Goal: Task Accomplishment & Management: Complete application form

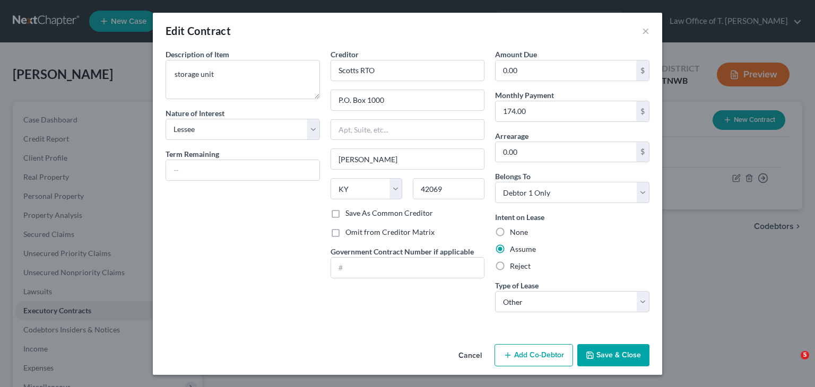
select select "3"
select select "18"
select select "0"
select select "2"
drag, startPoint x: 629, startPoint y: 357, endPoint x: 623, endPoint y: 354, distance: 6.4
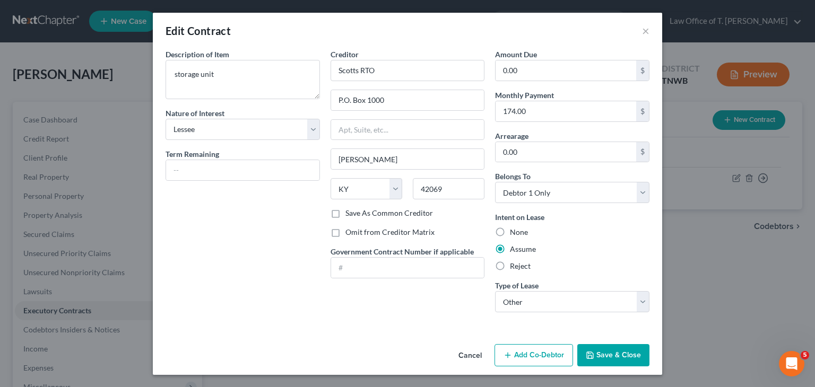
click at [628, 357] on button "Save & Close" at bounding box center [613, 355] width 72 height 22
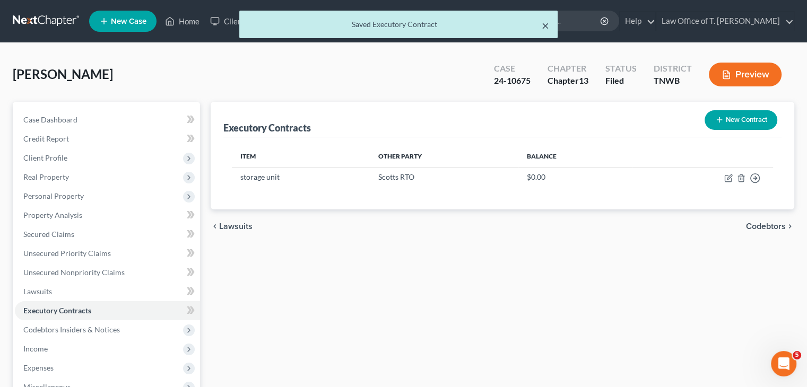
drag, startPoint x: 545, startPoint y: 27, endPoint x: 454, endPoint y: 24, distance: 90.8
click at [544, 27] on button "×" at bounding box center [545, 25] width 7 height 13
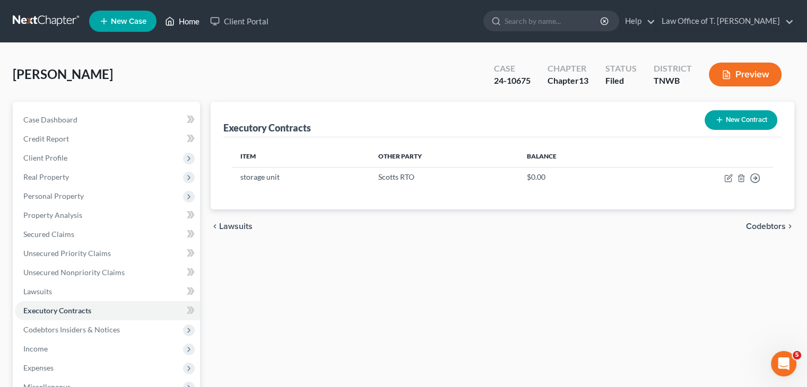
click at [193, 18] on link "Home" at bounding box center [182, 21] width 45 height 19
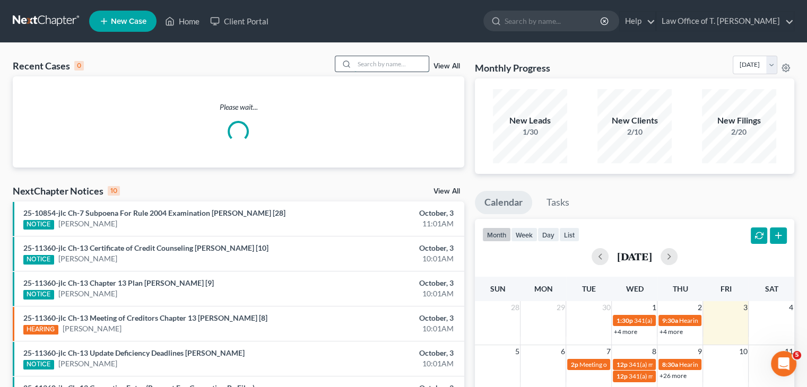
click at [360, 66] on input "search" at bounding box center [391, 63] width 74 height 15
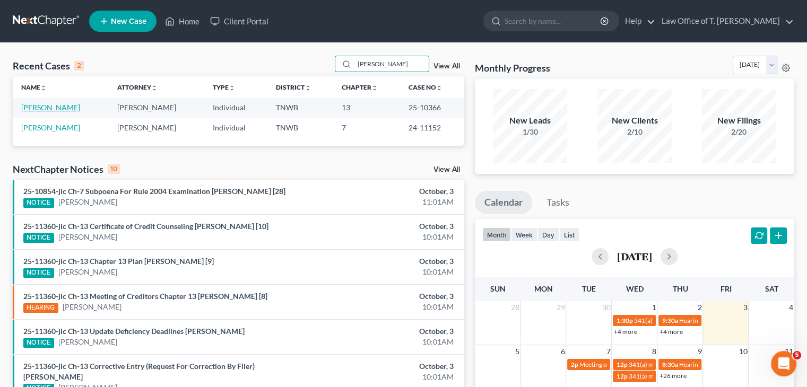
type input "[PERSON_NAME]"
click at [38, 111] on link "[PERSON_NAME]" at bounding box center [50, 107] width 59 height 9
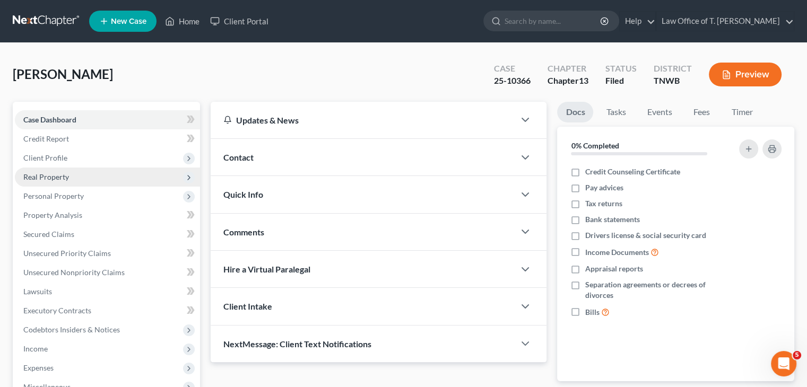
click at [63, 181] on span "Real Property" at bounding box center [107, 177] width 185 height 19
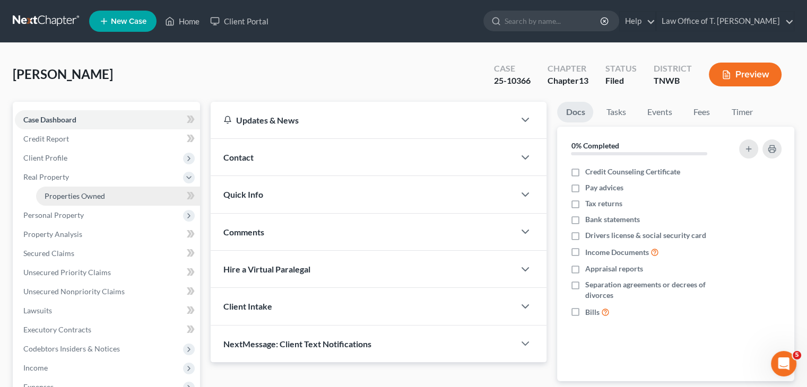
click at [81, 199] on span "Properties Owned" at bounding box center [75, 196] width 60 height 9
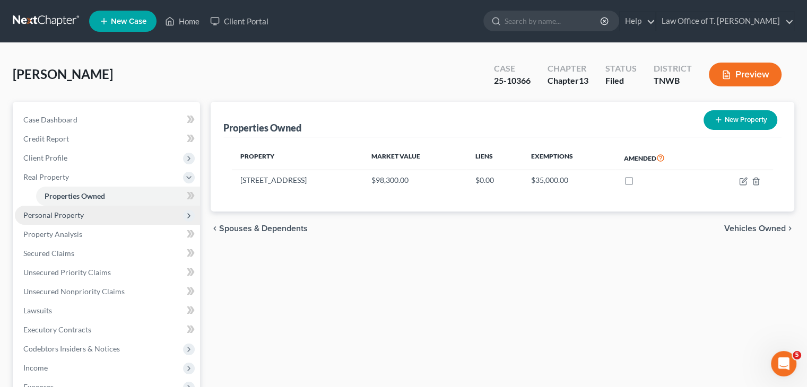
click at [75, 213] on span "Personal Property" at bounding box center [53, 215] width 60 height 9
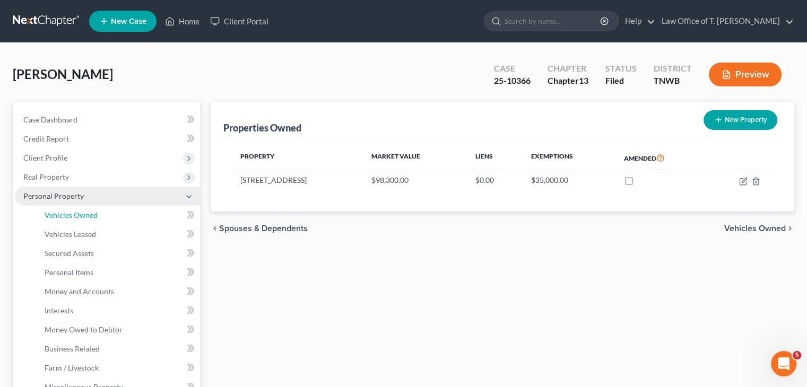
click at [75, 213] on span "Vehicles Owned" at bounding box center [71, 215] width 53 height 9
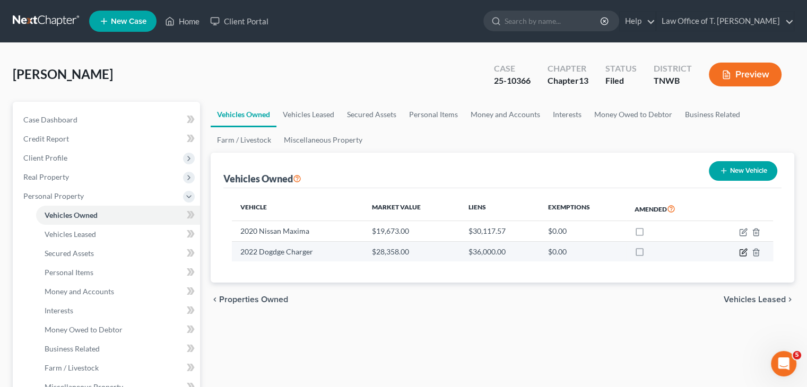
click at [743, 254] on icon "button" at bounding box center [743, 252] width 8 height 8
select select "0"
select select "4"
select select "2"
select select "3"
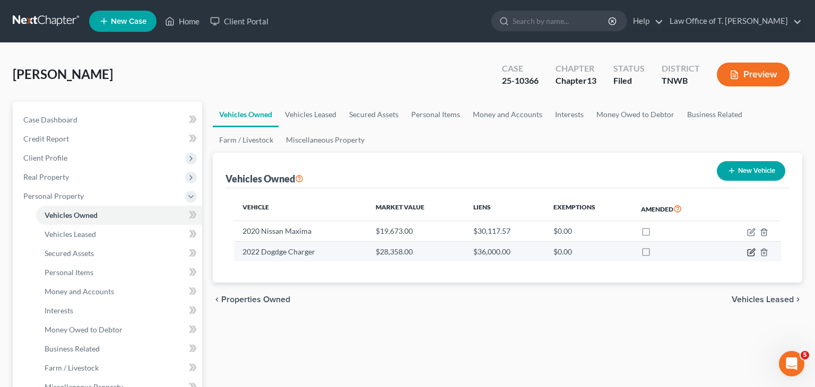
select select "7"
select select "3"
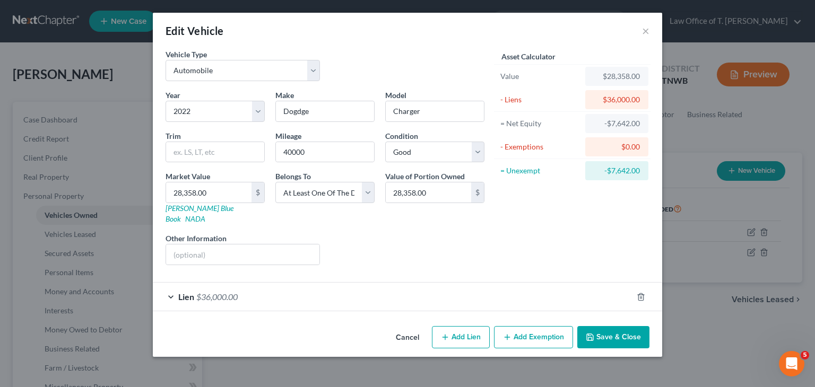
click at [172, 284] on div "Lien $36,000.00" at bounding box center [393, 297] width 480 height 28
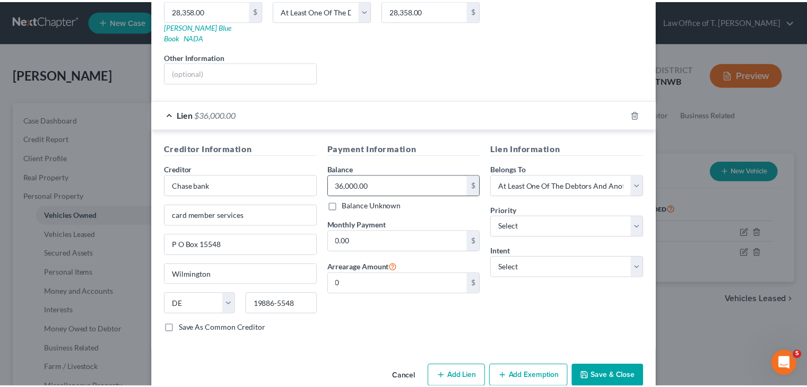
scroll to position [191, 0]
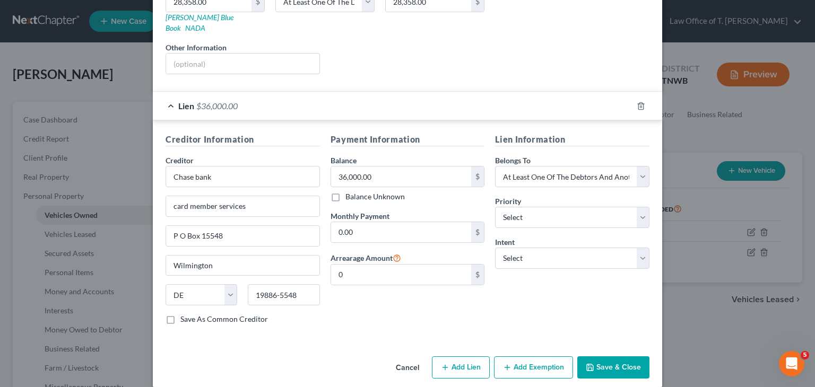
click at [604, 357] on button "Save & Close" at bounding box center [613, 368] width 72 height 22
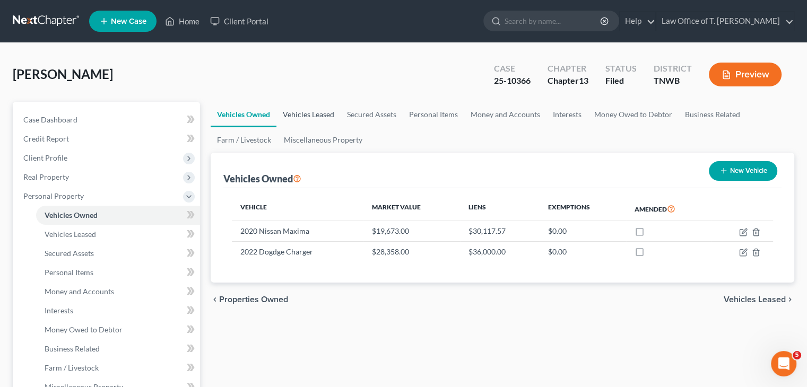
click at [325, 116] on link "Vehicles Leased" at bounding box center [308, 114] width 64 height 25
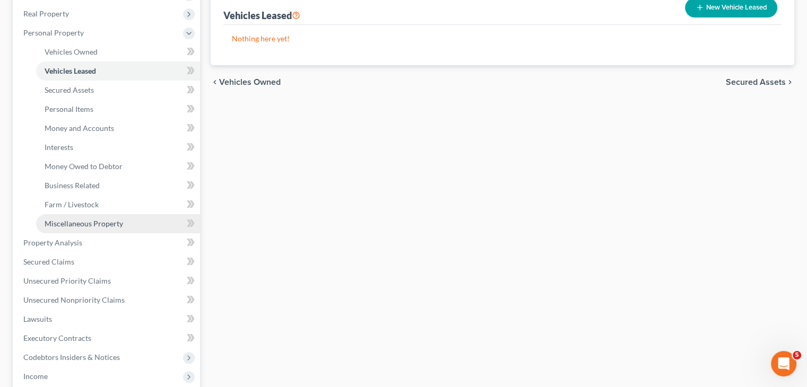
scroll to position [159, 0]
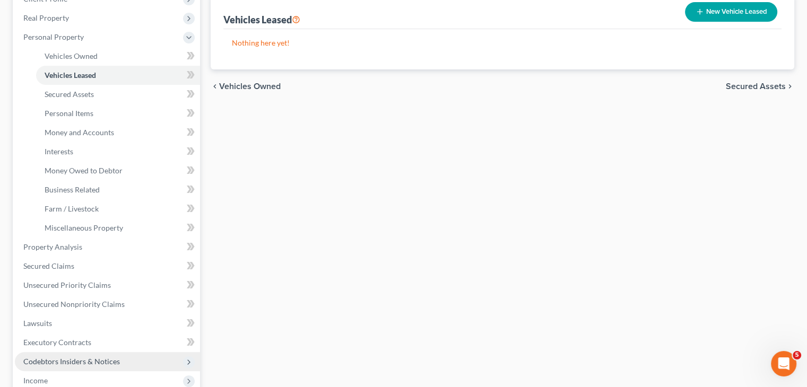
click at [108, 361] on span "Codebtors Insiders & Notices" at bounding box center [71, 361] width 97 height 9
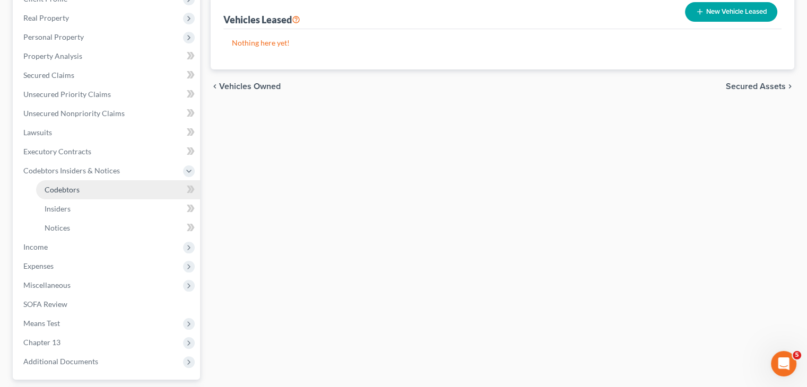
click at [68, 187] on span "Codebtors" at bounding box center [62, 189] width 35 height 9
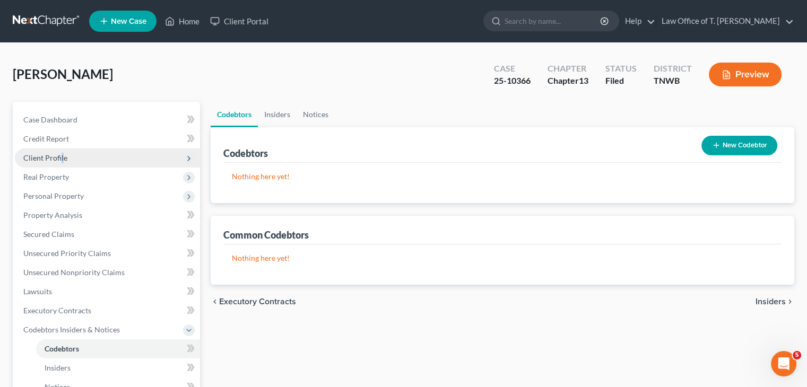
click at [62, 158] on span "Client Profile" at bounding box center [45, 157] width 44 height 9
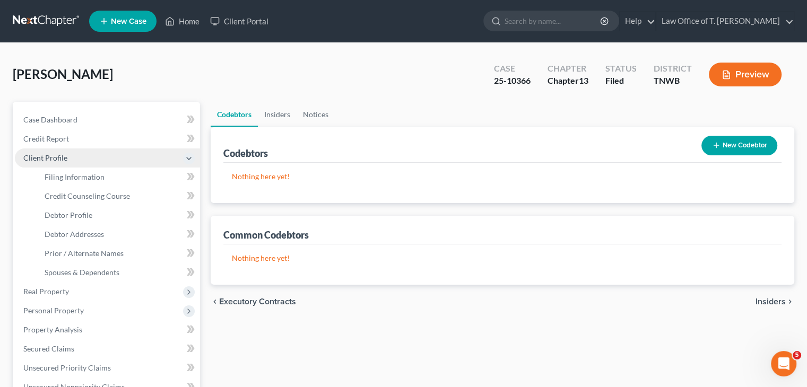
click at [47, 158] on span "Client Profile" at bounding box center [45, 157] width 44 height 9
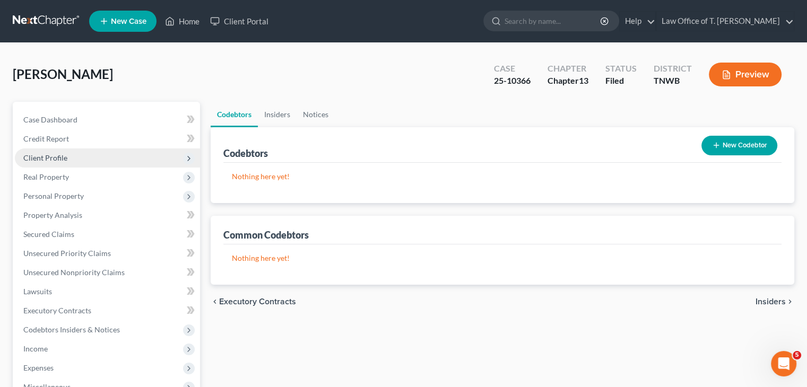
click at [55, 157] on span "Client Profile" at bounding box center [45, 157] width 44 height 9
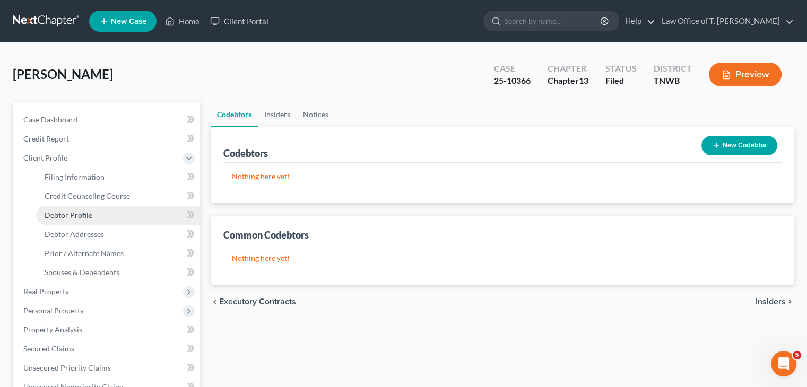
click at [72, 213] on span "Debtor Profile" at bounding box center [69, 215] width 48 height 9
select select "0"
select select "1"
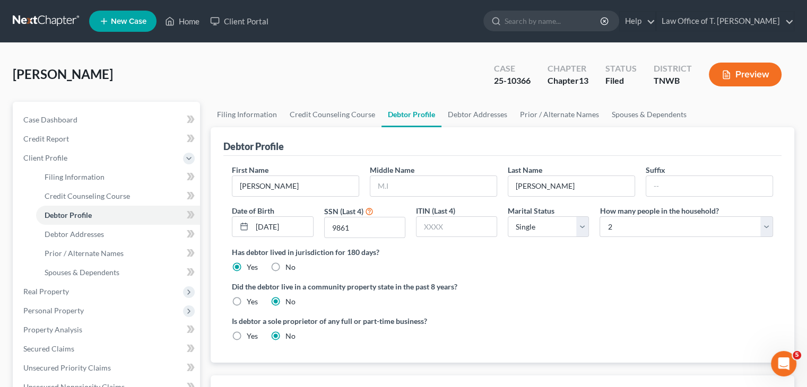
drag, startPoint x: 303, startPoint y: 131, endPoint x: 280, endPoint y: 72, distance: 63.6
click at [276, 79] on div "[PERSON_NAME] Upgraded Case 25-10366 Chapter Chapter 13 Status [GEOGRAPHIC_DATA…" at bounding box center [403, 79] width 781 height 46
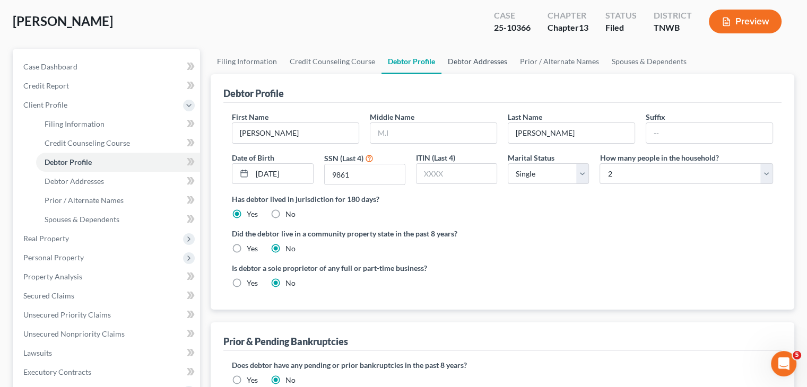
click at [485, 61] on link "Debtor Addresses" at bounding box center [477, 61] width 72 height 25
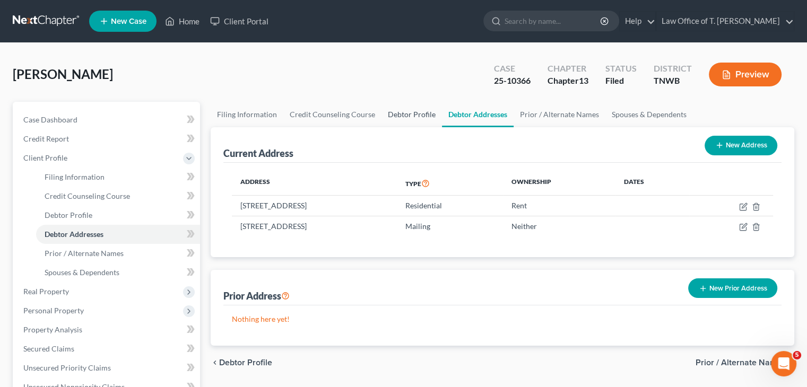
click at [395, 111] on link "Debtor Profile" at bounding box center [411, 114] width 60 height 25
select select "0"
select select "1"
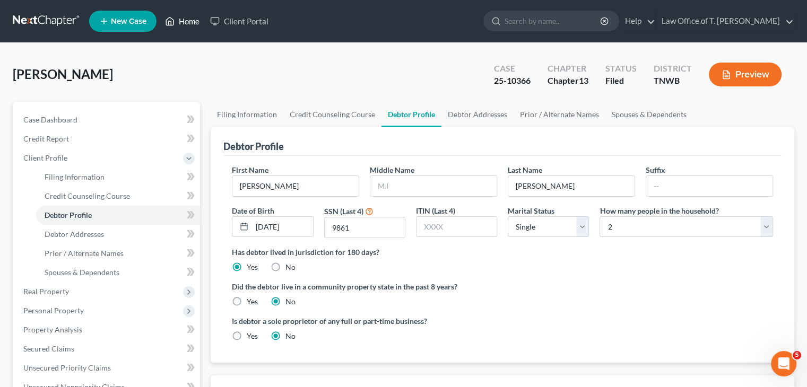
click at [188, 19] on link "Home" at bounding box center [182, 21] width 45 height 19
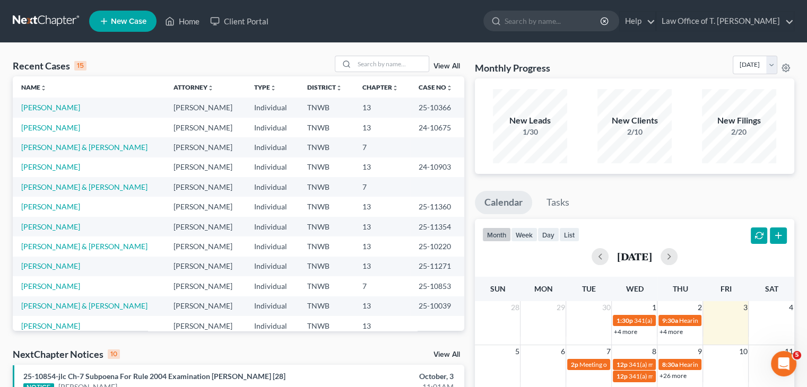
click at [128, 20] on span "New Case" at bounding box center [129, 22] width 36 height 8
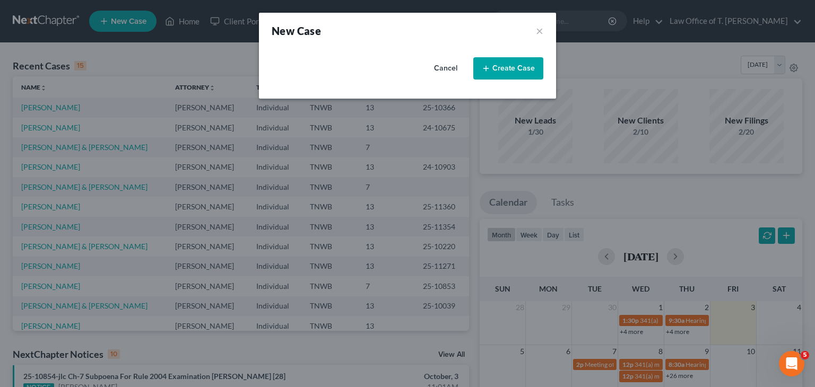
select select "76"
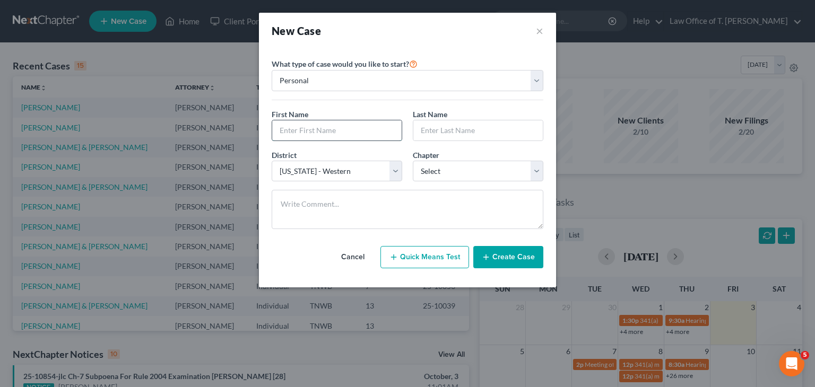
click at [353, 127] on input "text" at bounding box center [336, 130] width 129 height 20
type input "Malion"
type input "[PERSON_NAME]"
click at [479, 162] on select "Select 7 11 12 13" at bounding box center [478, 171] width 131 height 21
select select "3"
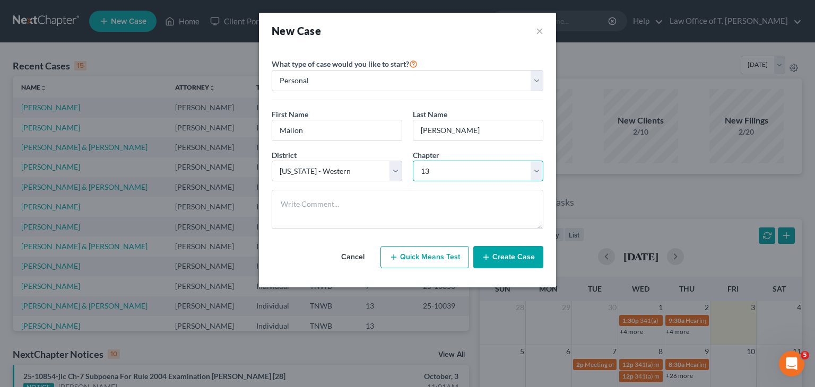
click at [413, 161] on select "Select 7 11 12 13" at bounding box center [478, 171] width 131 height 21
click at [505, 259] on button "Create Case" at bounding box center [508, 257] width 70 height 22
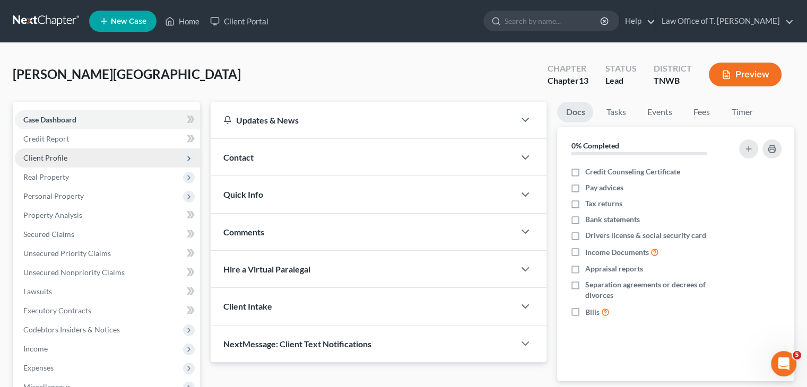
drag, startPoint x: 74, startPoint y: 159, endPoint x: 127, endPoint y: 162, distance: 53.1
click at [74, 159] on span "Client Profile" at bounding box center [107, 158] width 185 height 19
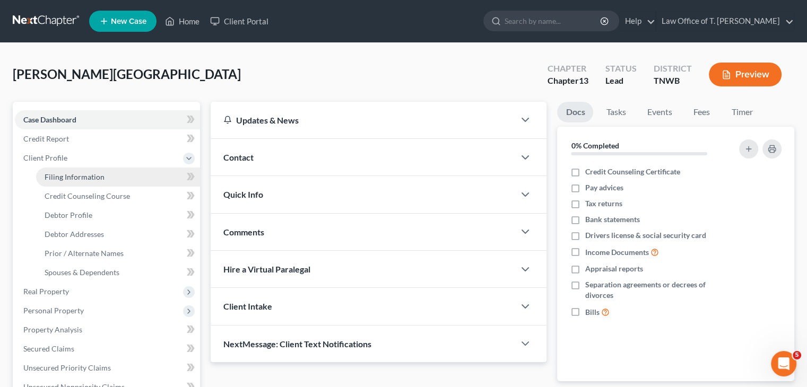
click at [84, 180] on span "Filing Information" at bounding box center [75, 176] width 60 height 9
select select "1"
select select "0"
select select "3"
select select "76"
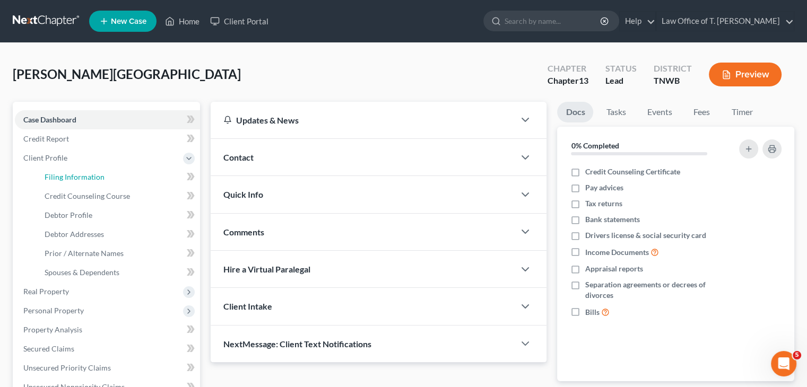
select select "44"
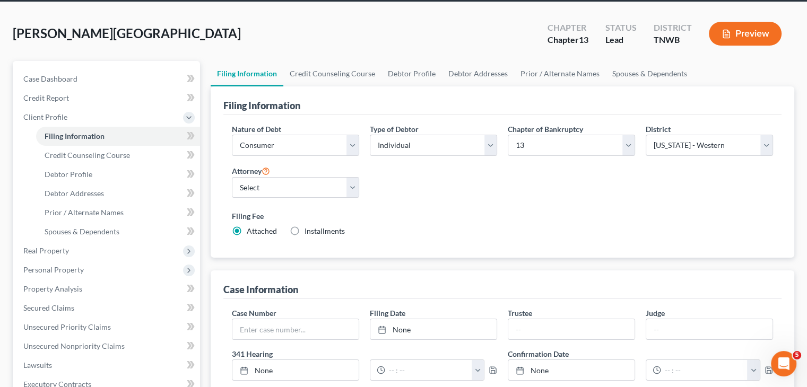
scroll to position [106, 0]
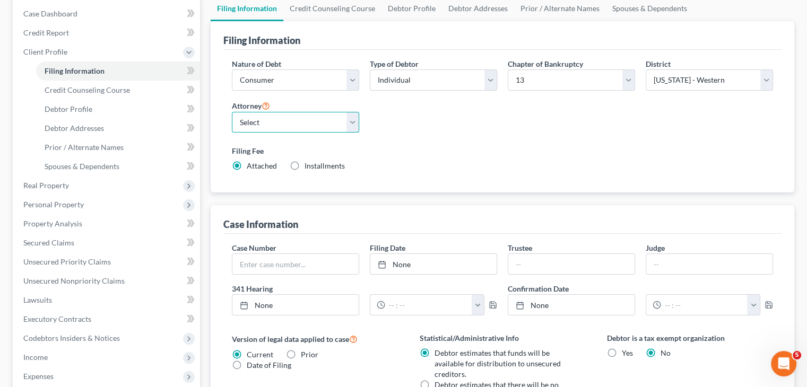
click at [347, 124] on select "Select [PERSON_NAME] - TNWB [PERSON_NAME] - TNMB" at bounding box center [295, 122] width 127 height 21
select select "0"
click at [232, 112] on select "Select [PERSON_NAME] - TNWB [PERSON_NAME] - TNMB" at bounding box center [295, 122] width 127 height 21
click at [353, 121] on select "Select [PERSON_NAME] - TNWB [PERSON_NAME] - TNMB" at bounding box center [295, 122] width 127 height 21
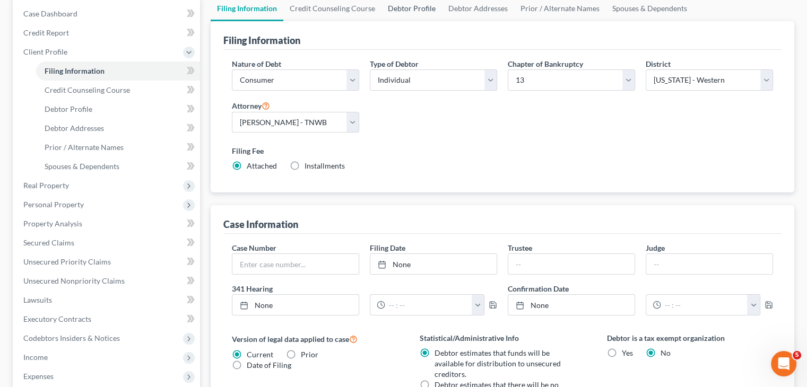
click at [413, 10] on link "Debtor Profile" at bounding box center [411, 8] width 60 height 25
select select "0"
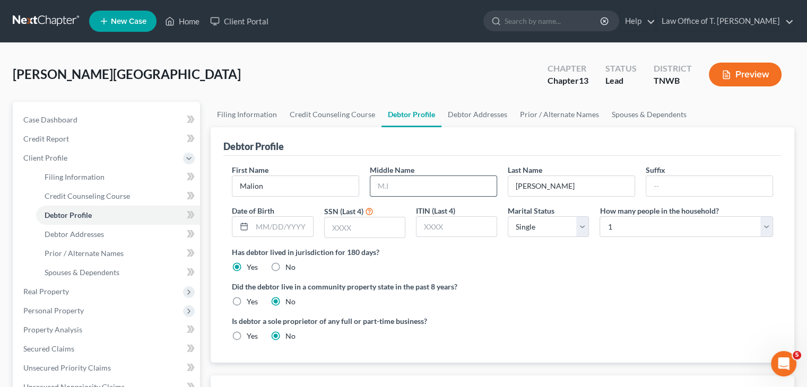
click at [415, 187] on input "text" at bounding box center [433, 186] width 126 height 20
type input "M"
click at [293, 227] on input "text" at bounding box center [282, 227] width 60 height 20
type input "[DATE]"
drag, startPoint x: 350, startPoint y: 228, endPoint x: 354, endPoint y: 222, distance: 7.2
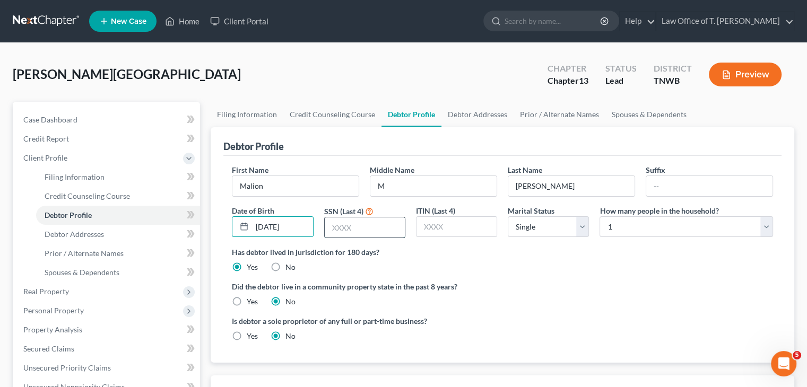
click at [350, 228] on input "text" at bounding box center [365, 228] width 80 height 20
type input "3758"
click at [768, 226] on select "Select 1 2 3 4 5 6 7 8 9 10 11 12 13 14 15 16 17 18 19 20" at bounding box center [685, 226] width 173 height 21
select select "4"
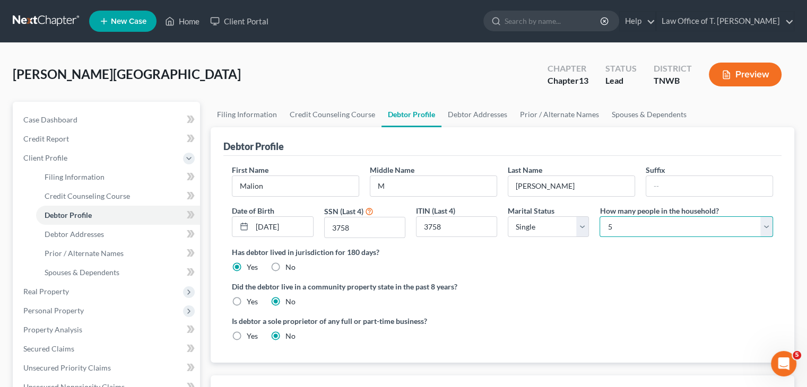
click at [599, 216] on select "Select 1 2 3 4 5 6 7 8 9 10 11 12 13 14 15 16 17 18 19 20" at bounding box center [685, 226] width 173 height 21
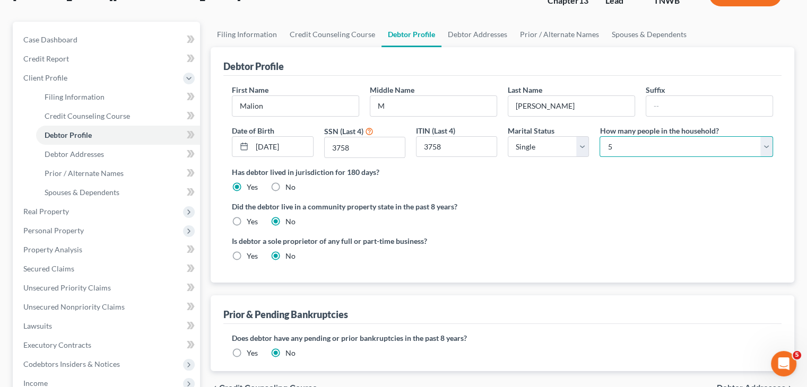
scroll to position [53, 0]
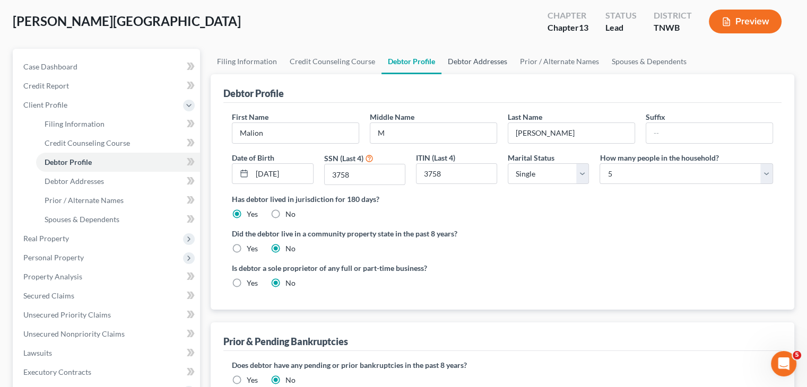
click at [480, 64] on link "Debtor Addresses" at bounding box center [477, 61] width 72 height 25
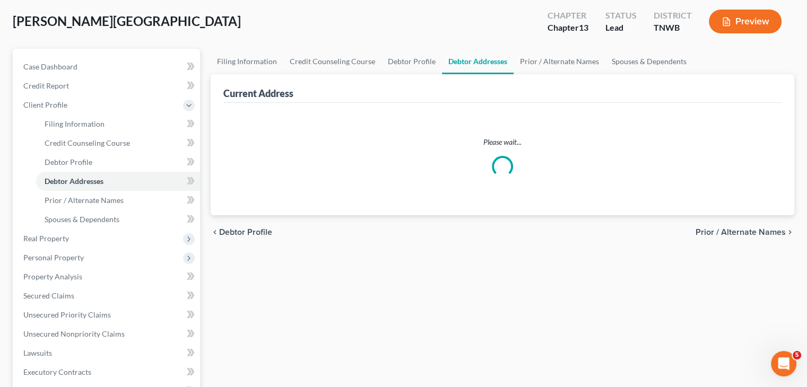
select select "0"
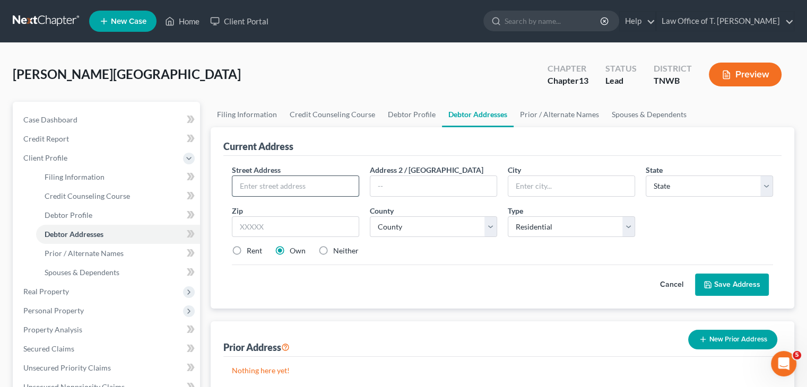
click at [274, 191] on input "text" at bounding box center [295, 186] width 126 height 20
click at [274, 190] on input "[STREET_ADDRESS]" at bounding box center [295, 186] width 126 height 20
click at [339, 185] on input "[STREET_ADDRESS]" at bounding box center [295, 186] width 126 height 20
type input "[STREET_ADDRESS]"
click at [544, 188] on input "text" at bounding box center [571, 186] width 126 height 20
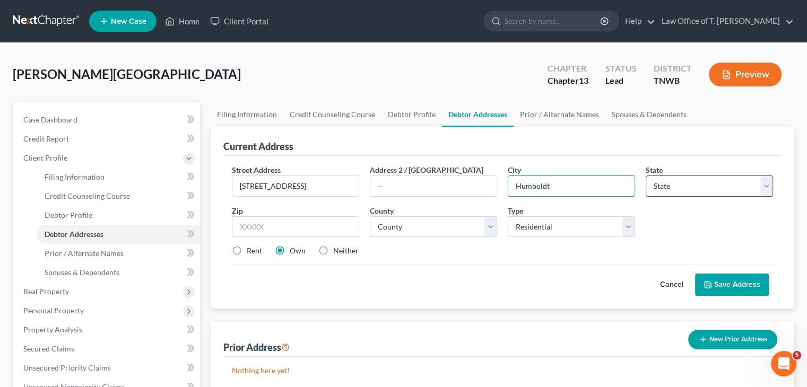
type input "Humboldt"
click at [692, 184] on select "State [US_STATE] AK AR AZ CA CO CT DE DC [GEOGRAPHIC_DATA] [GEOGRAPHIC_DATA] GU…" at bounding box center [709, 186] width 127 height 21
select select "44"
click at [646, 176] on select "State [US_STATE] AK AR AZ CA CO CT DE DC [GEOGRAPHIC_DATA] [GEOGRAPHIC_DATA] GU…" at bounding box center [709, 186] width 127 height 21
click at [312, 223] on input "text" at bounding box center [295, 226] width 127 height 21
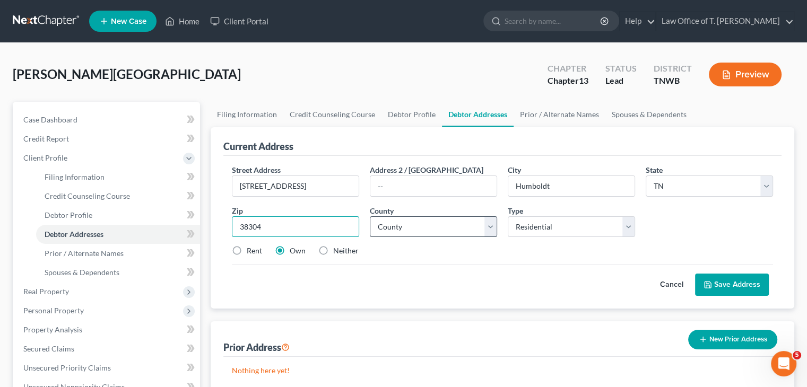
type input "38304"
click at [427, 227] on select "County [GEOGRAPHIC_DATA] [GEOGRAPHIC_DATA] [GEOGRAPHIC_DATA] [GEOGRAPHIC_DATA] …" at bounding box center [433, 226] width 127 height 21
select select "26"
click at [370, 216] on select "County [GEOGRAPHIC_DATA] [GEOGRAPHIC_DATA] [GEOGRAPHIC_DATA] [GEOGRAPHIC_DATA] …" at bounding box center [433, 226] width 127 height 21
drag, startPoint x: 239, startPoint y: 251, endPoint x: 271, endPoint y: 256, distance: 31.7
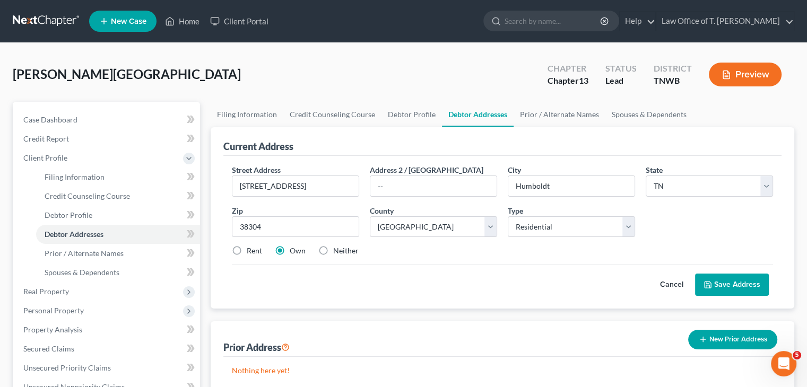
click at [247, 251] on label "Rent" at bounding box center [254, 251] width 15 height 11
click at [251, 251] on input "Rent" at bounding box center [254, 249] width 7 height 7
radio input "true"
drag, startPoint x: 560, startPoint y: 116, endPoint x: 555, endPoint y: 122, distance: 7.5
click at [560, 116] on link "Prior / Alternate Names" at bounding box center [560, 114] width 92 height 25
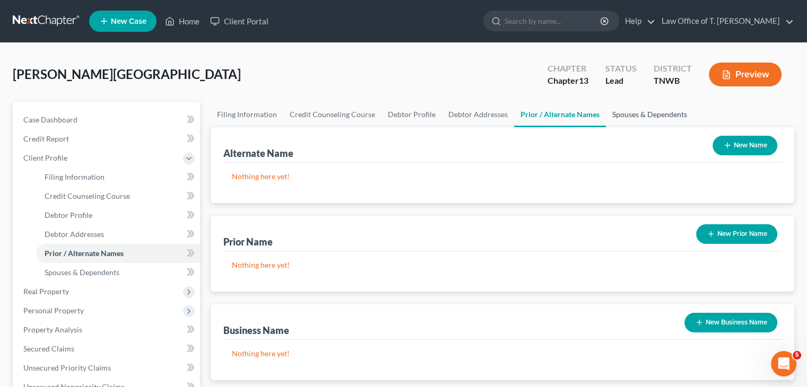
click at [630, 117] on link "Spouses & Dependents" at bounding box center [650, 114] width 88 height 25
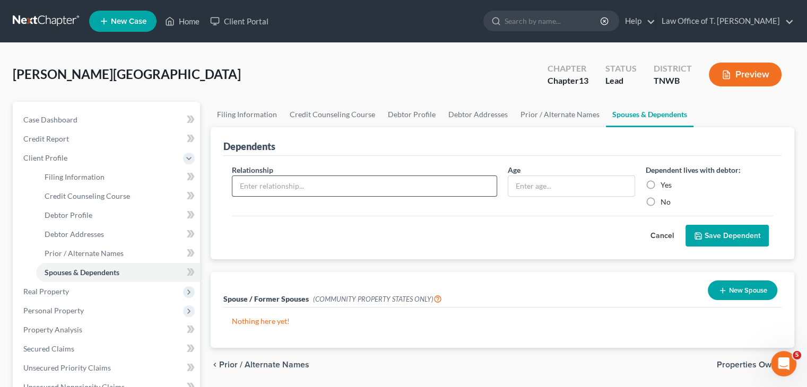
click at [421, 188] on input "text" at bounding box center [364, 186] width 264 height 20
type input "Boy"
type input "11"
click at [660, 183] on label "Yes" at bounding box center [665, 185] width 11 height 11
click at [665, 183] on input "Yes" at bounding box center [668, 183] width 7 height 7
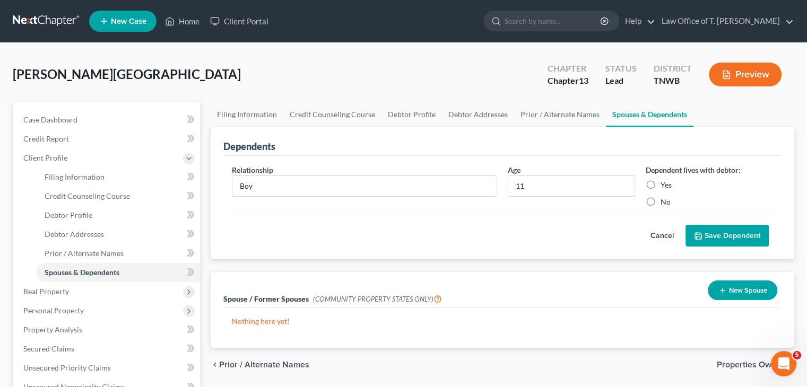
radio input "true"
click at [720, 240] on button "Save Dependent" at bounding box center [726, 236] width 83 height 22
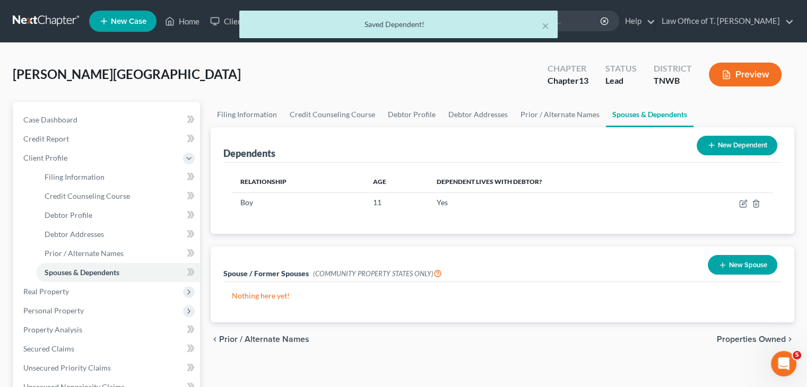
click at [743, 151] on button "New Dependent" at bounding box center [737, 146] width 81 height 20
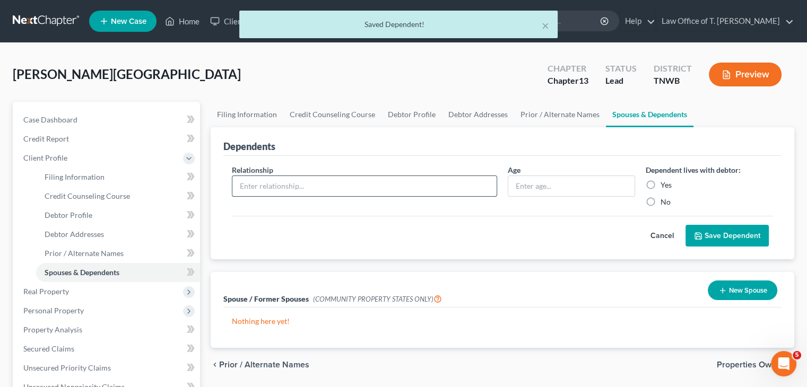
click at [378, 189] on input "text" at bounding box center [364, 186] width 264 height 20
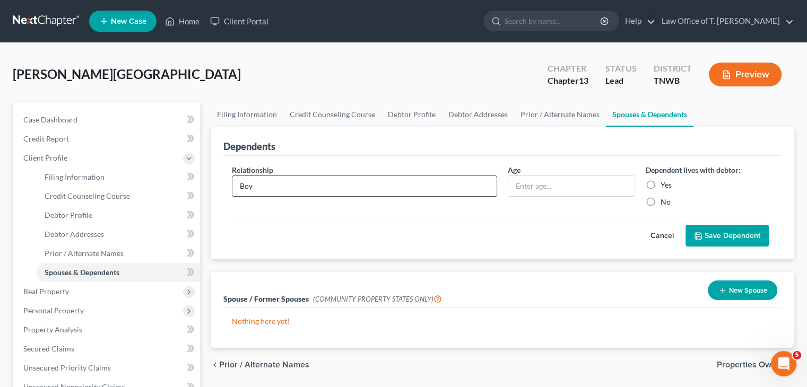
type input "Boy"
type input "8"
click at [660, 185] on label "Yes" at bounding box center [665, 185] width 11 height 11
click at [665, 185] on input "Yes" at bounding box center [668, 183] width 7 height 7
radio input "true"
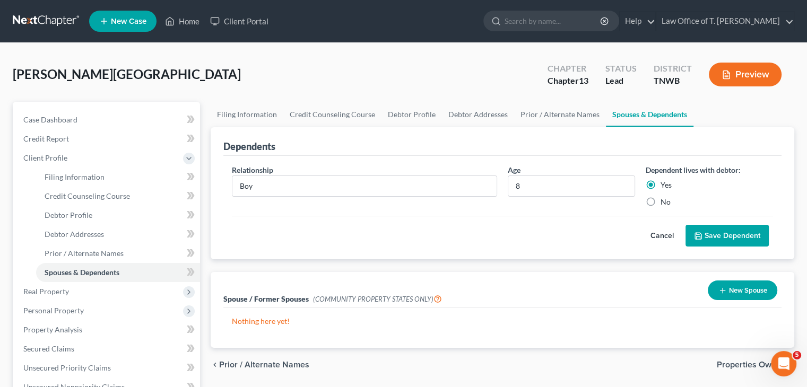
click at [729, 237] on button "Save Dependent" at bounding box center [726, 236] width 83 height 22
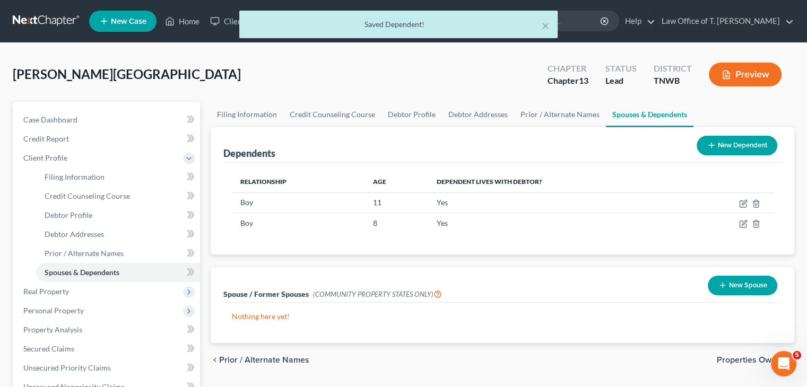
click at [728, 149] on button "New Dependent" at bounding box center [737, 146] width 81 height 20
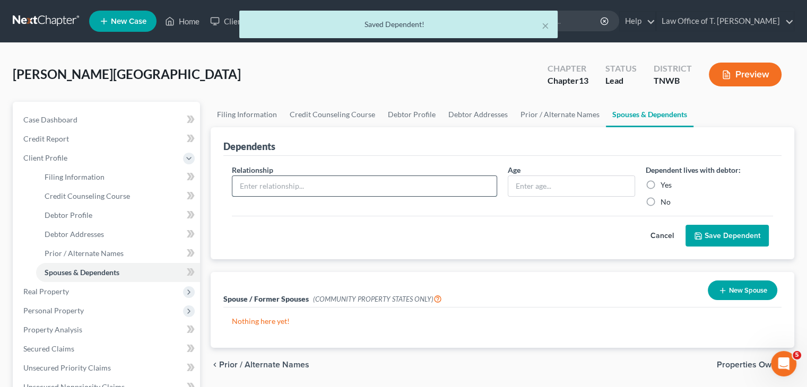
click at [288, 193] on input "text" at bounding box center [364, 186] width 264 height 20
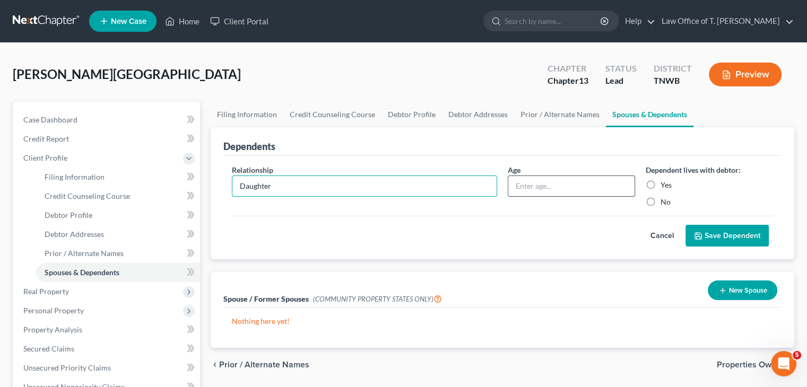
type input "Daughter"
click at [578, 185] on input "text" at bounding box center [571, 186] width 126 height 20
type input "5"
click at [660, 184] on label "Yes" at bounding box center [665, 185] width 11 height 11
click at [665, 184] on input "Yes" at bounding box center [668, 183] width 7 height 7
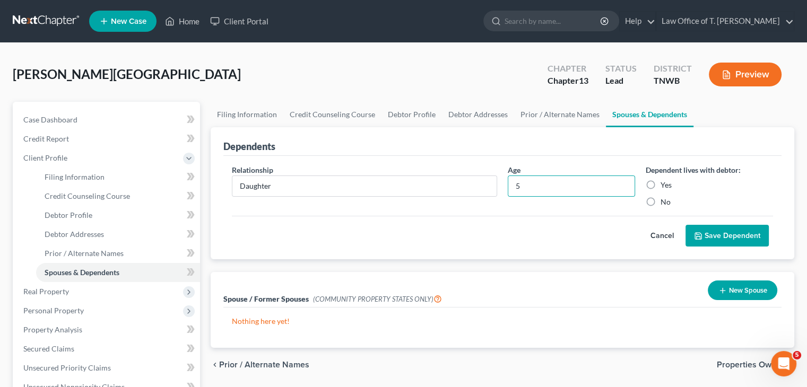
radio input "true"
click at [727, 234] on button "Save Dependent" at bounding box center [726, 236] width 83 height 22
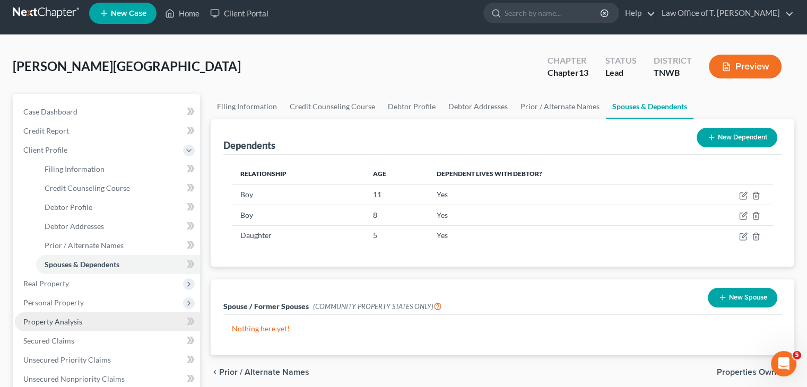
scroll to position [53, 0]
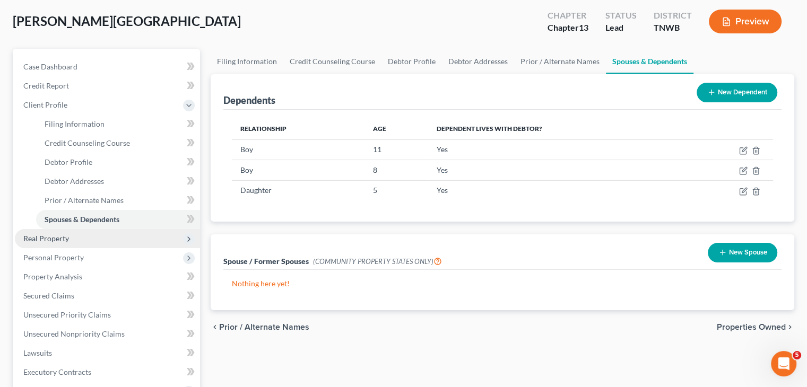
click at [70, 241] on span "Real Property" at bounding box center [107, 238] width 185 height 19
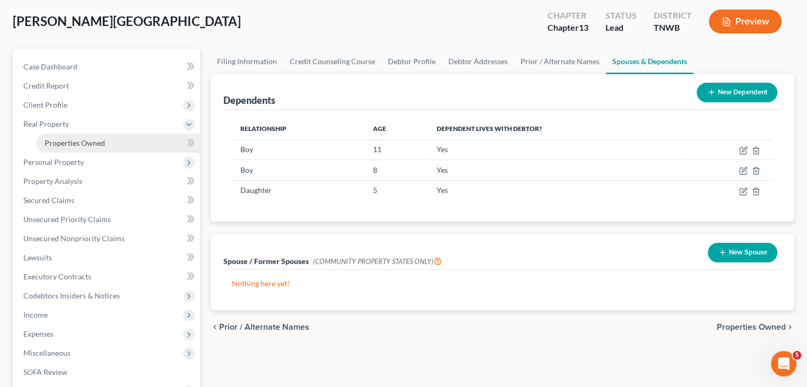
click at [93, 145] on span "Properties Owned" at bounding box center [75, 142] width 60 height 9
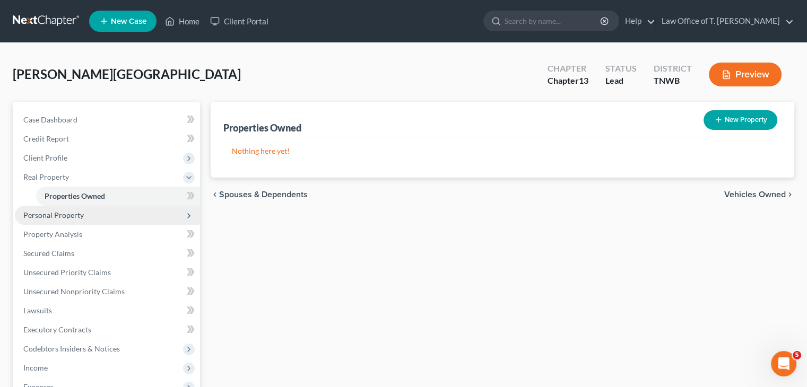
click at [74, 214] on span "Personal Property" at bounding box center [53, 215] width 60 height 9
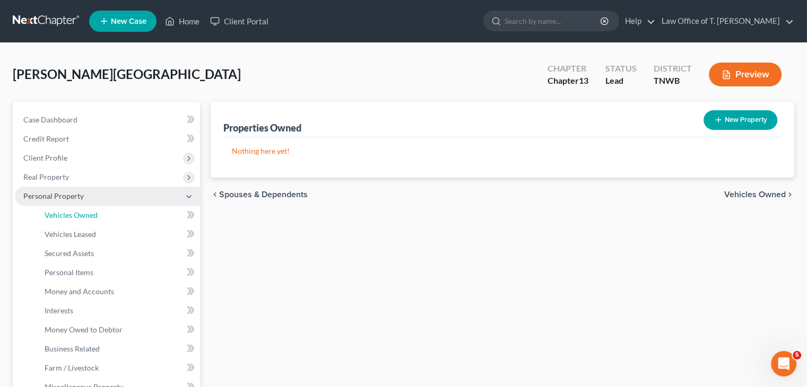
click at [74, 214] on span "Vehicles Owned" at bounding box center [71, 215] width 53 height 9
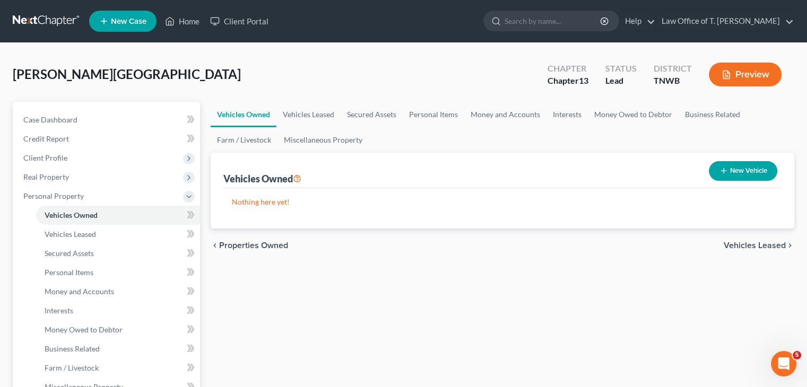
click at [730, 172] on button "New Vehicle" at bounding box center [743, 171] width 68 height 20
select select "0"
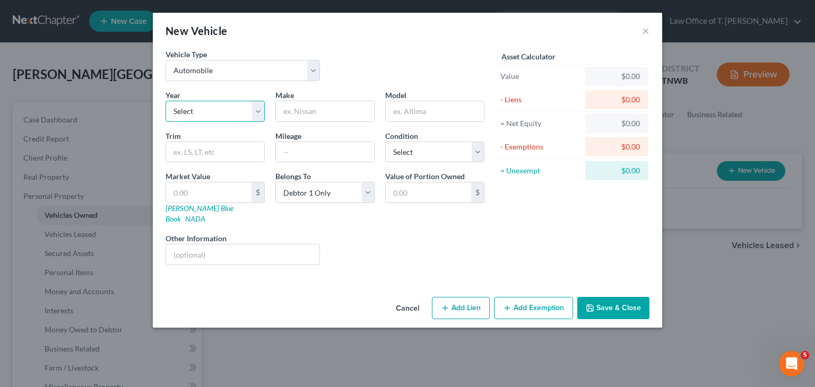
click at [261, 114] on select "Select 2026 2025 2024 2023 2022 2021 2020 2019 2018 2017 2016 2015 2014 2013 20…" at bounding box center [215, 111] width 99 height 21
select select "12"
click at [166, 101] on select "Select 2026 2025 2024 2023 2022 2021 2020 2019 2018 2017 2016 2015 2014 2013 20…" at bounding box center [215, 111] width 99 height 21
click at [311, 112] on input "text" at bounding box center [325, 111] width 98 height 20
type input "Jeep"
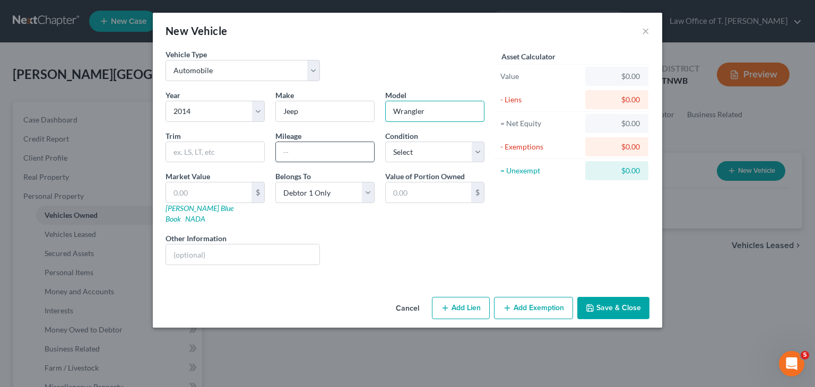
type input "Wrangler"
click at [296, 156] on input "text" at bounding box center [325, 152] width 98 height 20
type input "211000"
click at [478, 151] on select "Select Excellent Very Good Good Fair Poor" at bounding box center [434, 152] width 99 height 21
select select "2"
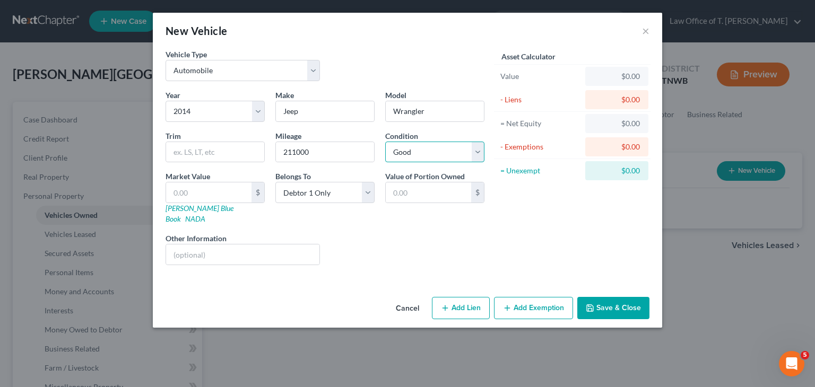
click at [385, 142] on select "Select Excellent Very Good Good Fair Poor" at bounding box center [434, 152] width 99 height 21
click at [364, 194] on select "Select Debtor 1 Only Debtor 2 Only Debtor 1 And Debtor 2 Only At Least One Of T…" at bounding box center [324, 192] width 99 height 21
select select "3"
click at [275, 182] on select "Select Debtor 1 Only Debtor 2 Only Debtor 1 And Debtor 2 Only At Least One Of T…" at bounding box center [324, 192] width 99 height 21
click at [205, 214] on link "NADA" at bounding box center [195, 218] width 20 height 9
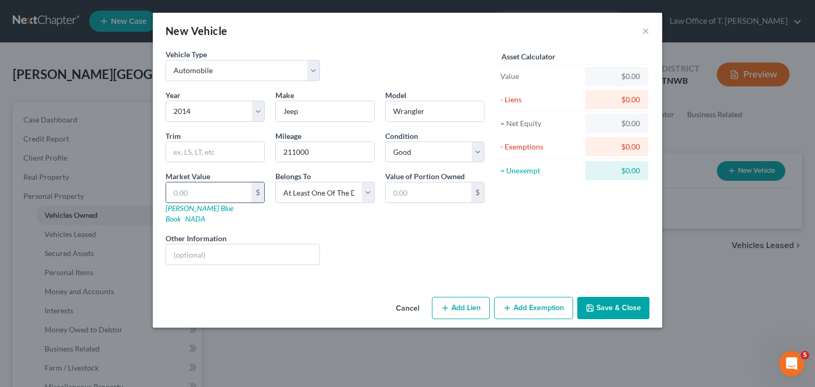
click at [239, 190] on input "text" at bounding box center [208, 192] width 85 height 20
type input "8"
type input "8.00"
type input "80"
type input "80.00"
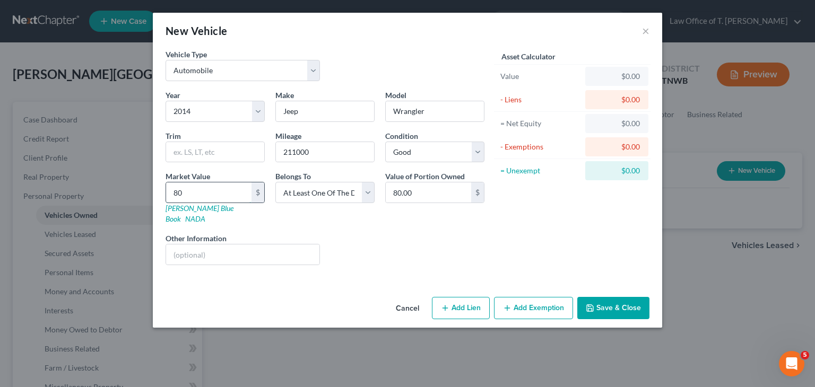
type input "807"
type input "807.00"
type input "8075"
type input "8,075.00"
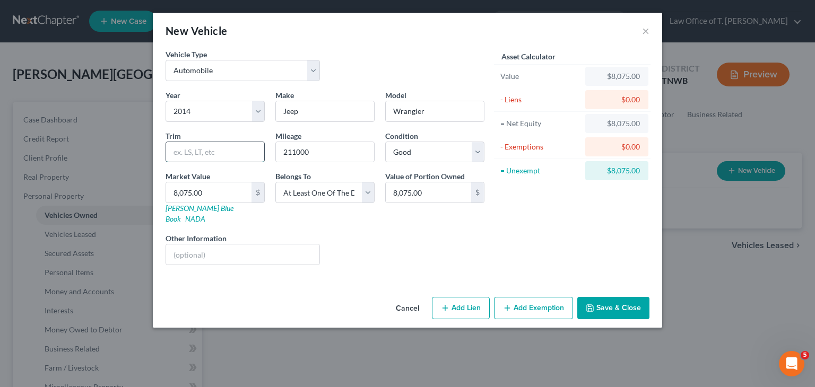
drag, startPoint x: 210, startPoint y: 156, endPoint x: 216, endPoint y: 159, distance: 6.9
click at [210, 156] on input "text" at bounding box center [215, 152] width 98 height 20
click at [193, 131] on div "Trim" at bounding box center [215, 147] width 110 height 32
drag, startPoint x: 205, startPoint y: 147, endPoint x: 227, endPoint y: 68, distance: 81.6
click at [205, 147] on input "text" at bounding box center [215, 152] width 98 height 20
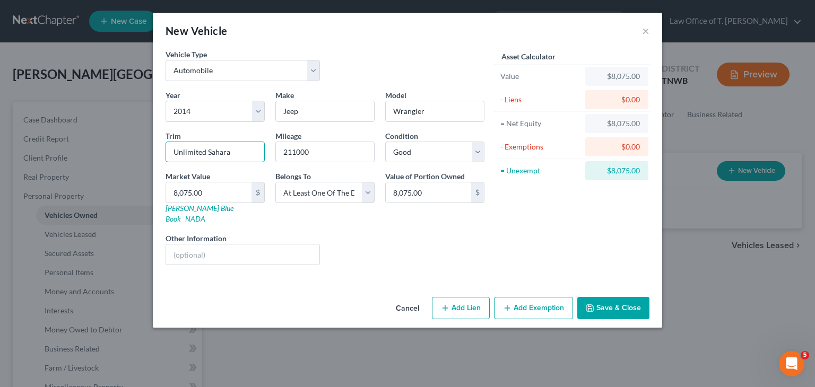
type input "Unlimited Sahara"
click at [608, 299] on button "Save & Close" at bounding box center [613, 308] width 72 height 22
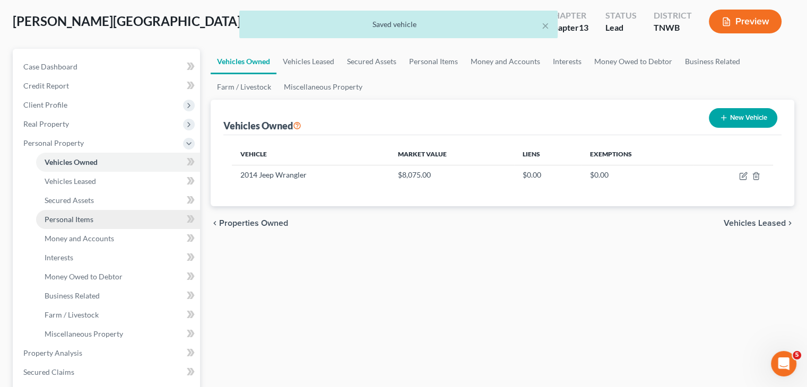
click at [100, 220] on link "Personal Items" at bounding box center [118, 219] width 164 height 19
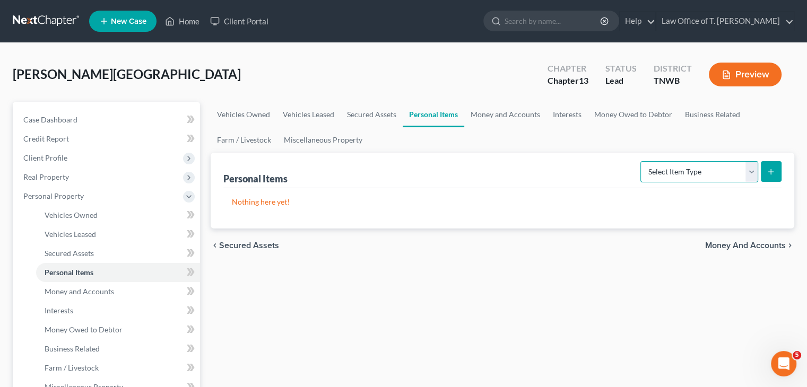
click at [752, 173] on select "Select Item Type Clothing Collectibles Of Value Electronics Firearms Household …" at bounding box center [699, 171] width 118 height 21
select select "clothing"
click at [641, 161] on select "Select Item Type Clothing Collectibles Of Value Electronics Firearms Household …" at bounding box center [699, 171] width 118 height 21
click at [772, 176] on button "submit" at bounding box center [771, 171] width 21 height 21
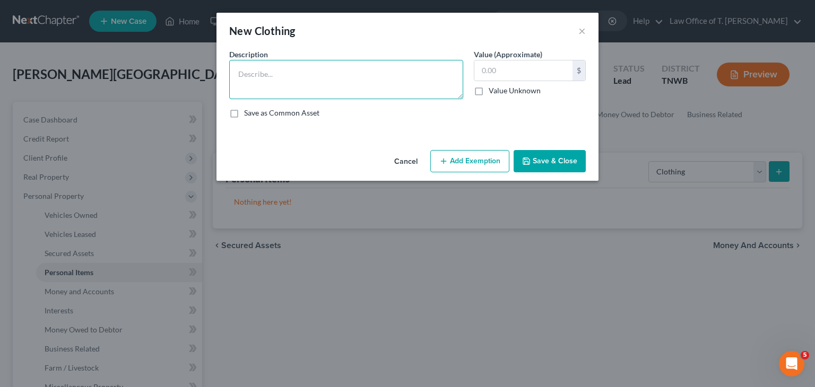
click at [336, 82] on textarea at bounding box center [346, 79] width 234 height 39
type textarea "clothing"
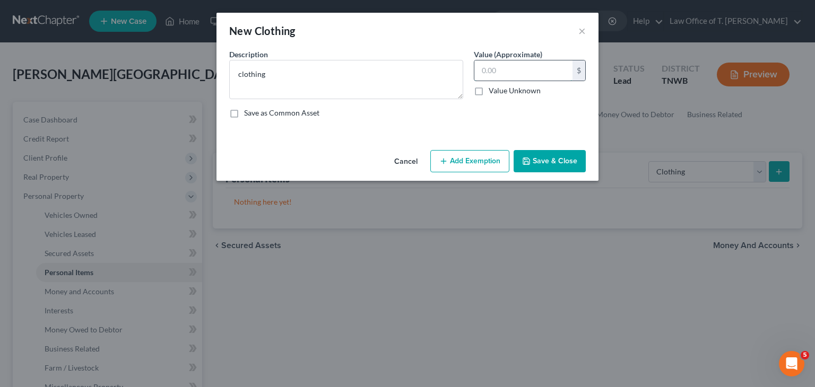
click at [519, 72] on input "text" at bounding box center [523, 70] width 98 height 20
type input "1,200.00"
click at [544, 161] on button "Save & Close" at bounding box center [550, 161] width 72 height 22
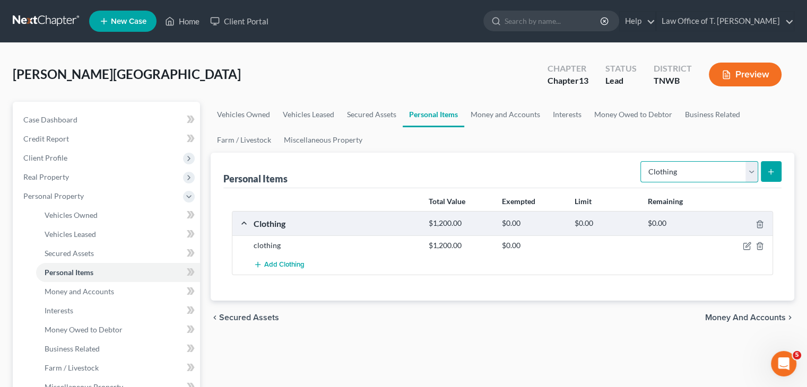
drag, startPoint x: 755, startPoint y: 170, endPoint x: 750, endPoint y: 172, distance: 5.5
click at [755, 170] on select "Select Item Type Clothing Collectibles Of Value Electronics Firearms Household …" at bounding box center [699, 171] width 118 height 21
select select "electronics"
click at [641, 161] on select "Select Item Type Clothing Collectibles Of Value Electronics Firearms Household …" at bounding box center [699, 171] width 118 height 21
click at [766, 174] on button "submit" at bounding box center [771, 171] width 21 height 21
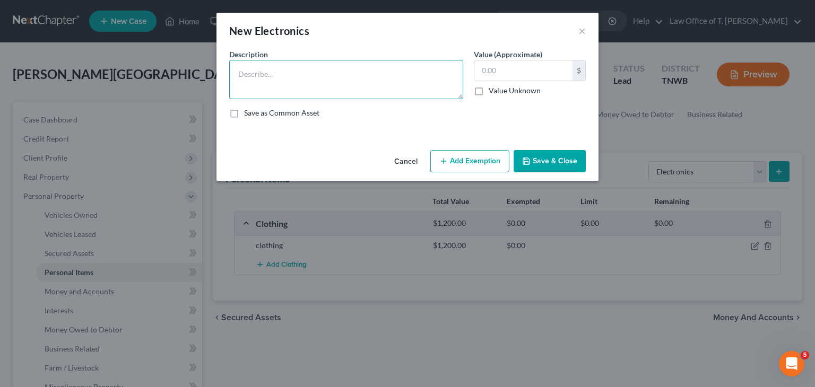
click at [339, 81] on textarea at bounding box center [346, 79] width 234 height 39
type textarea "50 inch TV- $200.00 60 inch TV- $300.00 MacBook- $1,800.00"
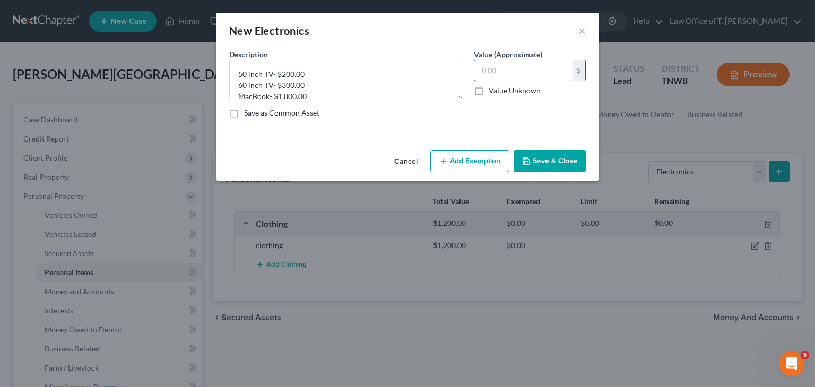
click at [495, 75] on input "text" at bounding box center [523, 70] width 98 height 20
type input "2,300.00"
click at [551, 161] on button "Save & Close" at bounding box center [550, 161] width 72 height 22
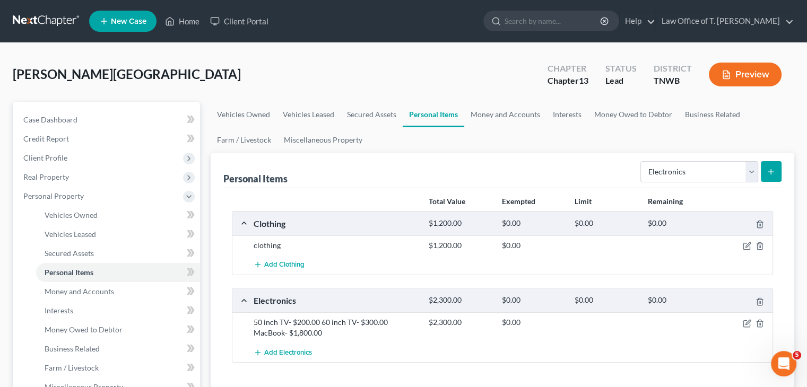
click at [767, 172] on icon "submit" at bounding box center [771, 172] width 8 height 8
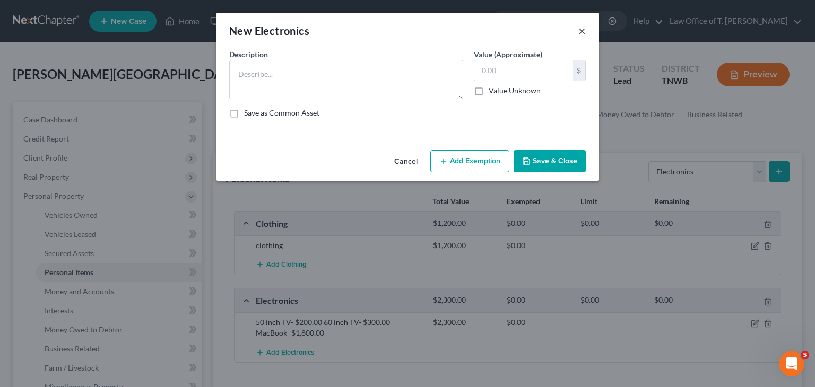
click at [582, 32] on button "×" at bounding box center [581, 30] width 7 height 13
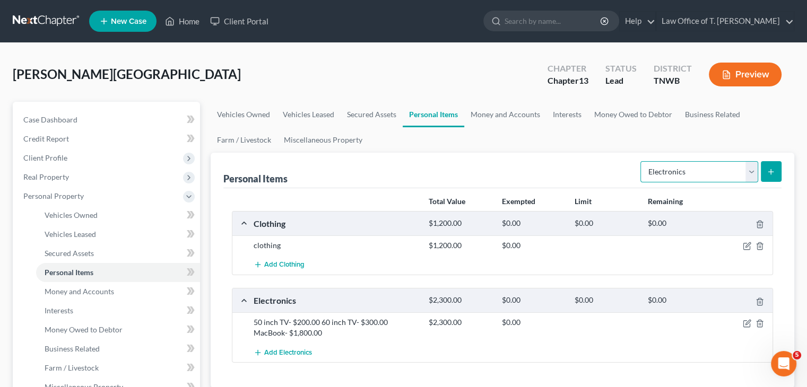
drag, startPoint x: 753, startPoint y: 172, endPoint x: 744, endPoint y: 167, distance: 11.2
click at [753, 172] on select "Select Item Type Clothing Collectibles Of Value Electronics Firearms Household …" at bounding box center [699, 171] width 118 height 21
select select "household_goods"
click at [641, 161] on select "Select Item Type Clothing Collectibles Of Value Electronics Firearms Household …" at bounding box center [699, 171] width 118 height 21
click at [770, 177] on button "submit" at bounding box center [771, 171] width 21 height 21
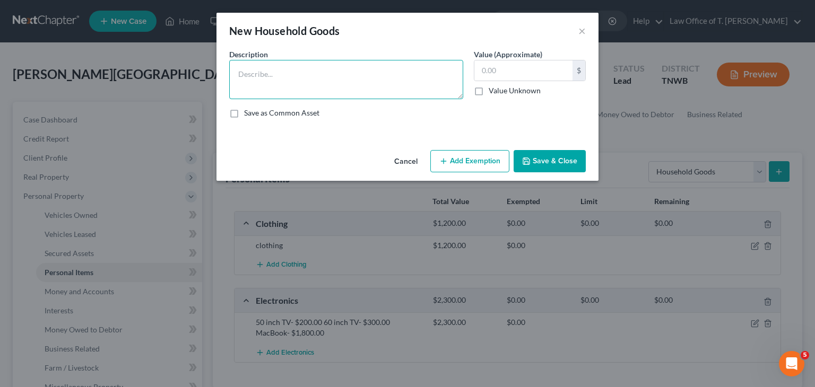
click at [306, 71] on textarea at bounding box center [346, 79] width 234 height 39
type textarea "misc. household goods"
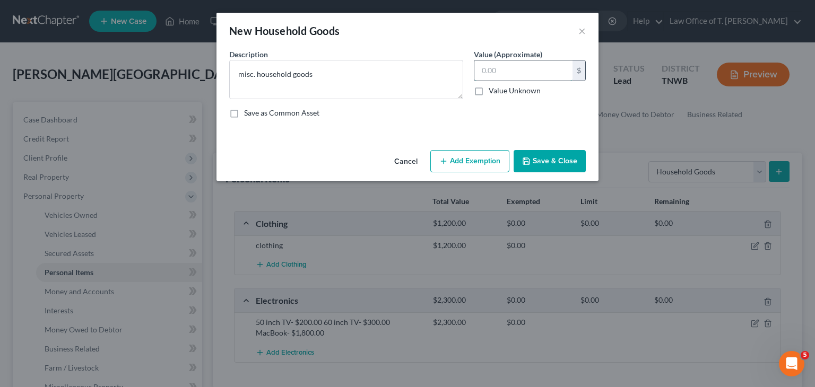
click at [501, 76] on input "text" at bounding box center [523, 70] width 98 height 20
type input "8"
type input "0"
type input "800.00"
click at [562, 158] on button "Save & Close" at bounding box center [550, 161] width 72 height 22
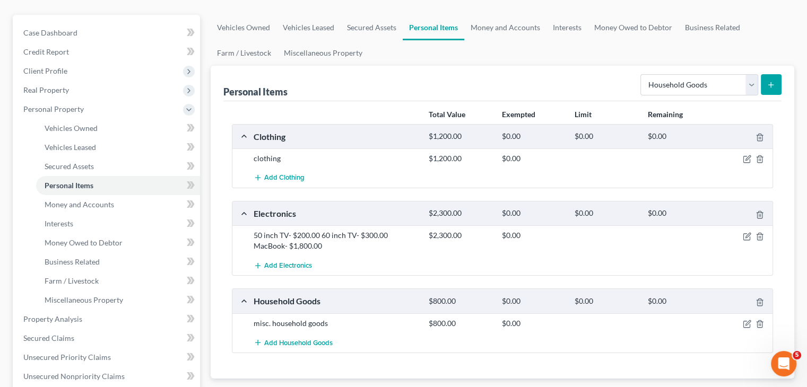
scroll to position [106, 0]
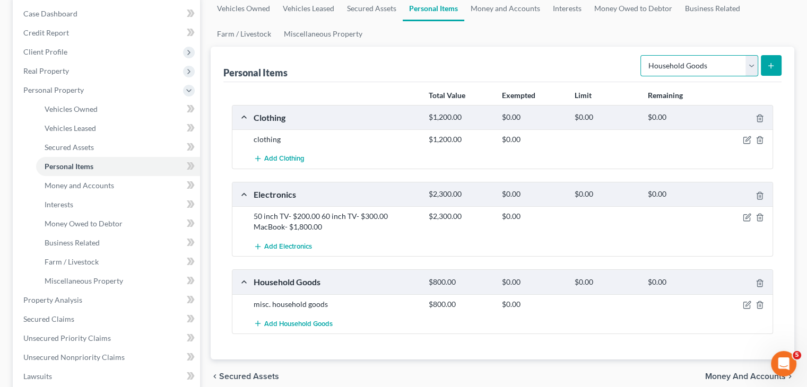
click at [753, 73] on select "Select Item Type Clothing Collectibles Of Value Electronics Firearms Household …" at bounding box center [699, 65] width 118 height 21
select select "pets"
click at [641, 55] on select "Select Item Type Clothing Collectibles Of Value Electronics Firearms Household …" at bounding box center [699, 65] width 118 height 21
click at [768, 62] on icon "submit" at bounding box center [771, 66] width 8 height 8
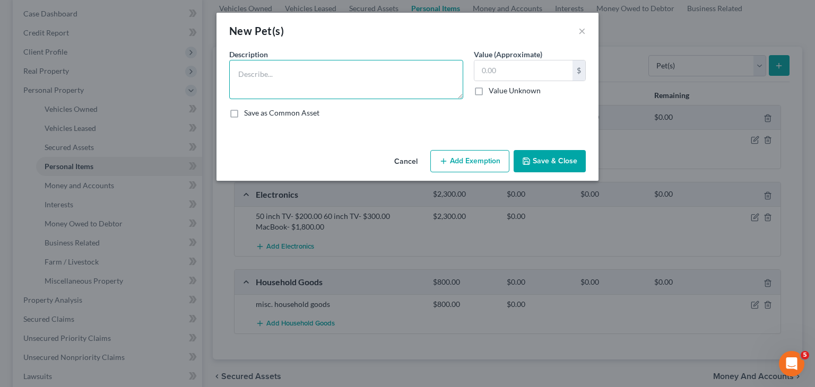
click at [249, 77] on textarea at bounding box center [346, 79] width 234 height 39
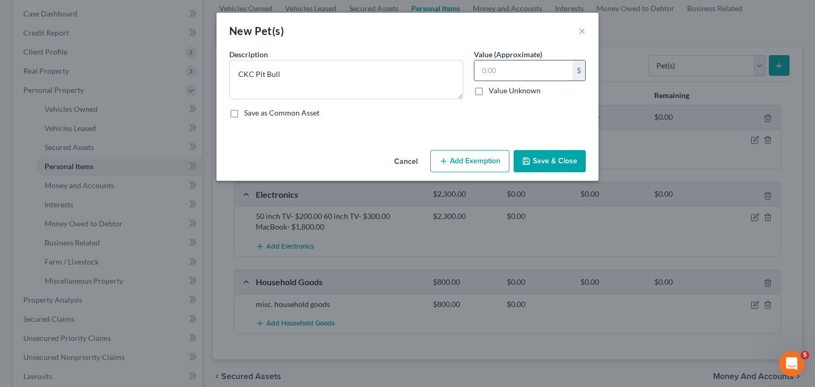
click at [527, 76] on input "text" at bounding box center [523, 70] width 98 height 20
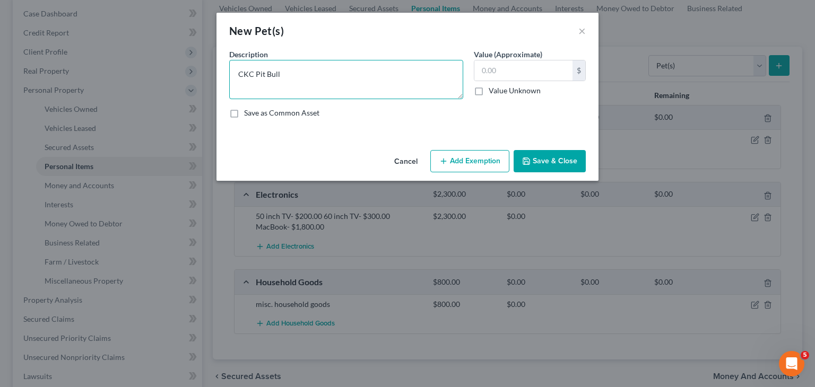
click at [255, 75] on textarea "CKC Pit Bull" at bounding box center [346, 79] width 234 height 39
type textarea "CKC Registered Pit Bull"
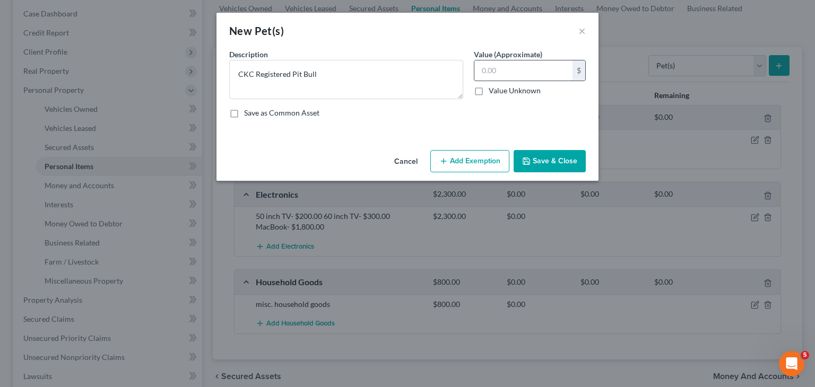
click at [499, 69] on input "text" at bounding box center [523, 70] width 98 height 20
type input "800.00"
click at [558, 161] on button "Save & Close" at bounding box center [550, 161] width 72 height 22
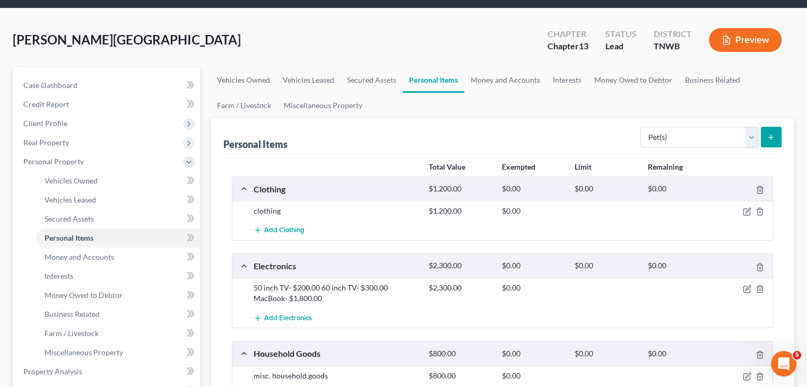
scroll to position [0, 0]
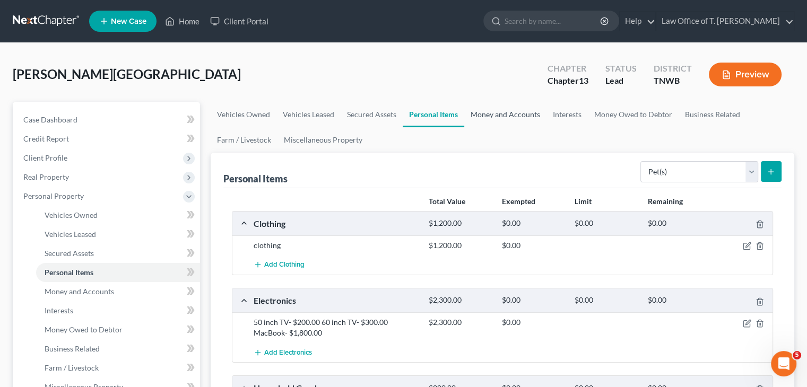
drag, startPoint x: 493, startPoint y: 117, endPoint x: 496, endPoint y: 135, distance: 17.7
click at [493, 117] on link "Money and Accounts" at bounding box center [505, 114] width 82 height 25
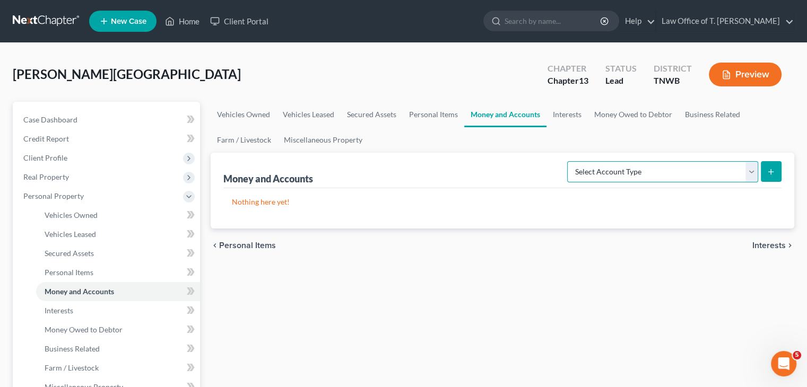
click at [751, 172] on select "Select Account Type Brokerage Cash on Hand Certificates of Deposit Checking Acc…" at bounding box center [662, 171] width 191 height 21
select select "checking"
click at [569, 161] on select "Select Account Type Brokerage Cash on Hand Certificates of Deposit Checking Acc…" at bounding box center [662, 171] width 191 height 21
click at [771, 176] on button "submit" at bounding box center [771, 171] width 21 height 21
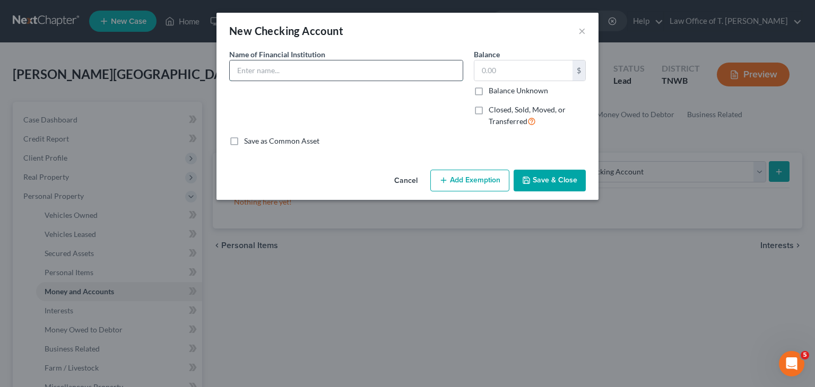
click at [318, 73] on input "text" at bounding box center [346, 70] width 233 height 20
type input "Cash App"
click at [523, 71] on input "text" at bounding box center [523, 70] width 98 height 20
type input "15.0"
click at [562, 180] on button "Save & Close" at bounding box center [550, 181] width 72 height 22
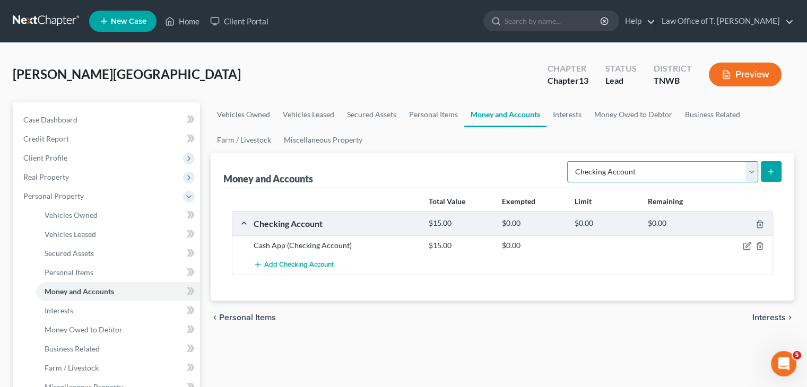
click at [753, 175] on select "Select Account Type Brokerage Cash on Hand Certificates of Deposit Checking Acc…" at bounding box center [662, 171] width 191 height 21
click at [631, 126] on link "Money Owed to Debtor" at bounding box center [633, 114] width 91 height 25
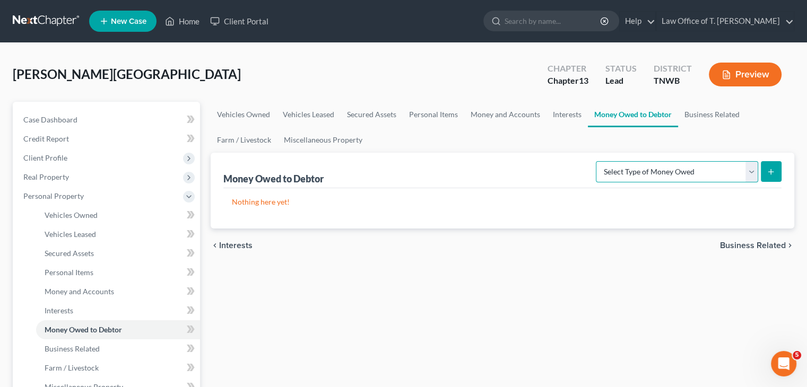
click at [747, 173] on select "Select Type of Money Owed Accounts Receivable Alimony Child Support Claims Agai…" at bounding box center [677, 171] width 162 height 21
click at [728, 117] on link "Business Related" at bounding box center [712, 114] width 68 height 25
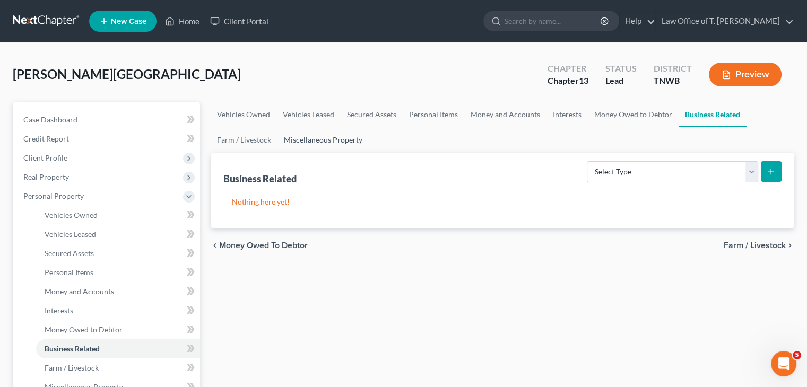
click at [348, 142] on link "Miscellaneous Property" at bounding box center [322, 139] width 91 height 25
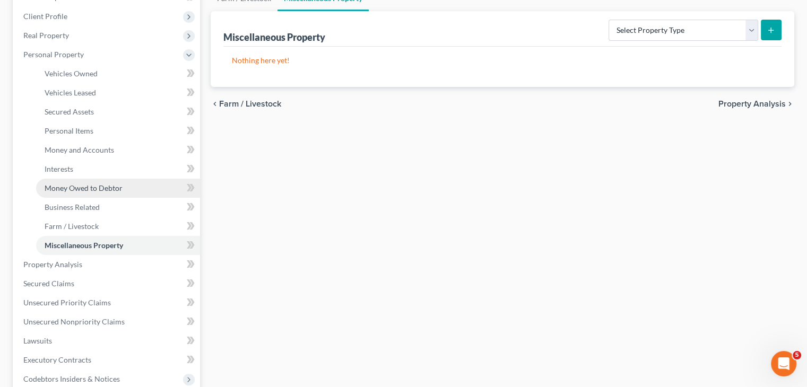
scroll to position [159, 0]
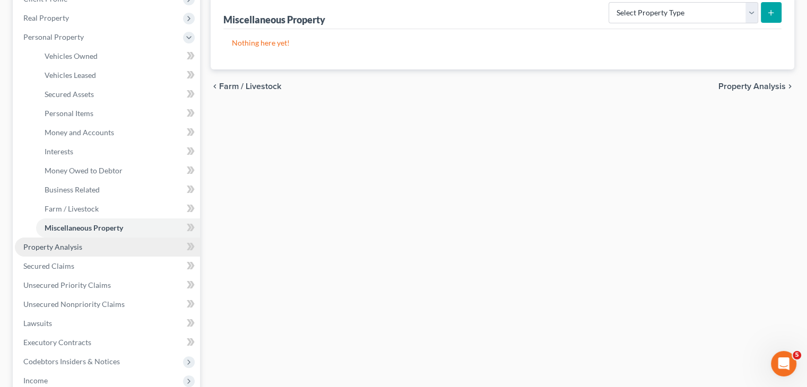
click at [82, 248] on link "Property Analysis" at bounding box center [107, 247] width 185 height 19
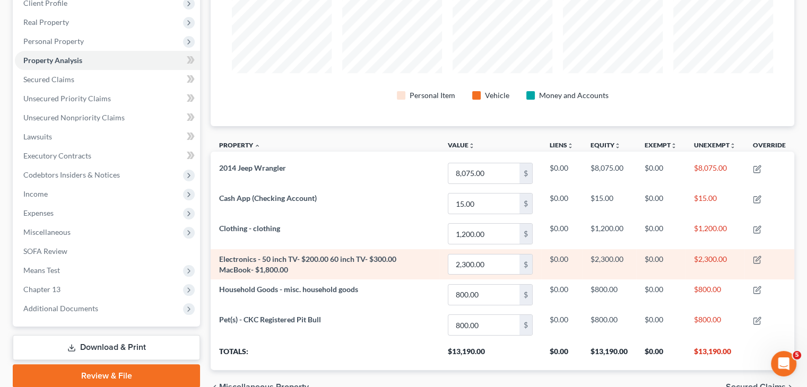
scroll to position [211, 0]
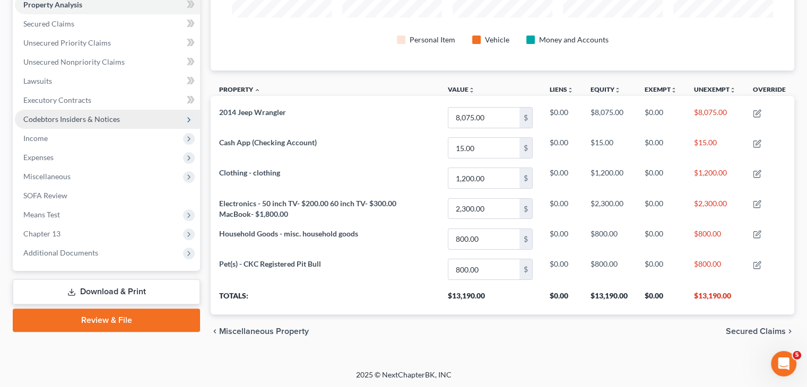
click at [62, 120] on span "Codebtors Insiders & Notices" at bounding box center [71, 119] width 97 height 9
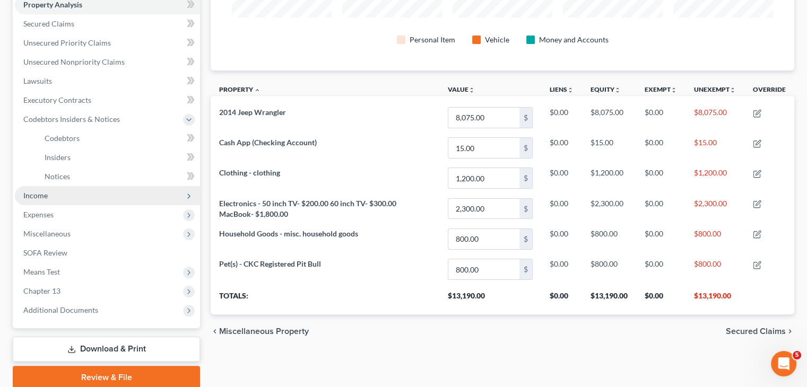
drag, startPoint x: 51, startPoint y: 195, endPoint x: 69, endPoint y: 185, distance: 19.9
click at [51, 194] on span "Income" at bounding box center [107, 195] width 185 height 19
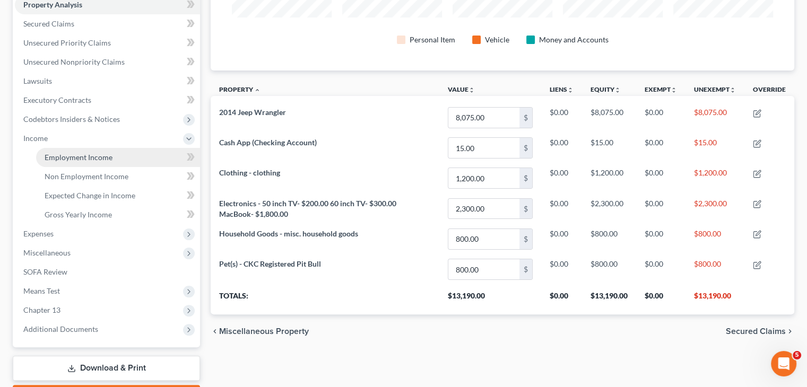
click at [112, 158] on link "Employment Income" at bounding box center [118, 157] width 164 height 19
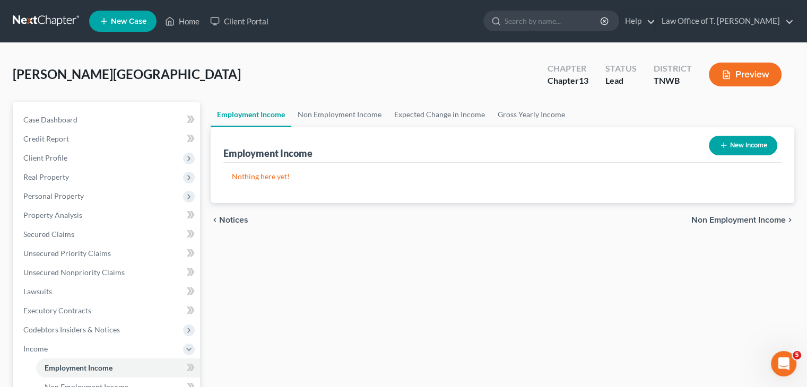
click at [721, 145] on line "button" at bounding box center [723, 145] width 5 height 0
select select "0"
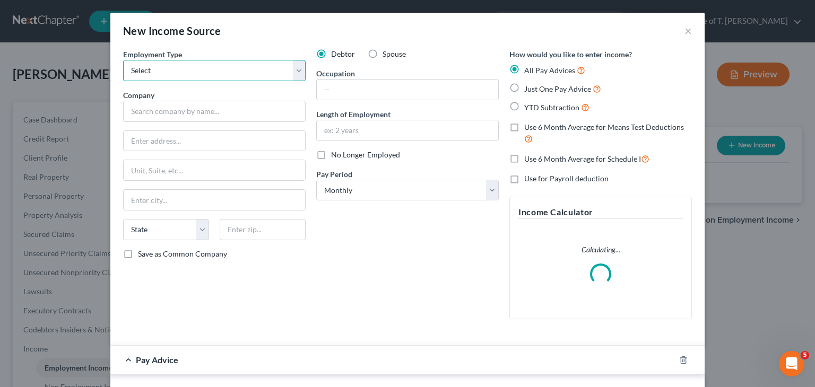
click at [297, 71] on select "Select Full or [DEMOGRAPHIC_DATA] Employment Self Employment" at bounding box center [214, 70] width 182 height 21
select select "1"
click at [123, 60] on select "Select Full or [DEMOGRAPHIC_DATA] Employment Self Employment" at bounding box center [214, 70] width 182 height 21
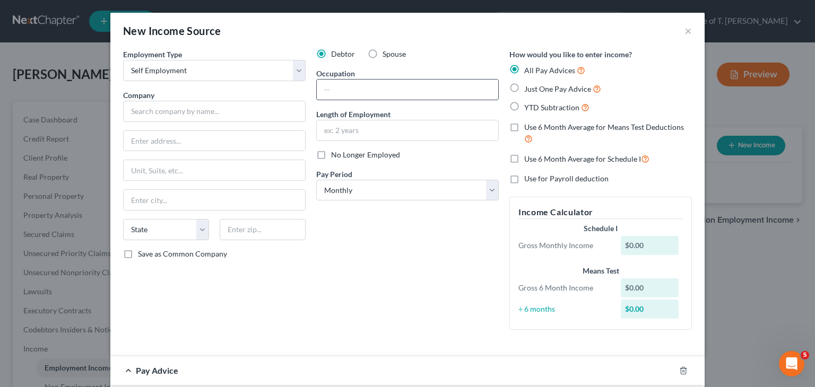
click at [341, 94] on input "text" at bounding box center [407, 90] width 181 height 20
type input "Music Producer"
click at [257, 110] on input "text" at bounding box center [214, 111] width 182 height 21
drag, startPoint x: 206, startPoint y: 110, endPoint x: 212, endPoint y: 110, distance: 5.8
click at [203, 109] on input "God Baby and Enteriment" at bounding box center [214, 111] width 182 height 21
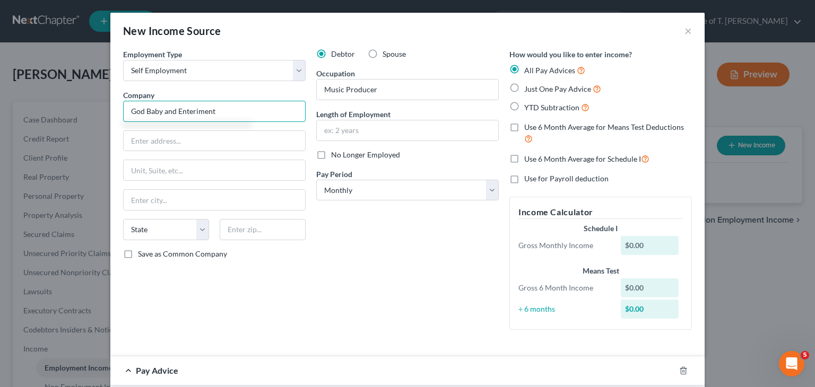
click at [214, 110] on input "God Baby and Enteriment" at bounding box center [214, 111] width 182 height 21
click at [206, 146] on input "text" at bounding box center [214, 141] width 181 height 20
type input "God Baby and Entertainment"
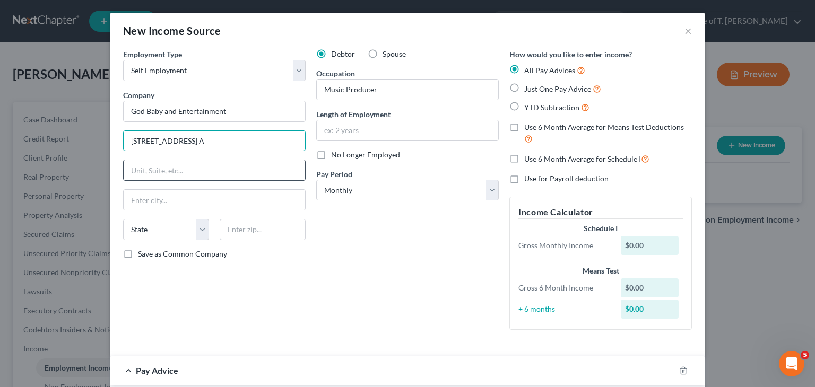
type input "[STREET_ADDRESS] A"
click at [259, 179] on input "text" at bounding box center [214, 170] width 181 height 20
click at [157, 202] on input "text" at bounding box center [214, 200] width 181 height 20
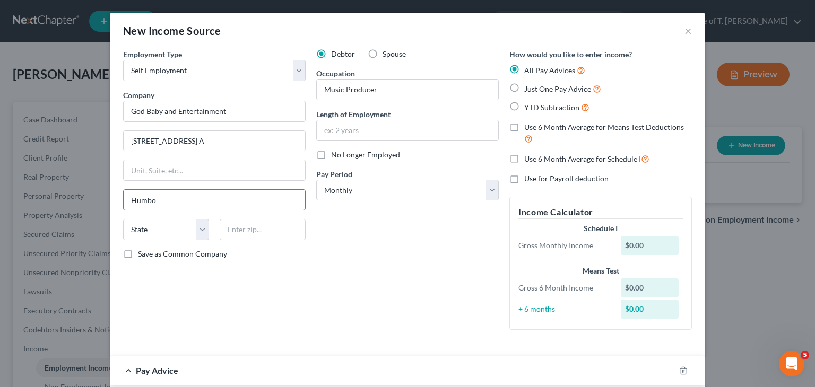
type input "Humboldt"
click at [207, 232] on div "State [US_STATE] AK AR AZ CA CO CT DE DC [GEOGRAPHIC_DATA] [GEOGRAPHIC_DATA] GU…" at bounding box center [166, 229] width 97 height 21
click at [199, 231] on select "State [US_STATE] AK AR AZ CA CO CT DE DC [GEOGRAPHIC_DATA] [GEOGRAPHIC_DATA] GU…" at bounding box center [166, 229] width 86 height 21
select select "44"
click at [123, 219] on select "State [US_STATE] AK AR AZ CA CO CT DE DC [GEOGRAPHIC_DATA] [GEOGRAPHIC_DATA] GU…" at bounding box center [166, 229] width 86 height 21
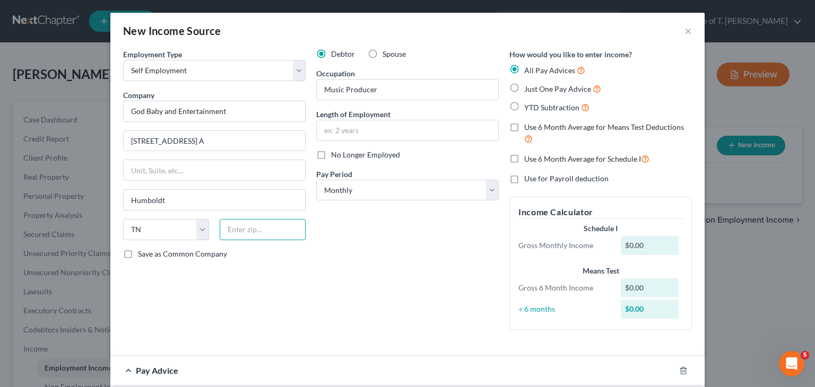
click at [276, 231] on input "text" at bounding box center [263, 229] width 86 height 21
type input "38304"
click at [524, 106] on label "YTD Subtraction" at bounding box center [556, 107] width 65 height 12
click at [528, 106] on input "YTD Subtraction" at bounding box center [531, 104] width 7 height 7
radio input "true"
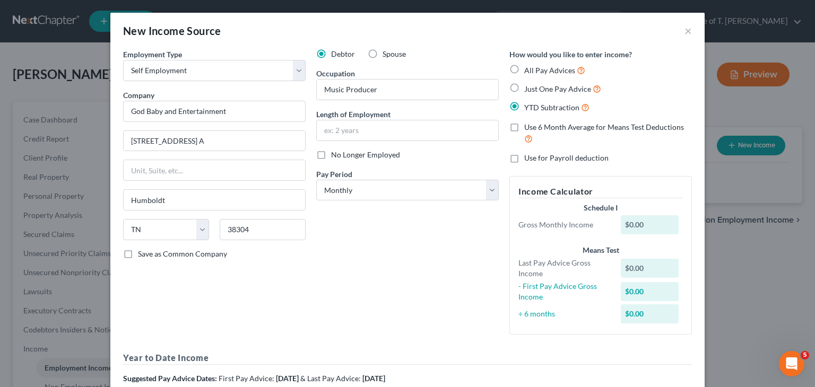
click at [524, 90] on label "Just One Pay Advice" at bounding box center [562, 89] width 77 height 12
click at [528, 90] on input "Just One Pay Advice" at bounding box center [531, 86] width 7 height 7
radio input "true"
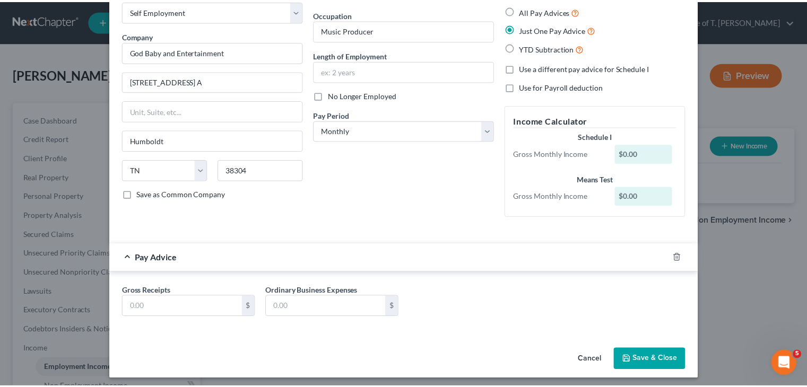
scroll to position [64, 0]
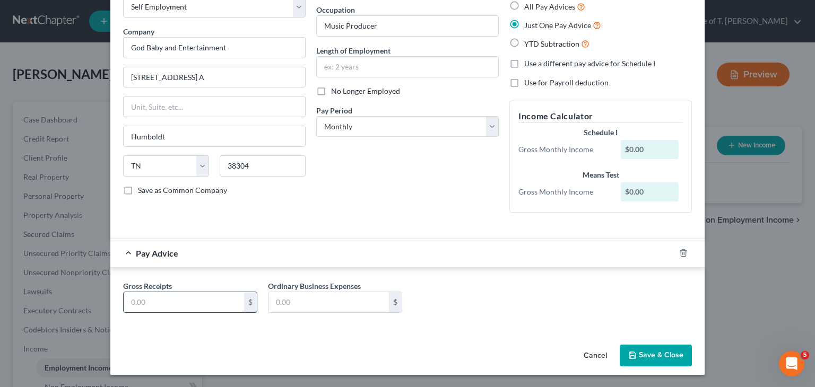
click at [193, 304] on input "text" at bounding box center [184, 302] width 120 height 20
click at [358, 69] on input "text" at bounding box center [407, 67] width 181 height 20
click at [186, 303] on input "text" at bounding box center [184, 302] width 120 height 20
click at [325, 63] on input "3 years" at bounding box center [407, 67] width 181 height 20
type input "2 years"
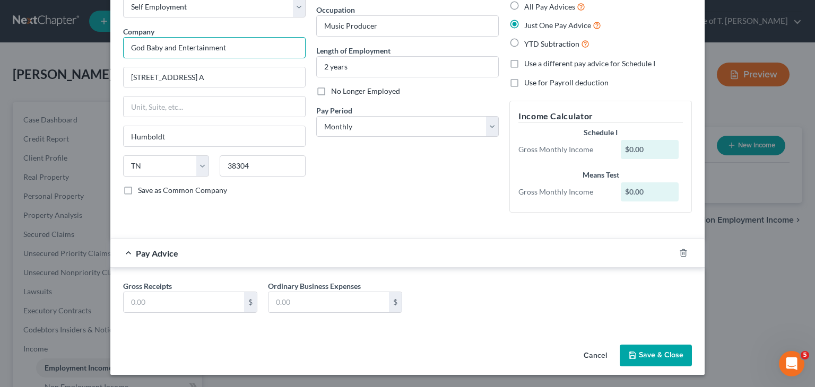
drag, startPoint x: 231, startPoint y: 48, endPoint x: 161, endPoint y: 46, distance: 70.1
click at [161, 47] on input "God Baby and Entertainment" at bounding box center [214, 47] width 182 height 21
type input "God Baby Ent., LLC"
click at [190, 298] on input "text" at bounding box center [184, 302] width 120 height 20
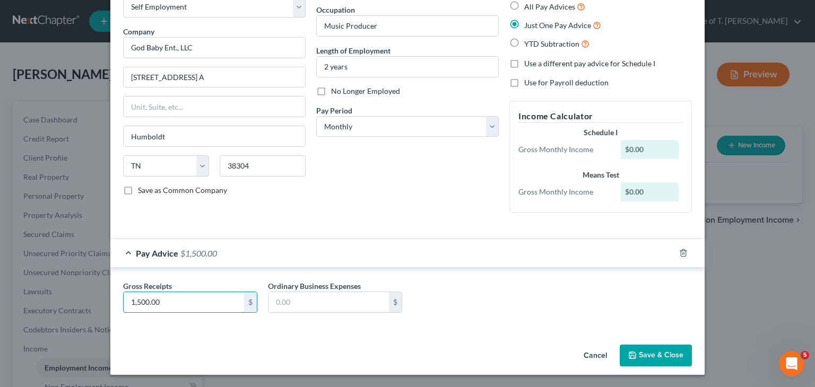
type input "1,500.00"
click at [664, 358] on button "Save & Close" at bounding box center [656, 356] width 72 height 22
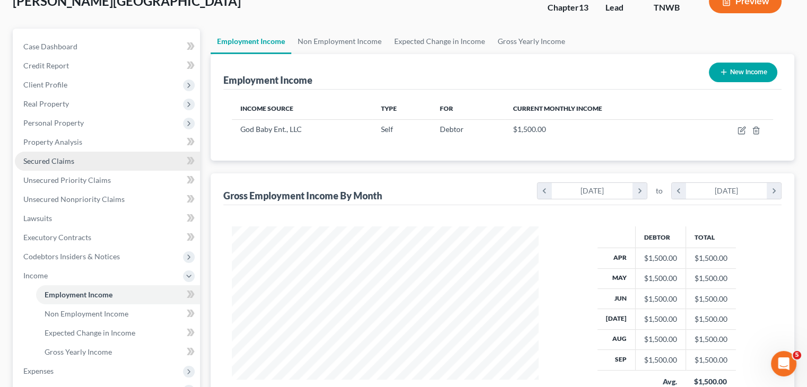
scroll to position [159, 0]
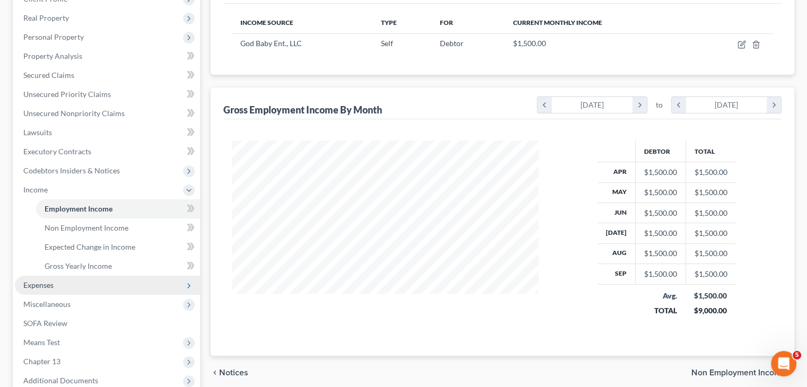
click at [50, 288] on span "Expenses" at bounding box center [38, 285] width 30 height 9
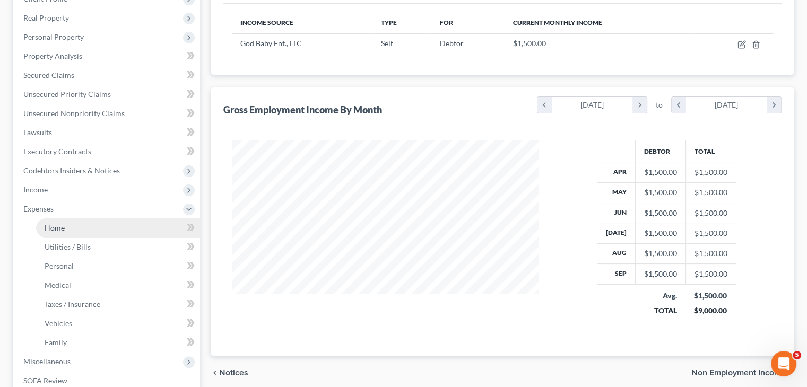
click at [77, 225] on link "Home" at bounding box center [118, 228] width 164 height 19
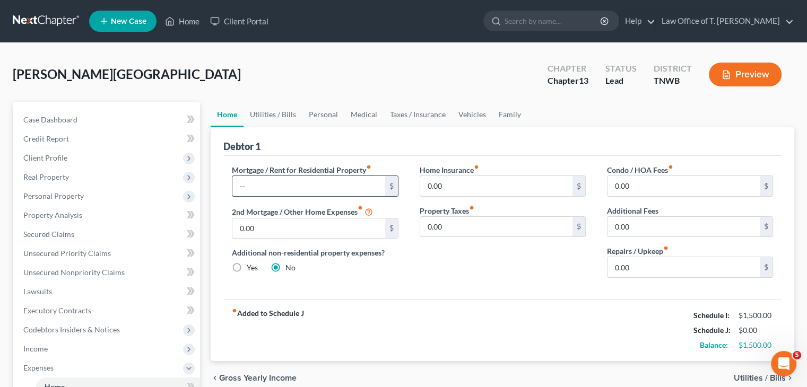
click at [288, 183] on input "text" at bounding box center [308, 186] width 152 height 20
type input "4"
type input "5"
type input "450.00"
click at [274, 116] on link "Utilities / Bills" at bounding box center [273, 114] width 59 height 25
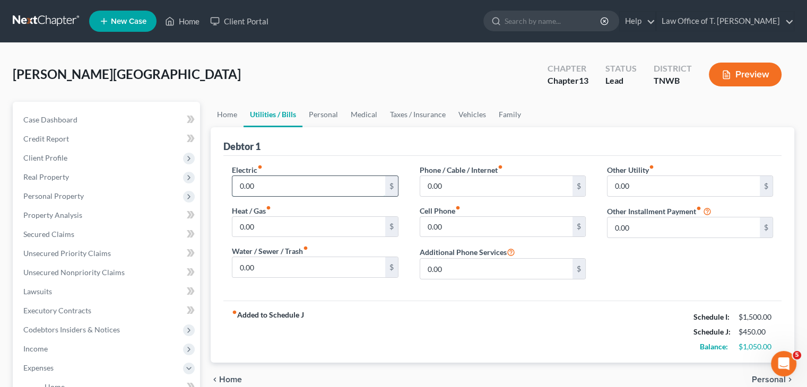
click at [272, 185] on input "0.00" at bounding box center [308, 186] width 152 height 20
type input "300.00"
click at [450, 190] on input "0.00" at bounding box center [496, 186] width 152 height 20
type input "60.00"
click at [450, 223] on input "0.00" at bounding box center [496, 227] width 152 height 20
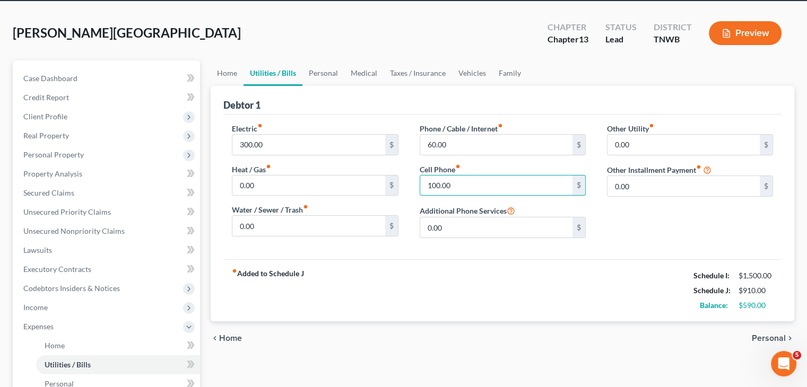
scroll to position [53, 0]
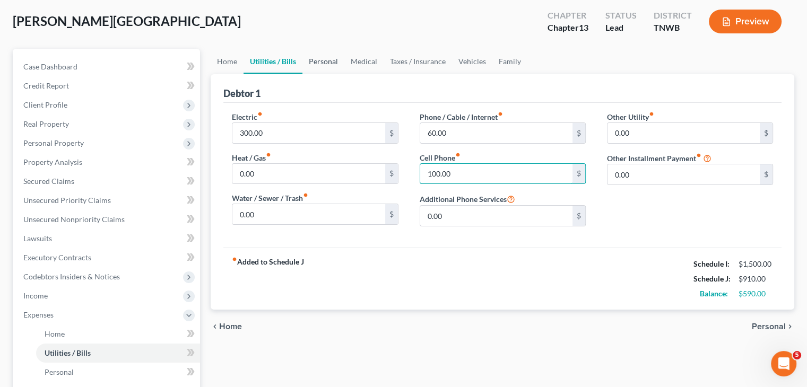
type input "100.00"
click at [313, 58] on link "Personal" at bounding box center [323, 61] width 42 height 25
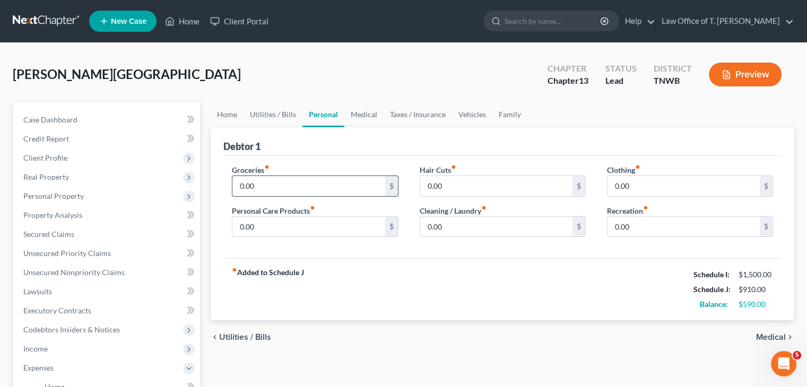
click at [282, 185] on input "0.00" at bounding box center [308, 186] width 152 height 20
type input "1,500.00"
click at [286, 233] on input "0.00" at bounding box center [308, 227] width 152 height 20
type input "60.00"
click at [451, 176] on input "0.00" at bounding box center [496, 186] width 152 height 20
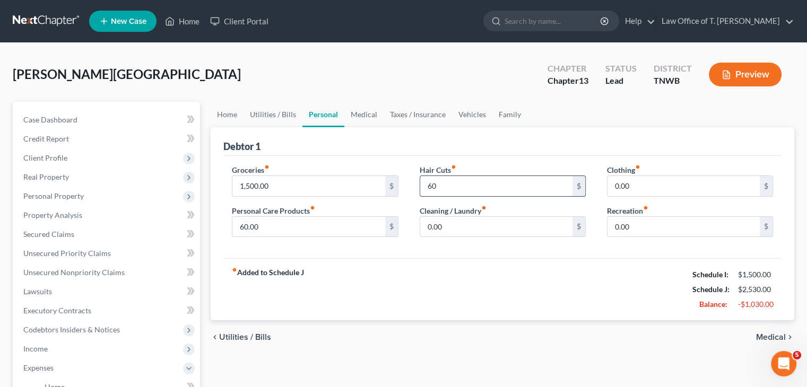
type input "6"
type input "50.00"
click at [632, 185] on input "0.00" at bounding box center [683, 186] width 152 height 20
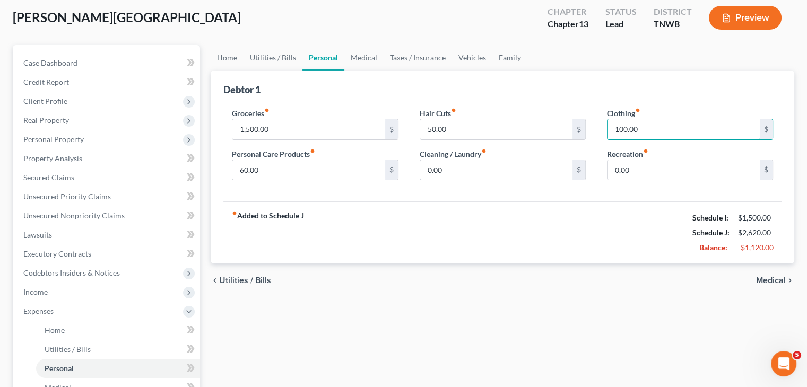
scroll to position [53, 0]
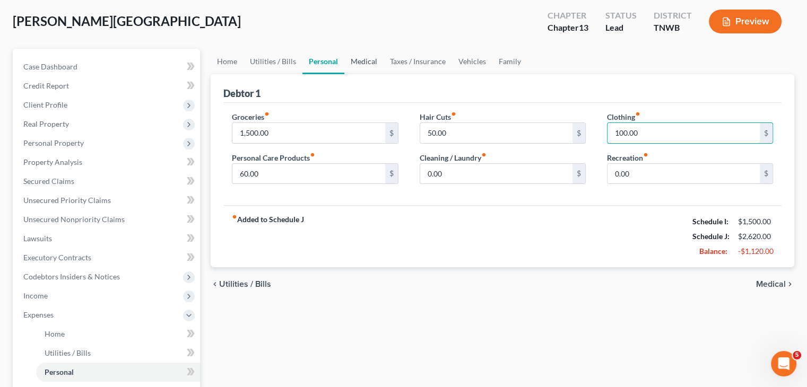
type input "100.00"
click at [369, 62] on link "Medical" at bounding box center [363, 61] width 39 height 25
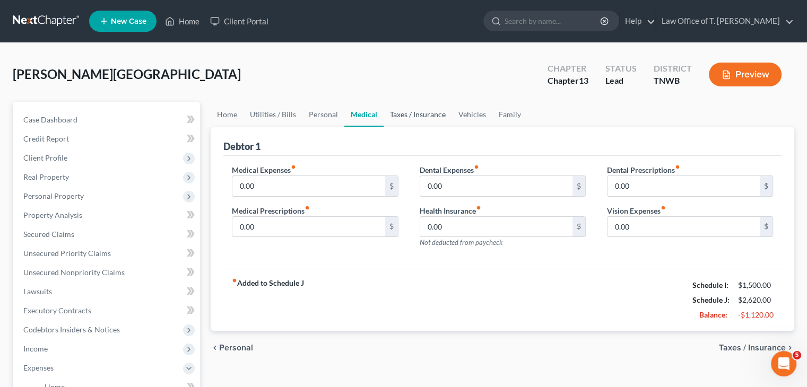
drag, startPoint x: 428, startPoint y: 116, endPoint x: 384, endPoint y: 142, distance: 50.7
click at [428, 116] on link "Taxes / Insurance" at bounding box center [418, 114] width 68 height 25
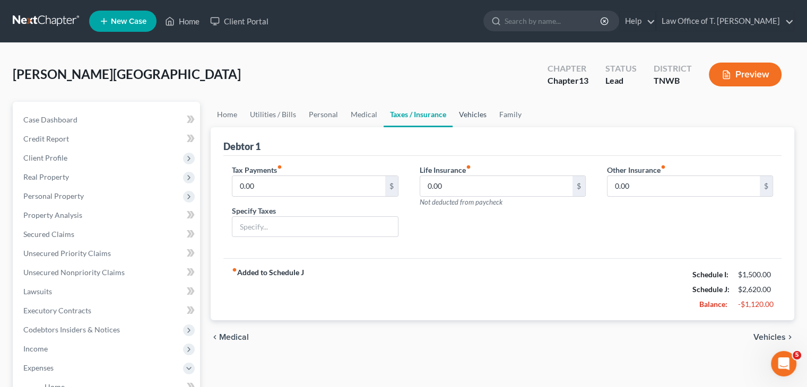
click at [477, 117] on link "Vehicles" at bounding box center [473, 114] width 40 height 25
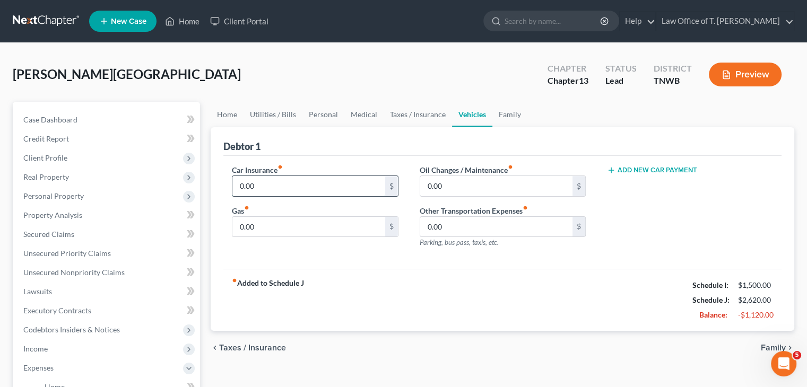
click at [265, 188] on input "0.00" at bounding box center [308, 186] width 152 height 20
type input "262.00"
click at [442, 185] on input "0.00" at bounding box center [496, 186] width 152 height 20
type input "50.00"
click at [277, 230] on input "0.00" at bounding box center [308, 227] width 152 height 20
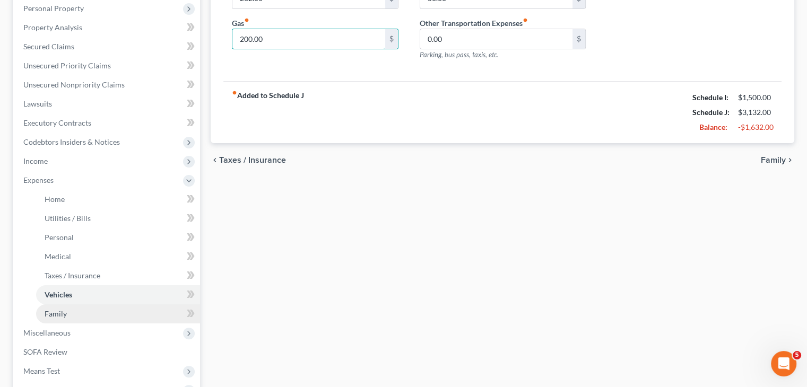
scroll to position [212, 0]
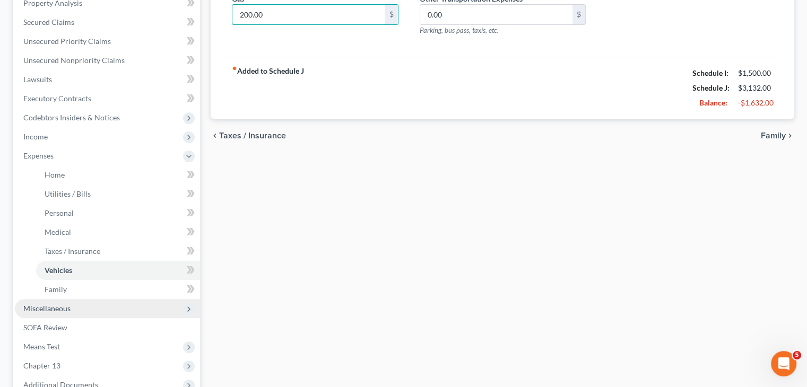
type input "200.00"
click at [109, 306] on span "Miscellaneous" at bounding box center [107, 308] width 185 height 19
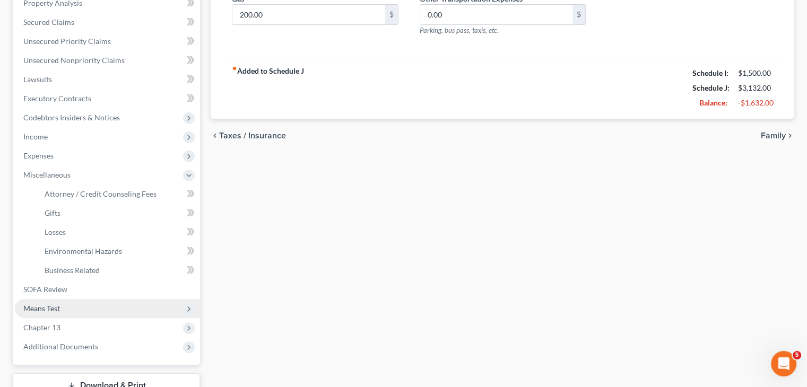
click at [62, 308] on span "Means Test" at bounding box center [107, 308] width 185 height 19
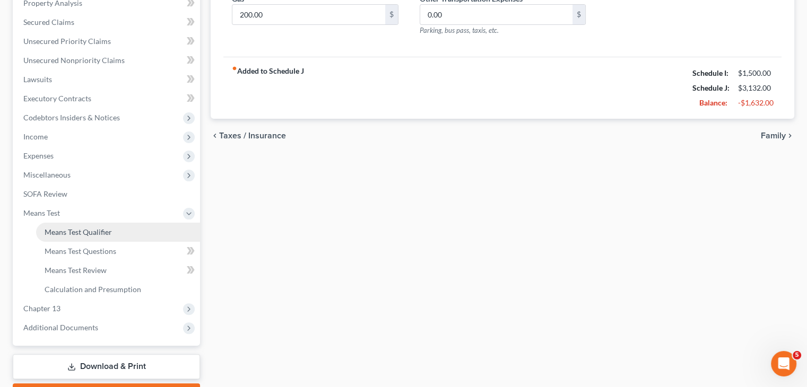
click at [81, 233] on span "Means Test Qualifier" at bounding box center [78, 232] width 67 height 9
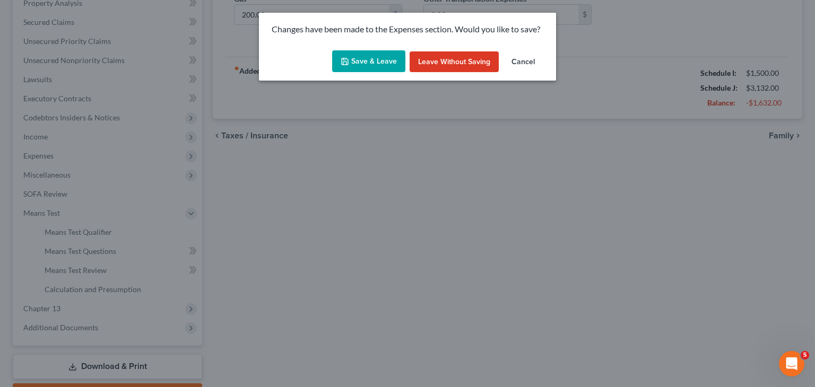
click at [366, 63] on button "Save & Leave" at bounding box center [368, 61] width 73 height 22
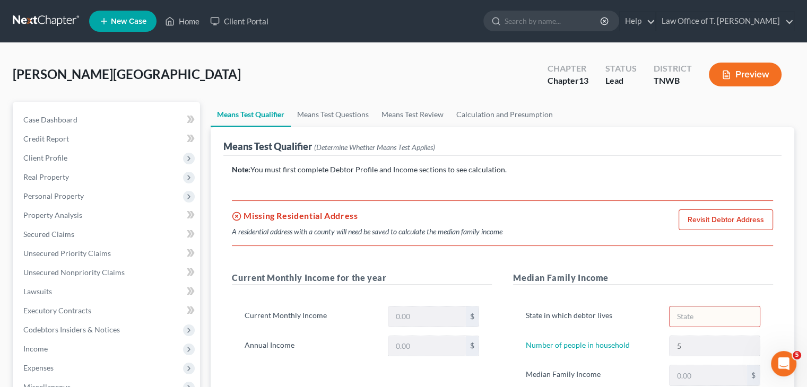
click at [747, 220] on link "Revisit Debtor Address" at bounding box center [726, 220] width 94 height 21
select select "0"
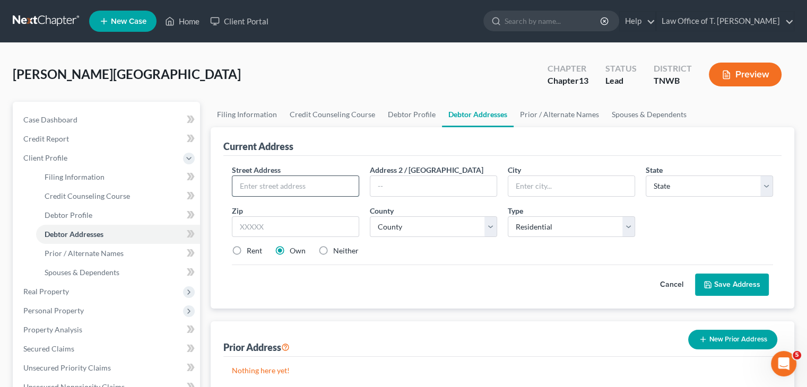
drag, startPoint x: 294, startPoint y: 185, endPoint x: 300, endPoint y: 176, distance: 11.5
click at [294, 185] on input "text" at bounding box center [295, 186] width 126 height 20
type input "[STREET_ADDRESS]"
click at [530, 188] on input "text" at bounding box center [571, 186] width 126 height 20
type input "Humboldt"
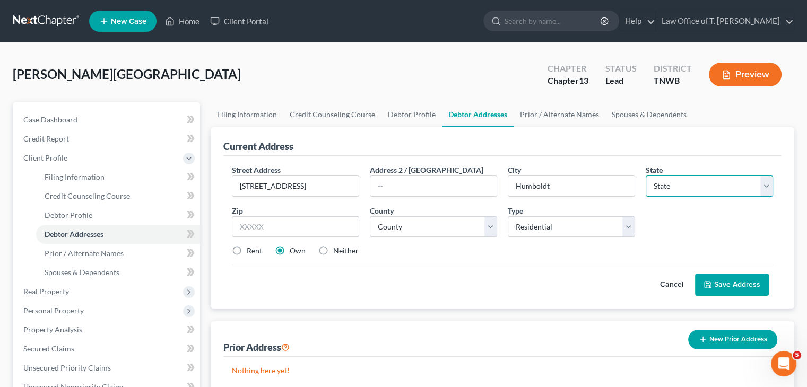
click at [682, 195] on select "State [US_STATE] AK AR AZ CA CO CT DE DC [GEOGRAPHIC_DATA] [GEOGRAPHIC_DATA] GU…" at bounding box center [709, 186] width 127 height 21
select select "44"
click at [646, 176] on select "State [US_STATE] AK AR AZ CA CO CT DE DC [GEOGRAPHIC_DATA] [GEOGRAPHIC_DATA] GU…" at bounding box center [709, 186] width 127 height 21
click at [266, 220] on input "text" at bounding box center [295, 226] width 127 height 21
type input "38304"
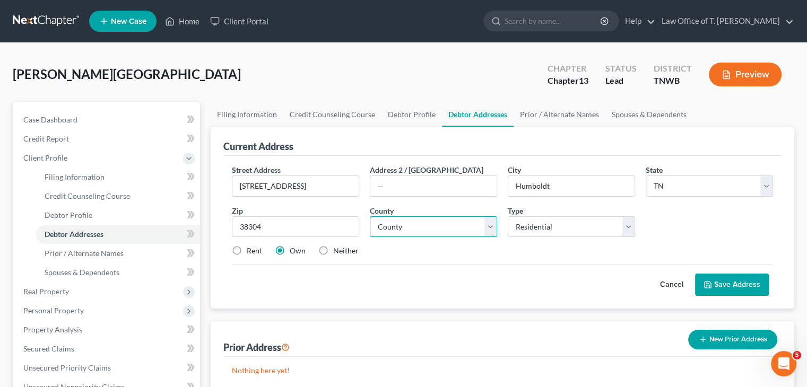
click at [480, 229] on select "County [GEOGRAPHIC_DATA] [GEOGRAPHIC_DATA] [GEOGRAPHIC_DATA] [GEOGRAPHIC_DATA] …" at bounding box center [433, 226] width 127 height 21
select select "26"
click at [370, 216] on select "County [GEOGRAPHIC_DATA] [GEOGRAPHIC_DATA] [GEOGRAPHIC_DATA] [GEOGRAPHIC_DATA] …" at bounding box center [433, 226] width 127 height 21
click at [247, 248] on label "Rent" at bounding box center [254, 251] width 15 height 11
click at [251, 248] on input "Rent" at bounding box center [254, 249] width 7 height 7
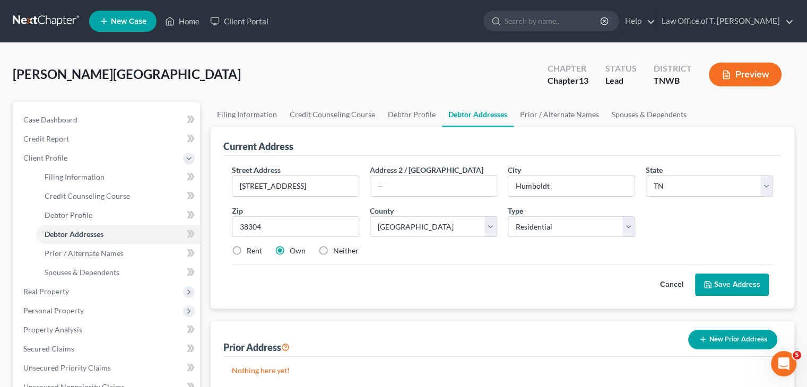
radio input "true"
click at [728, 281] on button "Save Address" at bounding box center [732, 285] width 74 height 22
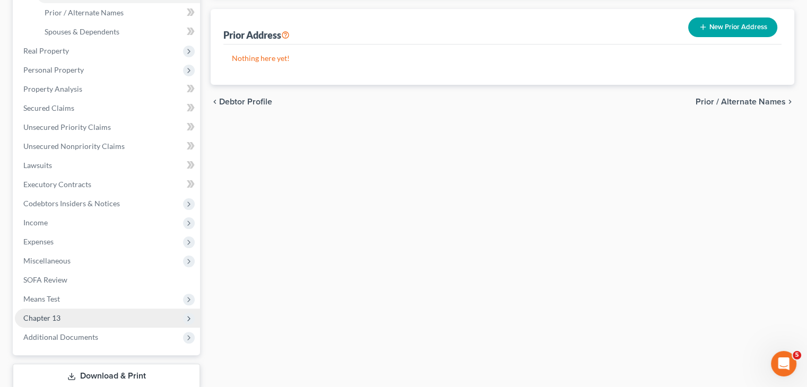
scroll to position [265, 0]
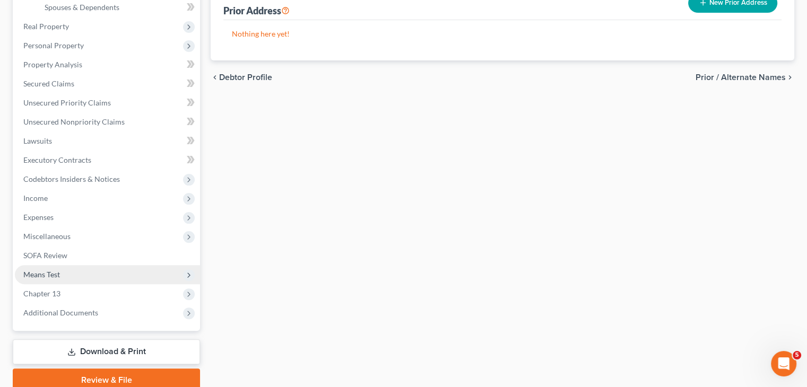
click at [59, 273] on span "Means Test" at bounding box center [41, 274] width 37 height 9
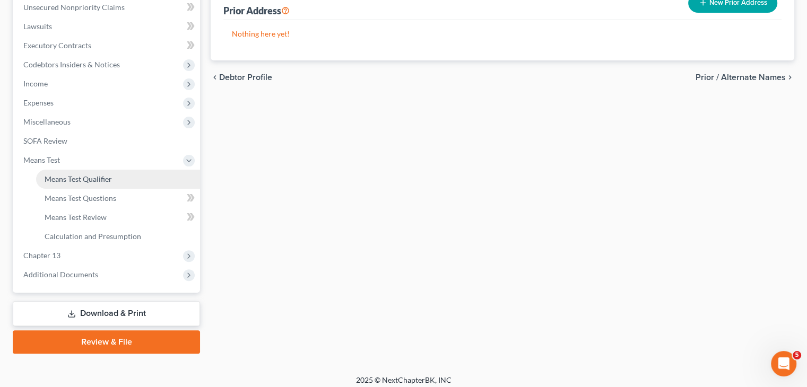
click at [93, 181] on span "Means Test Qualifier" at bounding box center [78, 179] width 67 height 9
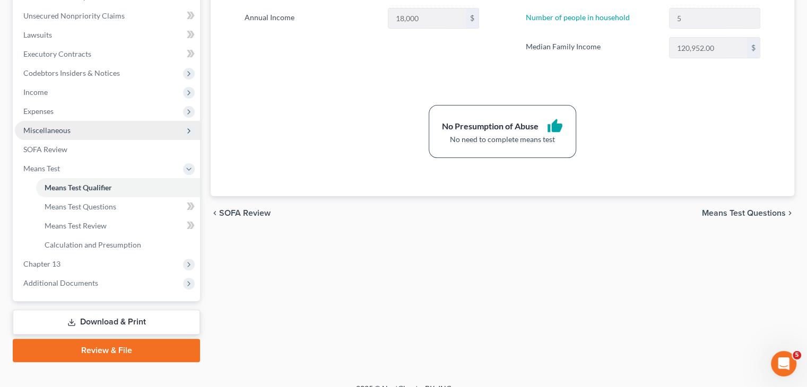
scroll to position [265, 0]
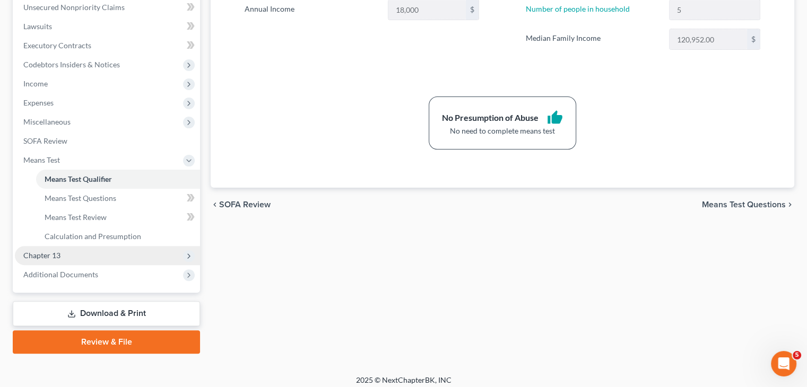
click at [177, 255] on span "Chapter 13" at bounding box center [107, 255] width 185 height 19
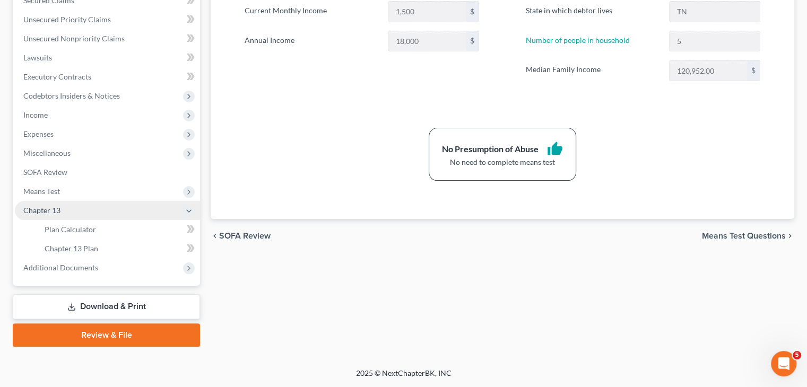
scroll to position [233, 0]
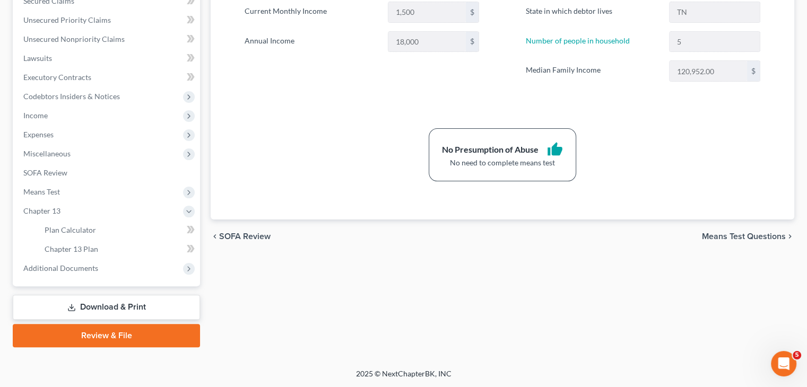
click at [131, 303] on link "Download & Print" at bounding box center [106, 307] width 187 height 25
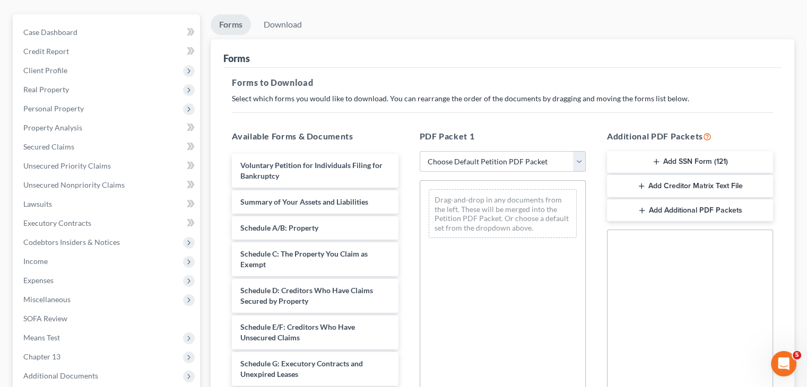
scroll to position [106, 0]
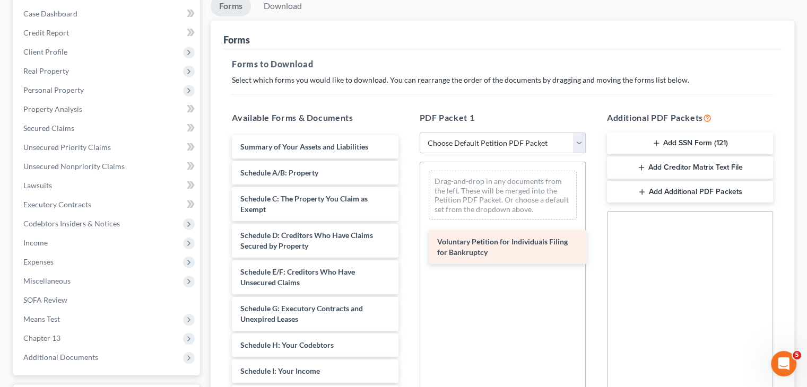
drag, startPoint x: 286, startPoint y: 153, endPoint x: 483, endPoint y: 249, distance: 219.0
click at [406, 249] on div "Voluntary Petition for Individuals Filing for Bankruptcy Voluntary Petition for…" at bounding box center [314, 384] width 183 height 498
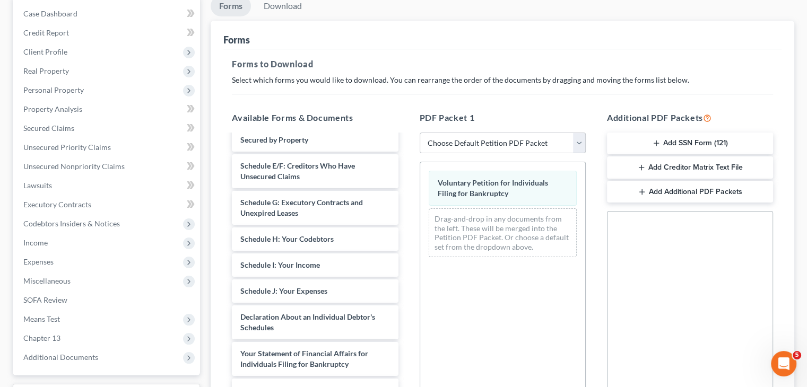
click at [677, 140] on button "Add SSN Form (121)" at bounding box center [690, 144] width 166 height 22
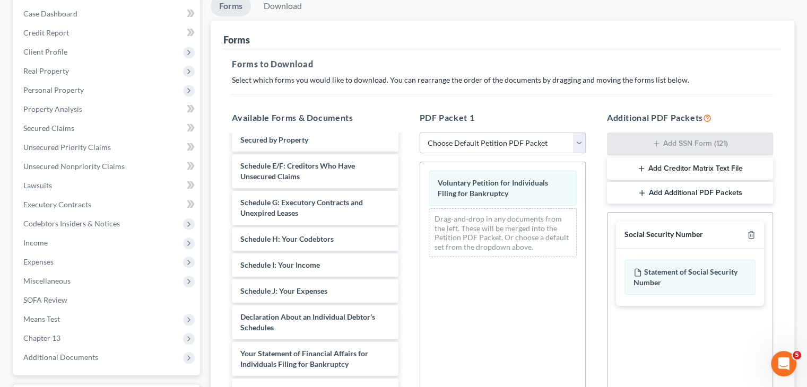
drag, startPoint x: 686, startPoint y: 276, endPoint x: 208, endPoint y: 321, distance: 480.1
click at [595, 286] on div "Available Forms & Documents Summary of Your Assets and Liabilities Schedule A/B…" at bounding box center [502, 283] width 562 height 360
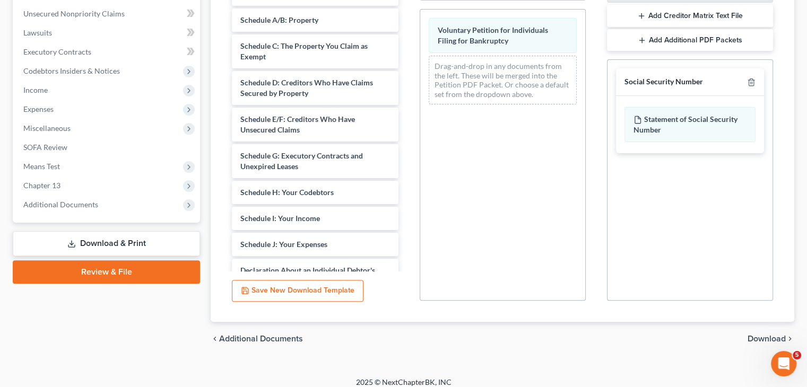
scroll to position [267, 0]
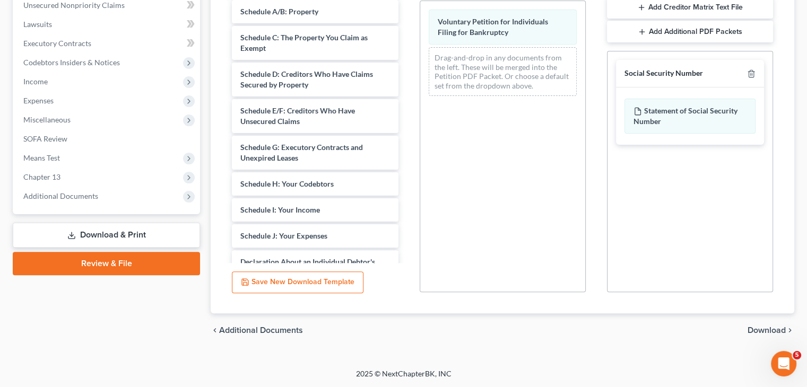
click at [773, 331] on span "Download" at bounding box center [766, 330] width 38 height 8
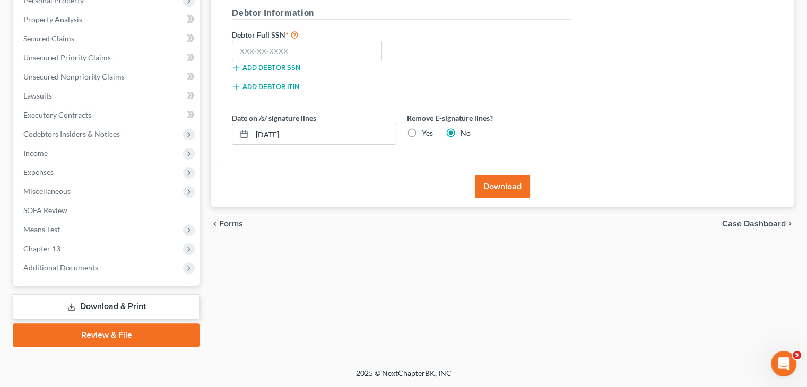
scroll to position [195, 0]
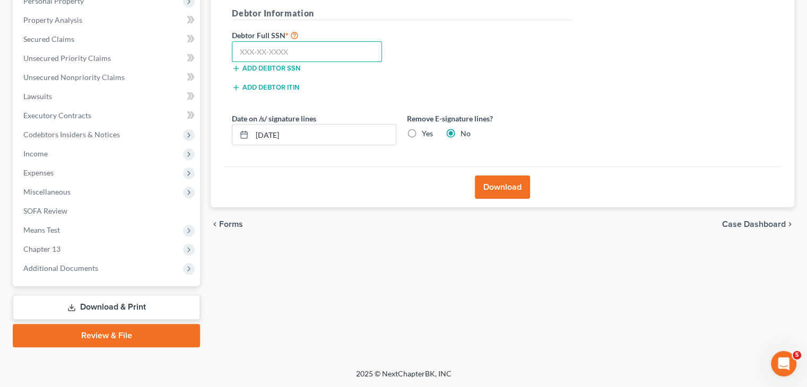
click at [257, 49] on input "text" at bounding box center [307, 51] width 150 height 21
type input "409-79-3758"
click at [516, 185] on button "Download" at bounding box center [502, 187] width 55 height 23
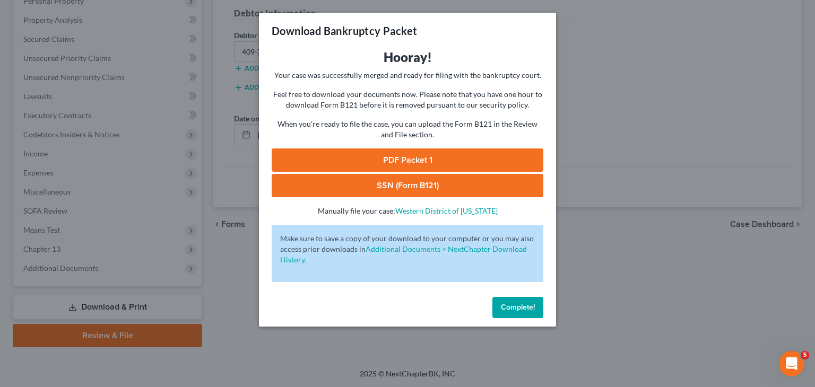
click at [411, 162] on link "PDF Packet 1" at bounding box center [408, 160] width 272 height 23
drag, startPoint x: 444, startPoint y: 189, endPoint x: 428, endPoint y: 172, distance: 22.9
click at [444, 188] on link "SSN (Form B121)" at bounding box center [408, 185] width 272 height 23
click at [519, 304] on span "Complete!" at bounding box center [518, 307] width 34 height 9
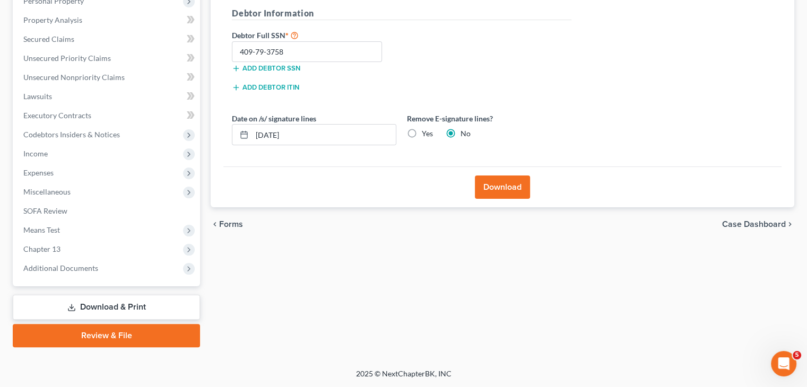
click at [143, 306] on link "Download & Print" at bounding box center [106, 307] width 187 height 25
click at [117, 306] on link "Download & Print" at bounding box center [106, 307] width 187 height 25
click at [50, 100] on span "Lawsuits" at bounding box center [37, 96] width 29 height 9
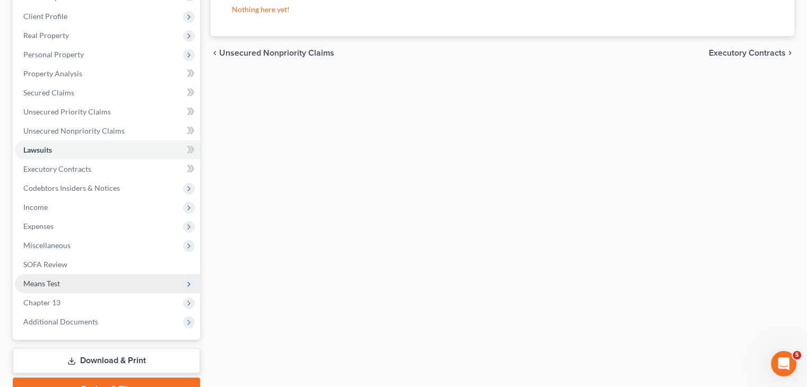
scroll to position [195, 0]
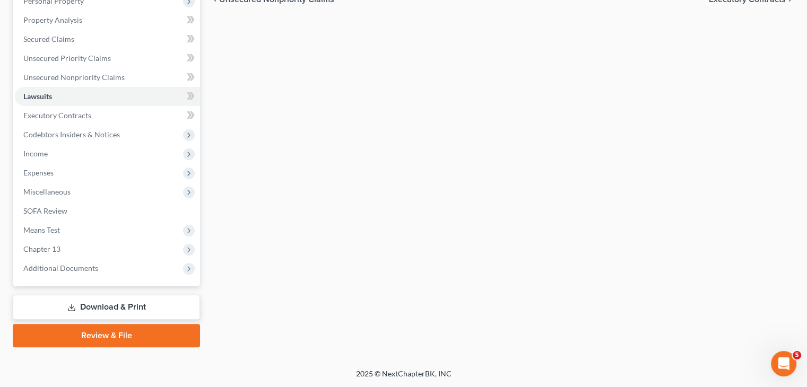
click at [110, 305] on link "Download & Print" at bounding box center [106, 307] width 187 height 25
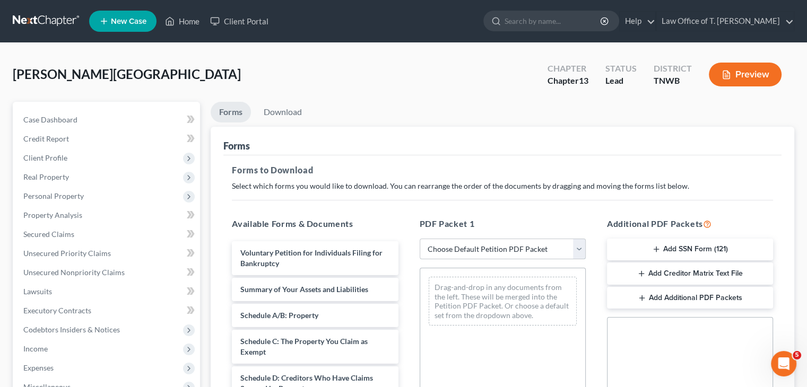
click at [576, 253] on select "Choose Default Petition PDF Packet Complete Bankruptcy Petition (all forms and …" at bounding box center [503, 249] width 166 height 21
select select "3"
click at [420, 239] on select "Choose Default Petition PDF Packet Complete Bankruptcy Petition (all forms and …" at bounding box center [503, 249] width 166 height 21
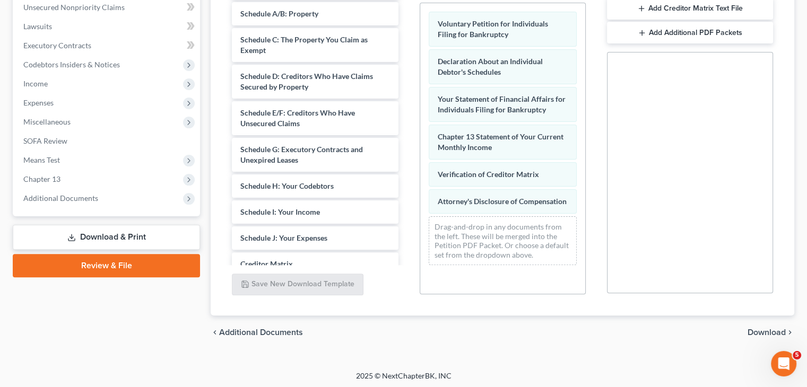
scroll to position [267, 0]
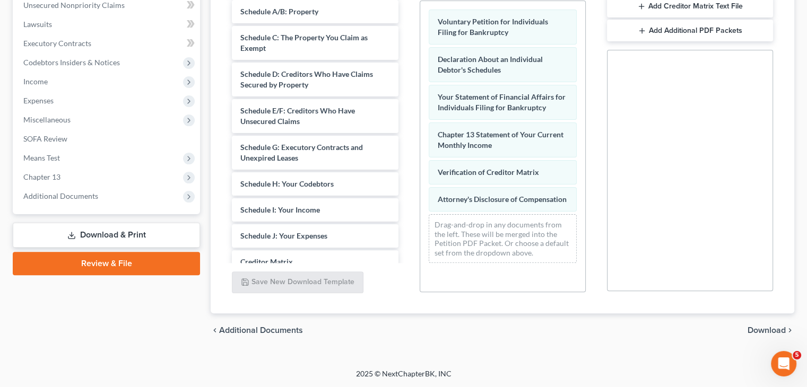
click at [762, 329] on span "Download" at bounding box center [766, 330] width 38 height 8
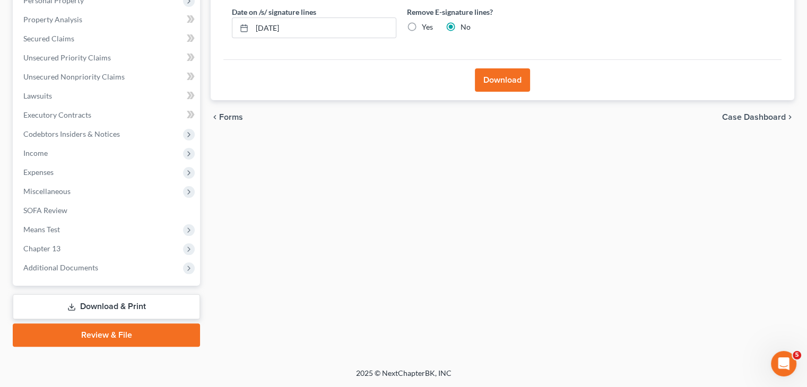
scroll to position [195, 0]
click at [503, 84] on button "Download" at bounding box center [502, 80] width 55 height 23
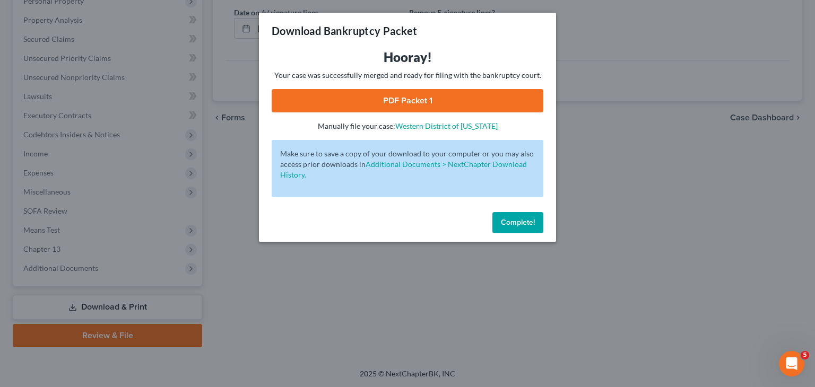
click at [412, 99] on link "PDF Packet 1" at bounding box center [408, 100] width 272 height 23
click at [526, 222] on span "Complete!" at bounding box center [518, 222] width 34 height 9
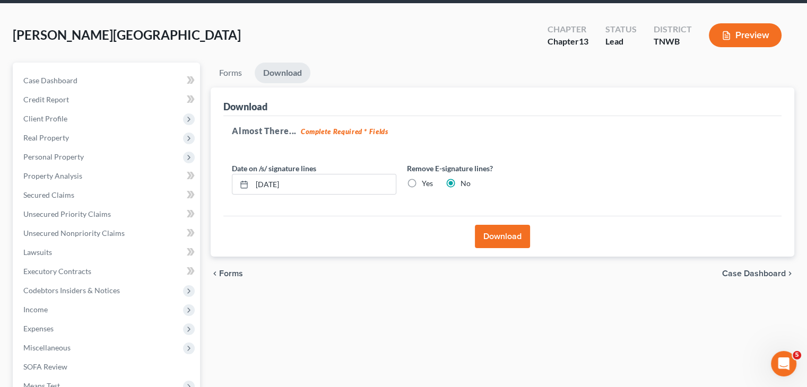
scroll to position [36, 0]
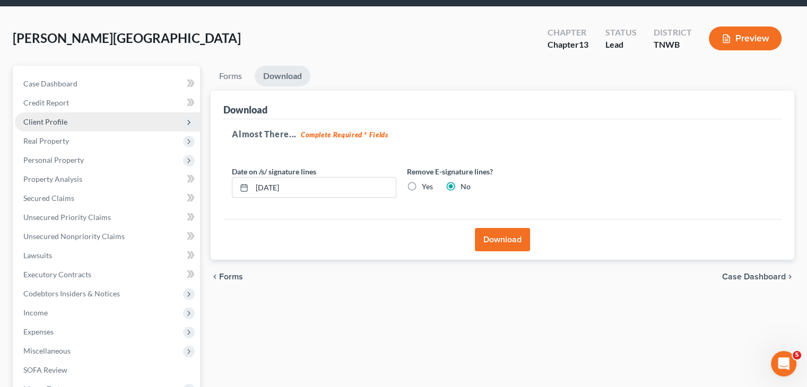
click at [83, 118] on span "Client Profile" at bounding box center [107, 121] width 185 height 19
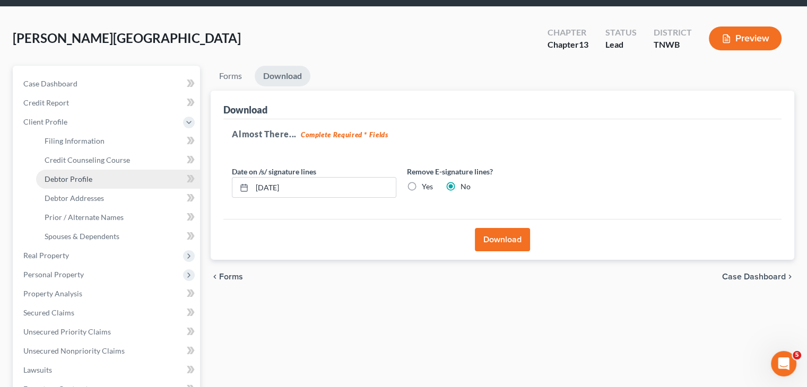
click at [89, 175] on span "Debtor Profile" at bounding box center [69, 179] width 48 height 9
select select "0"
select select "4"
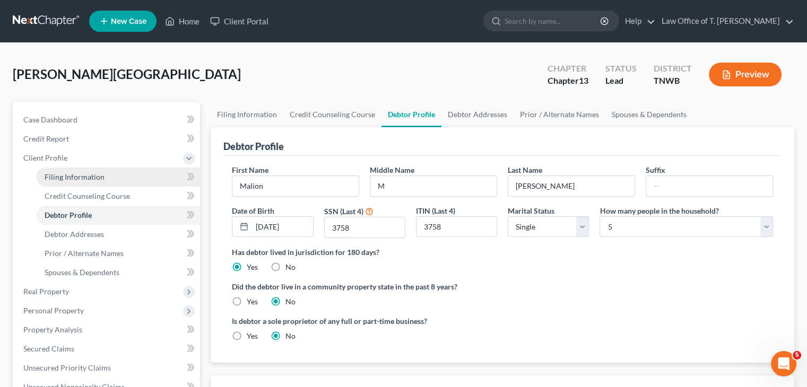
click at [87, 179] on span "Filing Information" at bounding box center [75, 176] width 60 height 9
select select "1"
select select "0"
select select "3"
select select "76"
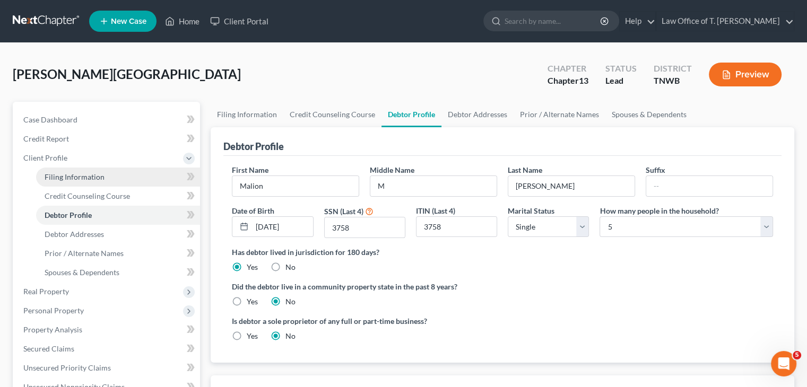
select select "0"
select select "44"
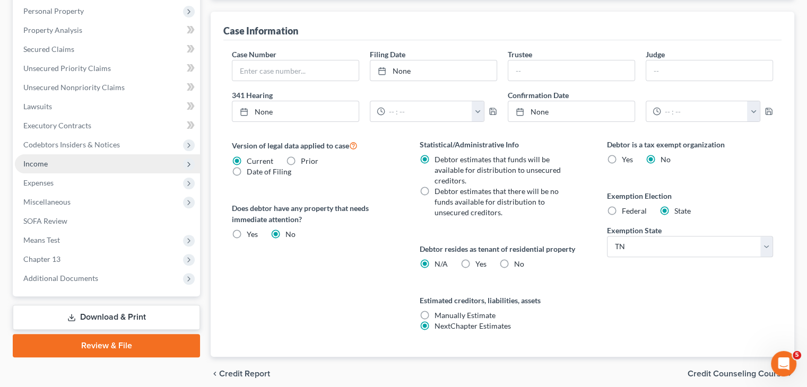
scroll to position [318, 0]
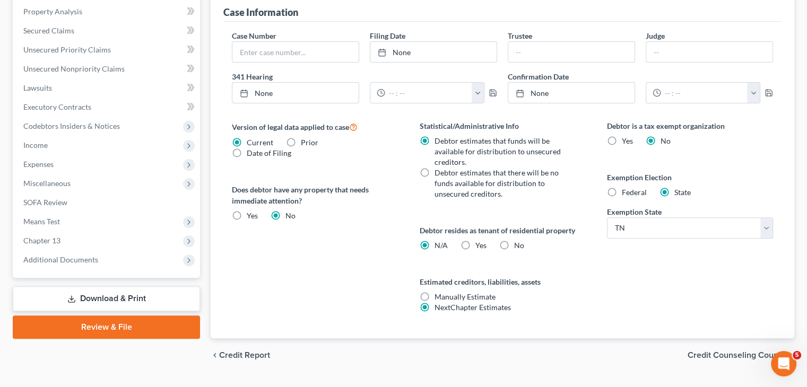
click at [119, 296] on link "Download & Print" at bounding box center [106, 298] width 187 height 25
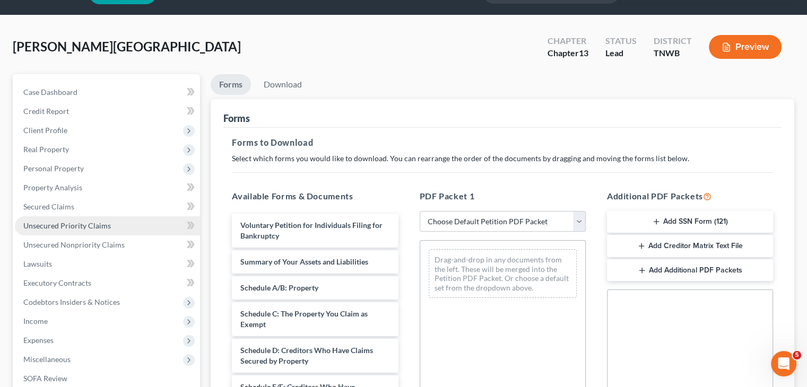
scroll to position [53, 0]
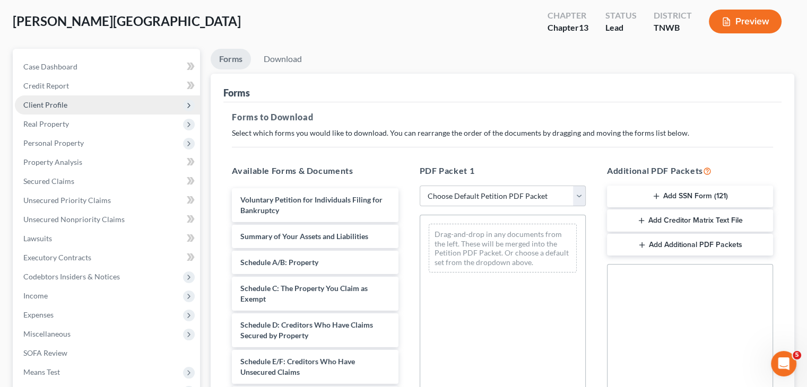
click at [193, 108] on icon at bounding box center [189, 105] width 8 height 8
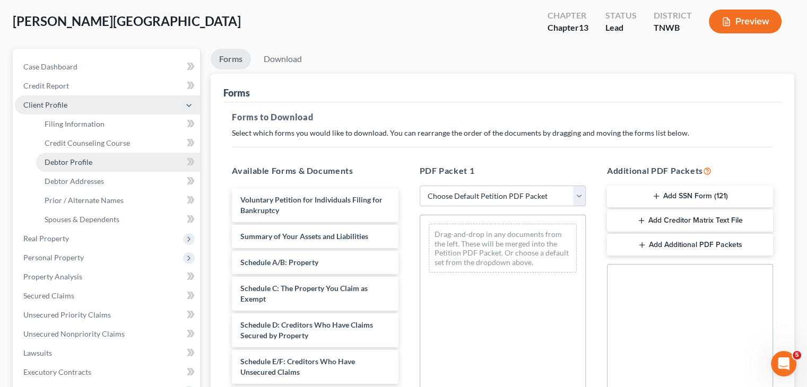
click at [118, 168] on link "Debtor Profile" at bounding box center [118, 162] width 164 height 19
select select "0"
select select "4"
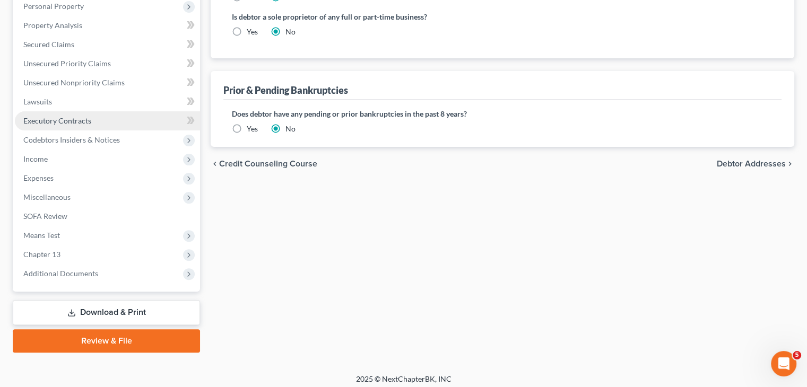
scroll to position [310, 0]
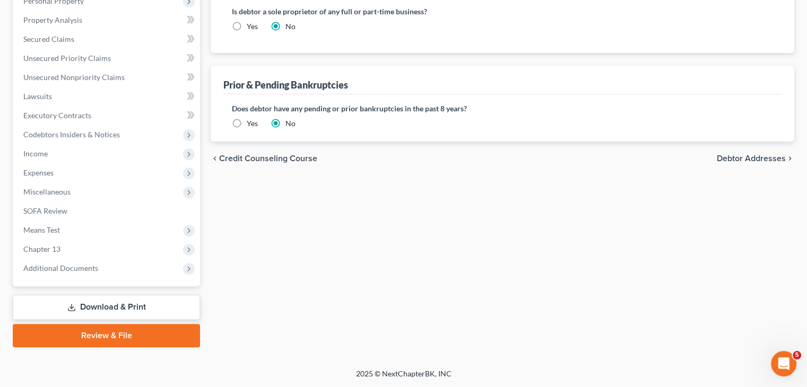
click at [148, 301] on link "Download & Print" at bounding box center [106, 307] width 187 height 25
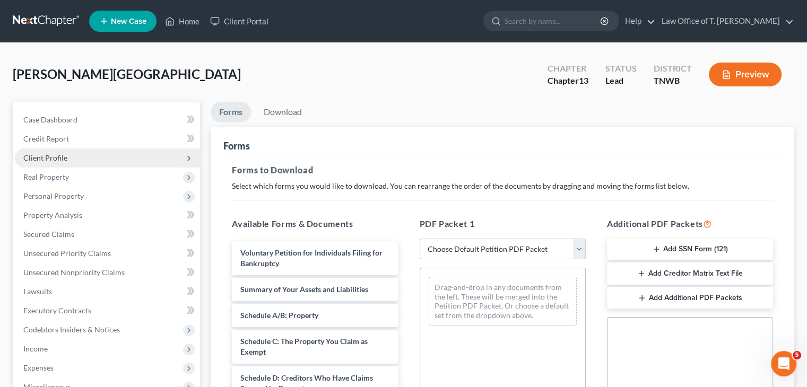
drag, startPoint x: 577, startPoint y: 247, endPoint x: 572, endPoint y: 248, distance: 5.4
click at [577, 247] on select "Choose Default Petition PDF Packet Complete Bankruptcy Petition (all forms and …" at bounding box center [503, 249] width 166 height 21
select select "3"
click at [420, 239] on select "Choose Default Petition PDF Packet Complete Bankruptcy Petition (all forms and …" at bounding box center [503, 249] width 166 height 21
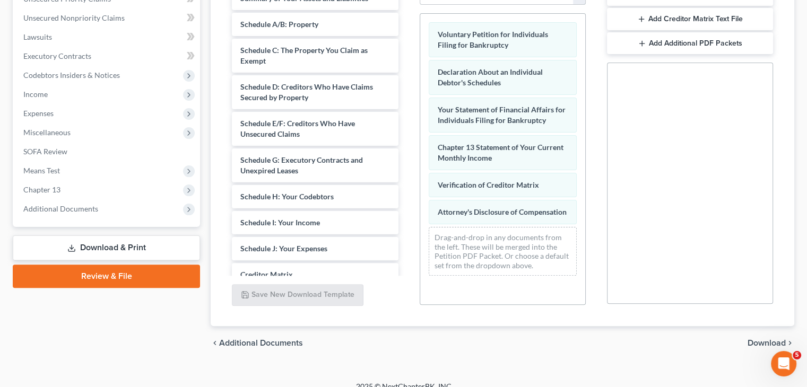
scroll to position [267, 0]
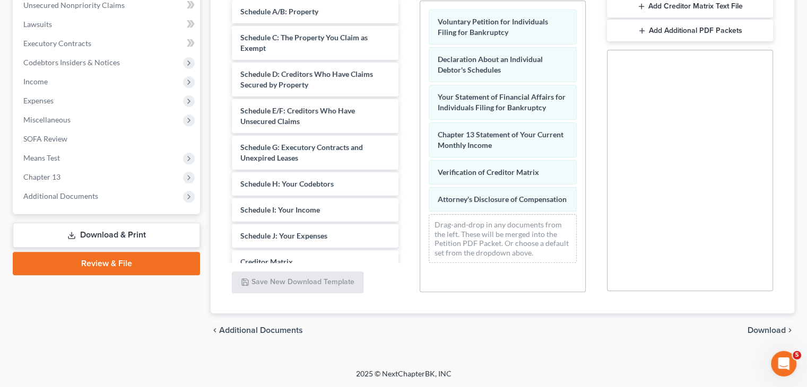
click at [773, 329] on span "Download" at bounding box center [766, 330] width 38 height 8
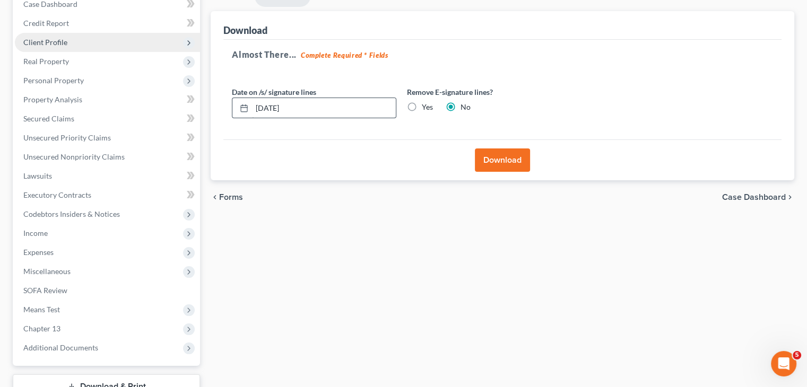
scroll to position [89, 0]
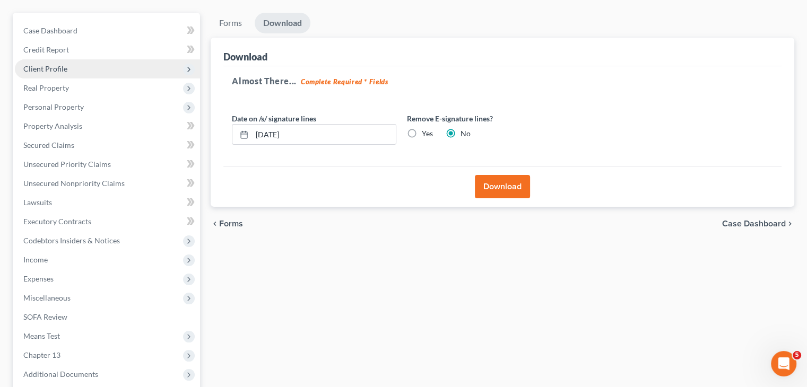
drag, startPoint x: 100, startPoint y: 73, endPoint x: 118, endPoint y: 75, distance: 18.2
click at [100, 73] on span "Client Profile" at bounding box center [107, 68] width 185 height 19
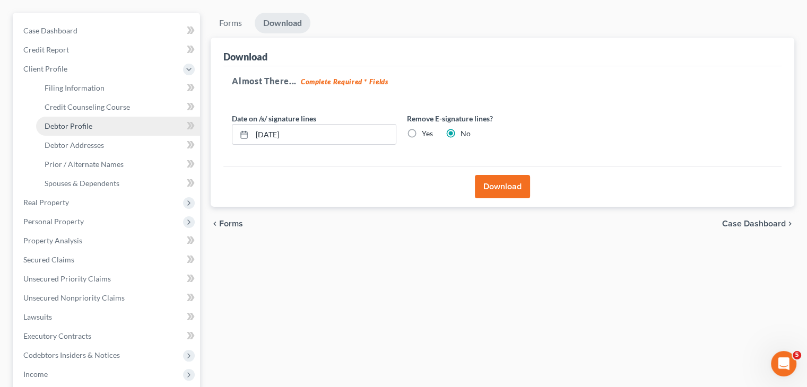
click at [87, 122] on span "Debtor Profile" at bounding box center [69, 125] width 48 height 9
select select "0"
select select "4"
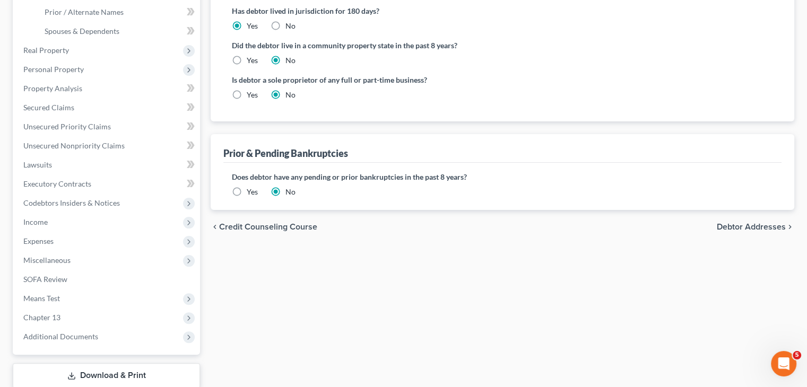
scroll to position [310, 0]
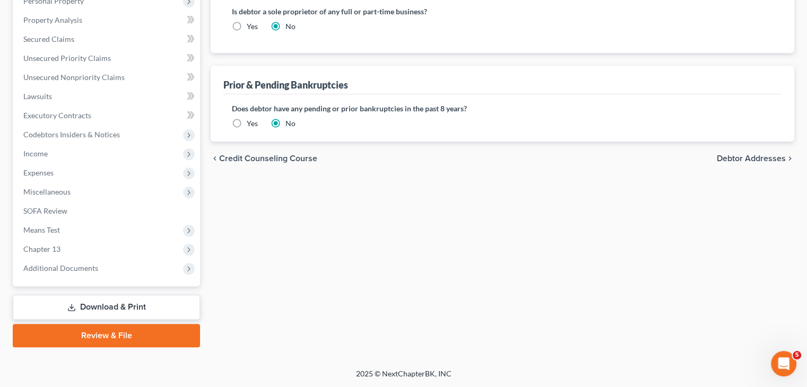
click at [125, 306] on link "Download & Print" at bounding box center [106, 307] width 187 height 25
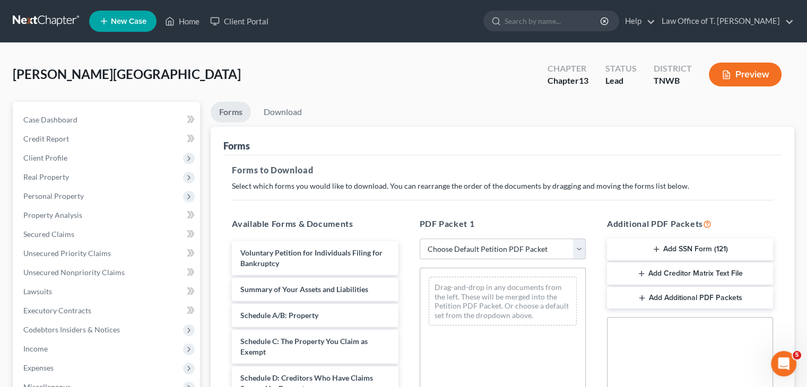
click at [702, 247] on button "Add SSN Form (121)" at bounding box center [690, 250] width 166 height 22
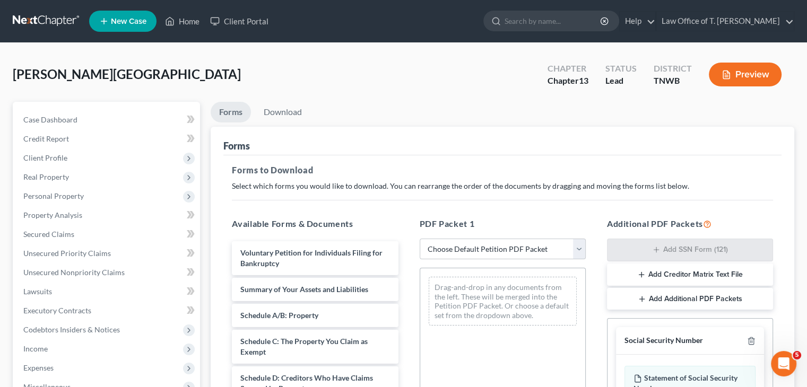
scroll to position [265, 0]
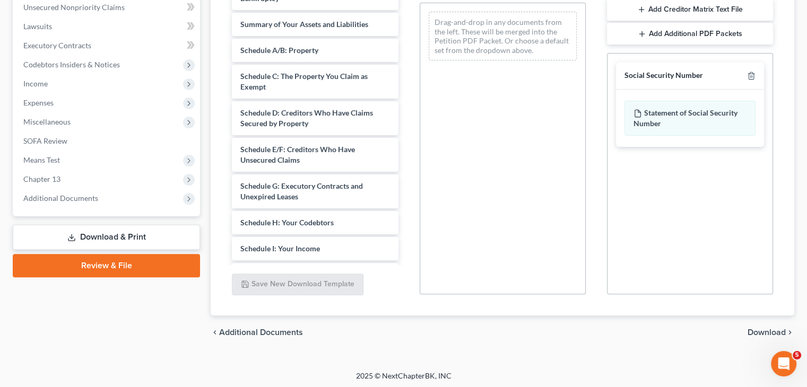
click at [769, 332] on span "Download" at bounding box center [766, 332] width 38 height 8
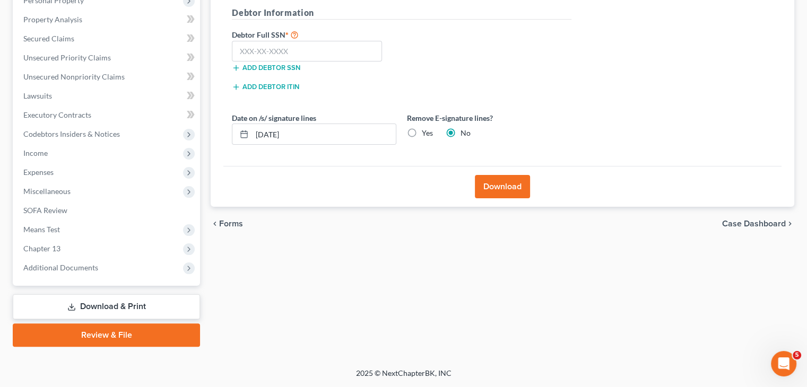
scroll to position [195, 0]
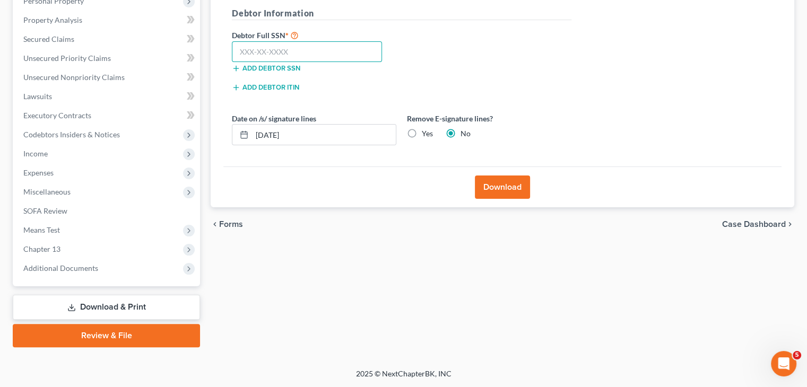
click at [262, 54] on input "text" at bounding box center [307, 51] width 150 height 21
type input "408-79-3758"
click at [509, 192] on button "Download" at bounding box center [502, 187] width 55 height 23
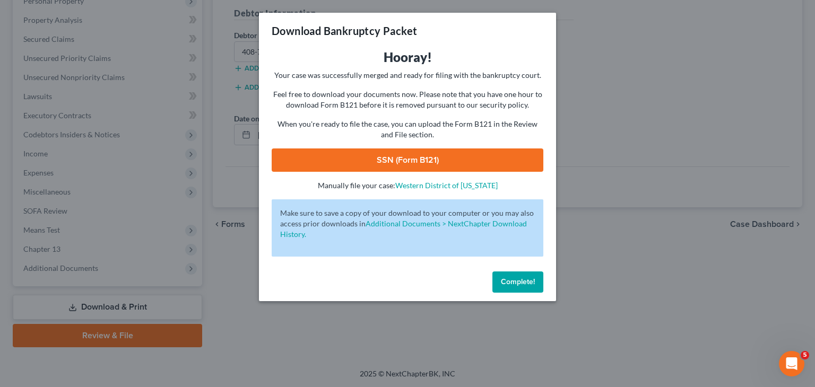
drag, startPoint x: 455, startPoint y: 162, endPoint x: 449, endPoint y: 155, distance: 8.3
click at [455, 162] on link "SSN (Form B121)" at bounding box center [408, 160] width 272 height 23
drag, startPoint x: 528, startPoint y: 289, endPoint x: 226, endPoint y: 268, distance: 303.1
click at [528, 289] on button "Complete!" at bounding box center [517, 282] width 51 height 21
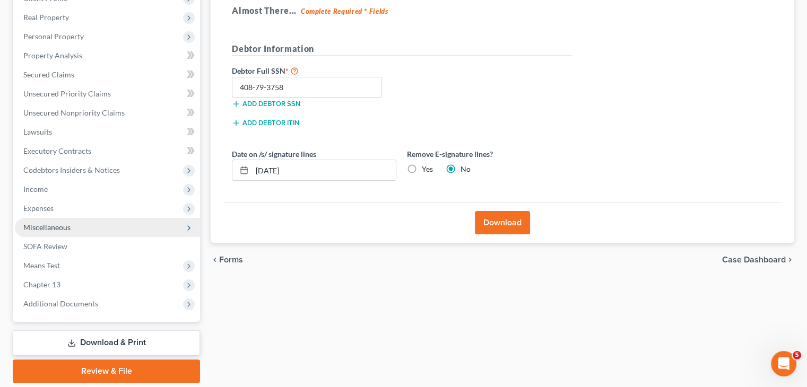
scroll to position [142, 0]
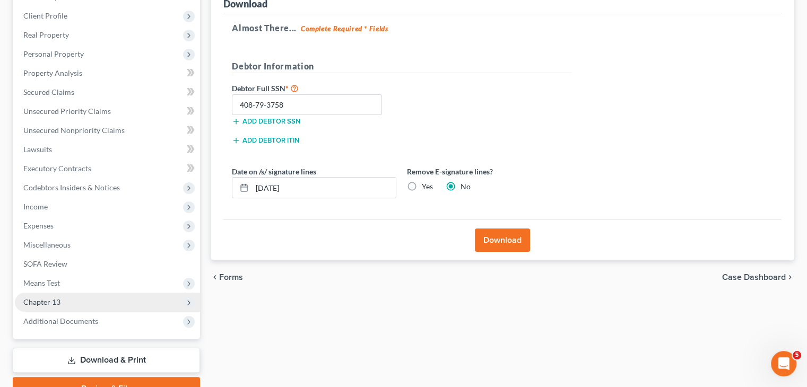
click at [182, 306] on span "Chapter 13" at bounding box center [107, 302] width 185 height 19
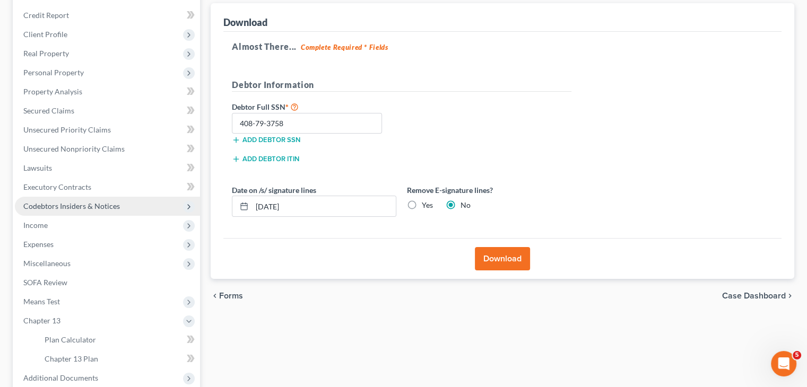
scroll to position [89, 0]
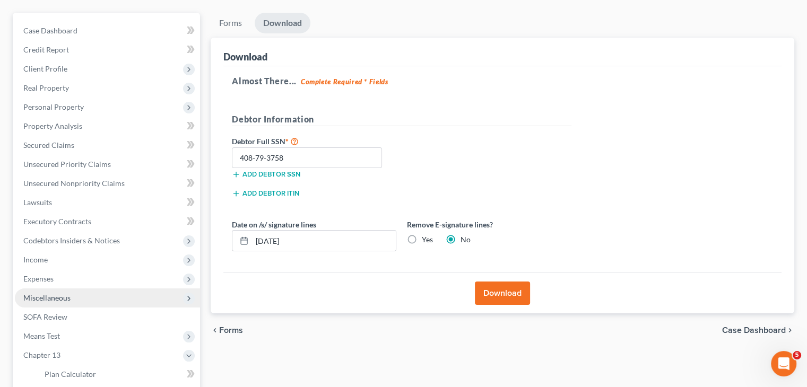
drag, startPoint x: 73, startPoint y: 299, endPoint x: 79, endPoint y: 293, distance: 8.3
click at [73, 299] on span "Miscellaneous" at bounding box center [107, 298] width 185 height 19
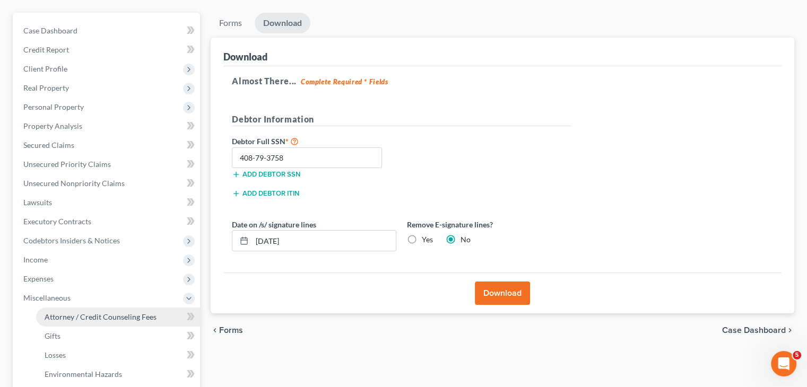
click at [128, 319] on span "Attorney / Credit Counseling Fees" at bounding box center [101, 316] width 112 height 9
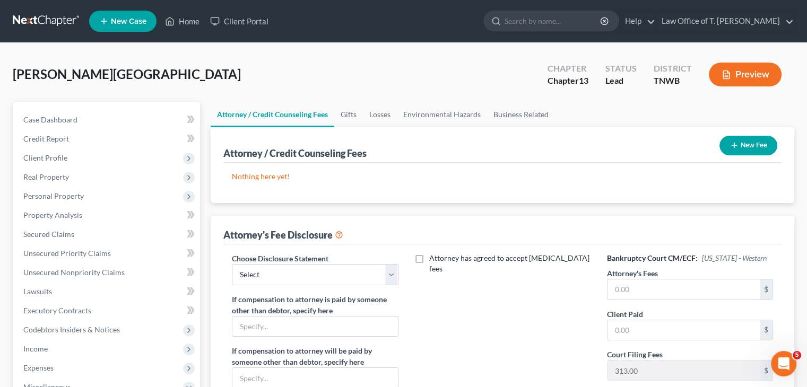
click at [683, 299] on div "Bankruptcy Court CM/ECF: [US_STATE] - Western Attorney's Fees $ Client Paid $ C…" at bounding box center [689, 351] width 187 height 197
click at [683, 296] on input "text" at bounding box center [683, 290] width 152 height 20
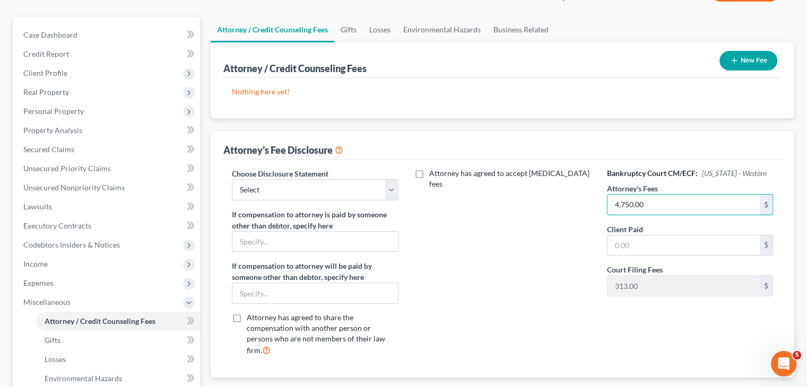
scroll to position [106, 0]
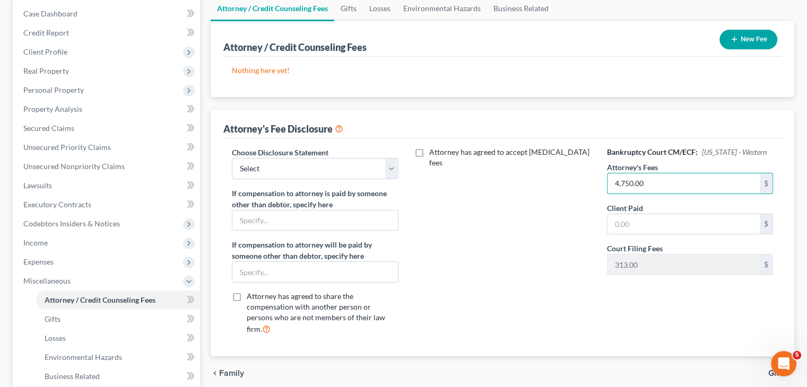
type input "4,750.00"
click at [399, 166] on div "Choose Disclosure Statement Select Chapter 11 Ch 13 Chapter 7 If compensation t…" at bounding box center [314, 245] width 187 height 197
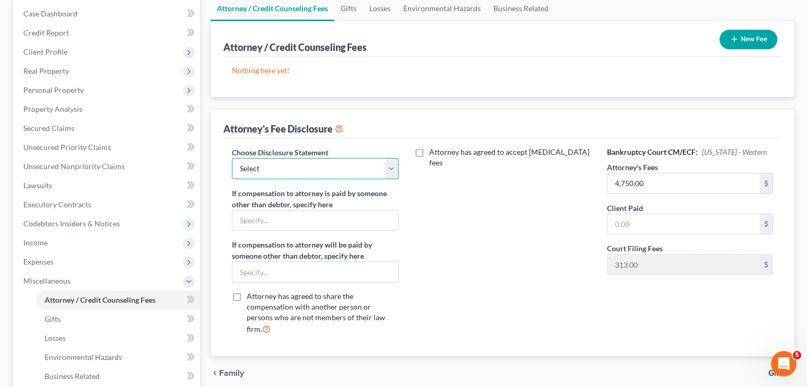
click at [395, 166] on select "Select Chapter 11 Ch 13 Chapter 7" at bounding box center [315, 168] width 166 height 21
select select "1"
click at [232, 158] on select "Select Chapter 11 Ch 13 Chapter 7" at bounding box center [315, 168] width 166 height 21
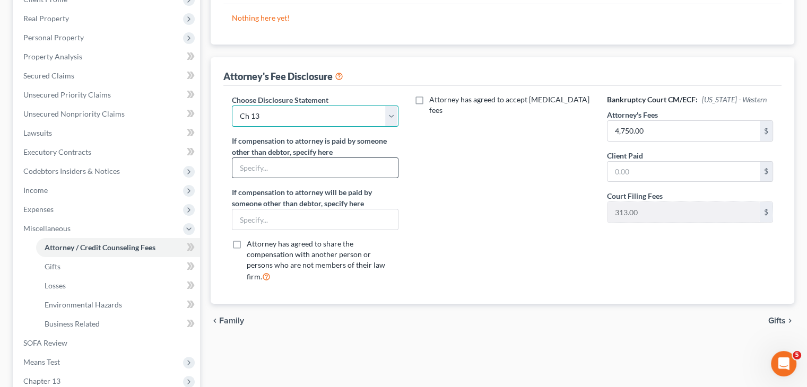
scroll to position [159, 0]
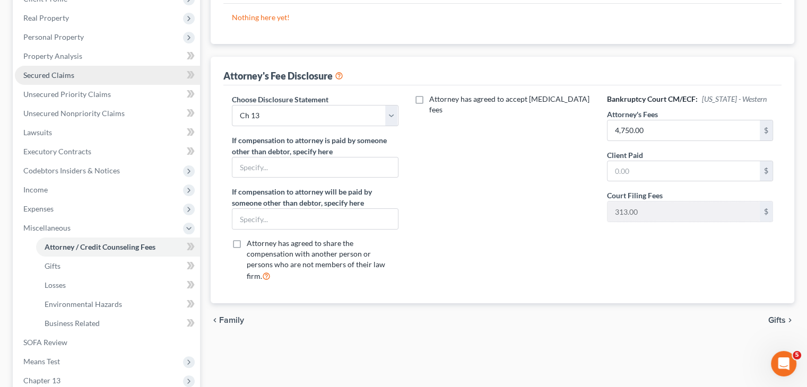
click at [51, 79] on span "Secured Claims" at bounding box center [48, 75] width 51 height 9
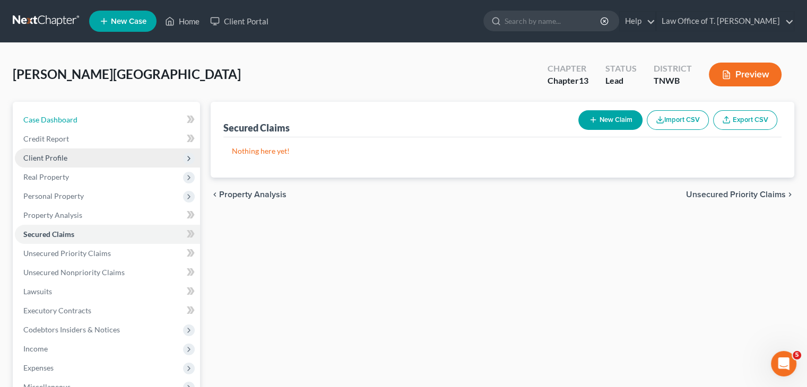
drag, startPoint x: 74, startPoint y: 123, endPoint x: 167, endPoint y: 166, distance: 101.8
click at [74, 123] on span "Case Dashboard" at bounding box center [50, 119] width 54 height 9
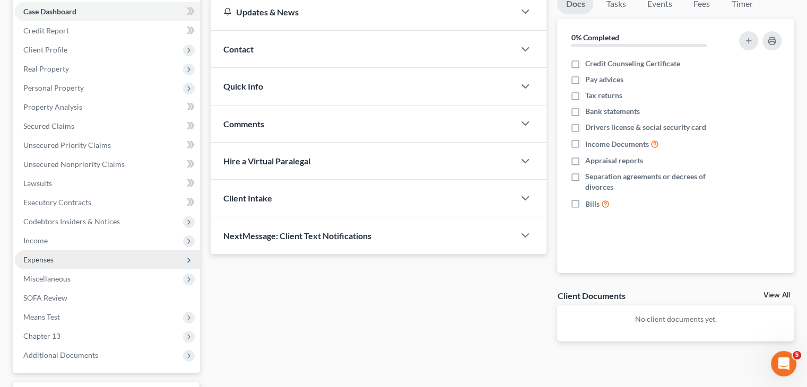
scroll to position [159, 0]
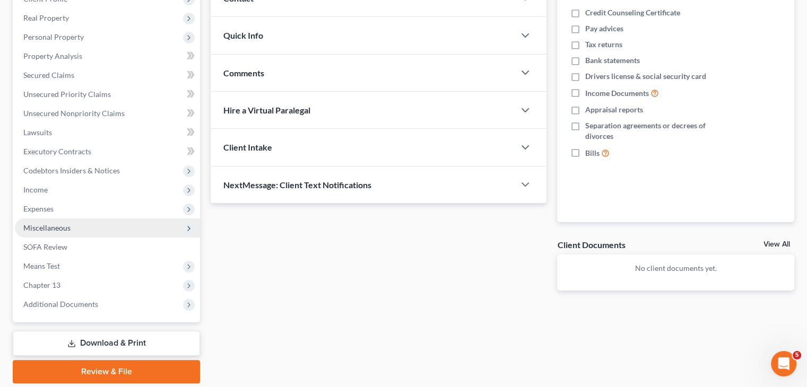
click at [72, 228] on span "Miscellaneous" at bounding box center [107, 228] width 185 height 19
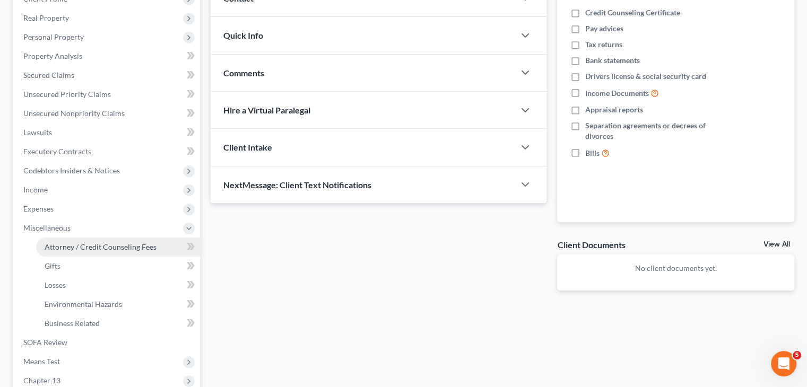
click at [138, 243] on span "Attorney / Credit Counseling Fees" at bounding box center [101, 246] width 112 height 9
select select "1"
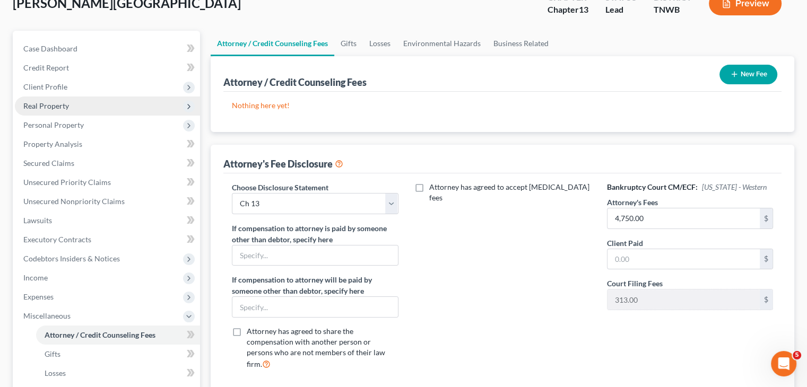
scroll to position [53, 0]
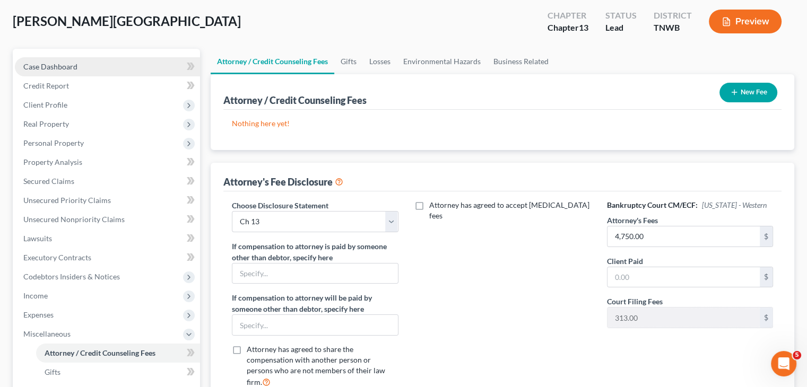
click at [57, 69] on span "Case Dashboard" at bounding box center [50, 66] width 54 height 9
